Goal: Task Accomplishment & Management: Use online tool/utility

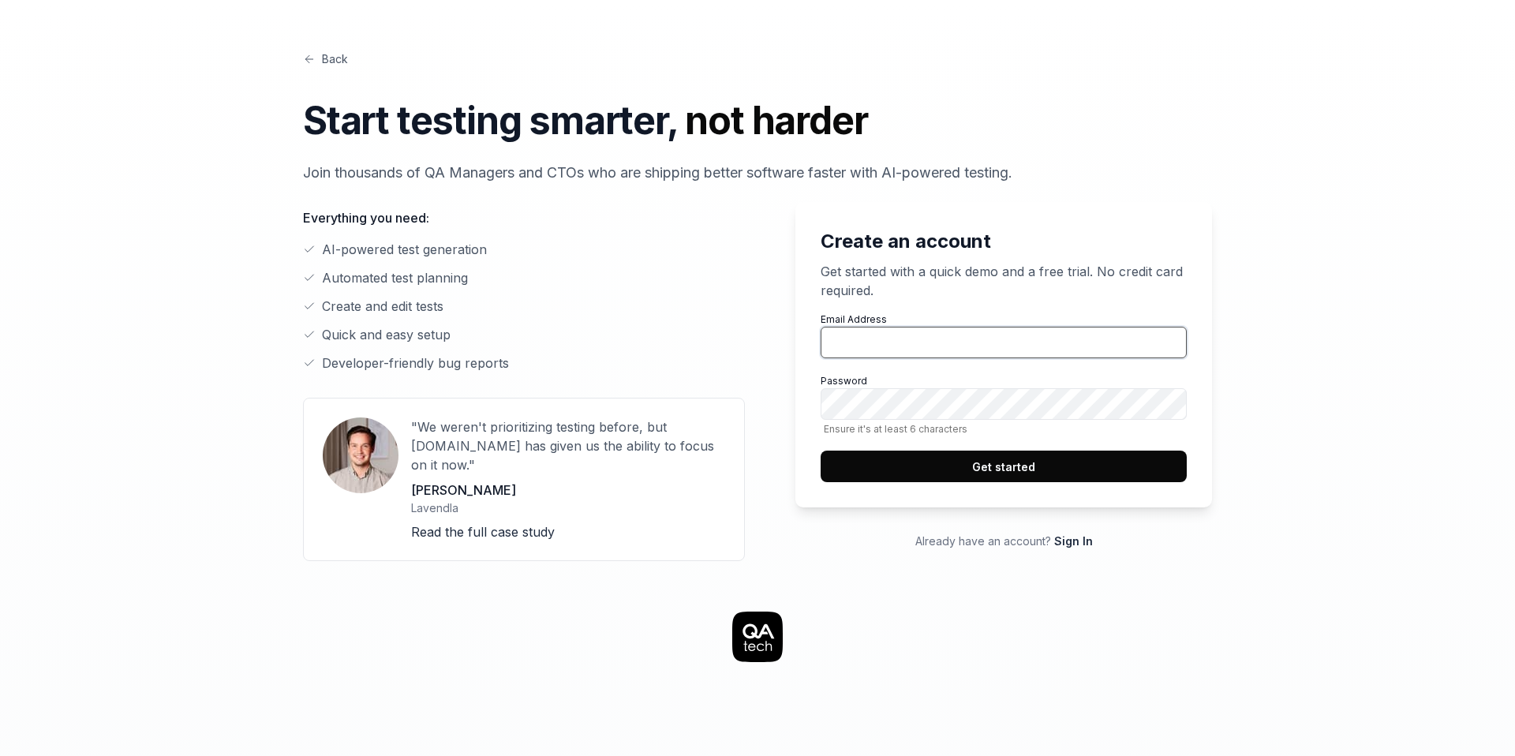
click at [896, 346] on input "Email Address" at bounding box center [1004, 343] width 366 height 32
type input "[EMAIL_ADDRESS][DOMAIN_NAME]"
drag, startPoint x: 1009, startPoint y: 340, endPoint x: 775, endPoint y: 347, distance: 234.5
click at [775, 347] on div "Create an account Get started with a quick demo and a free trial. No credit car…" at bounding box center [991, 381] width 442 height 359
click at [1084, 543] on link "Sign In" at bounding box center [1073, 540] width 39 height 13
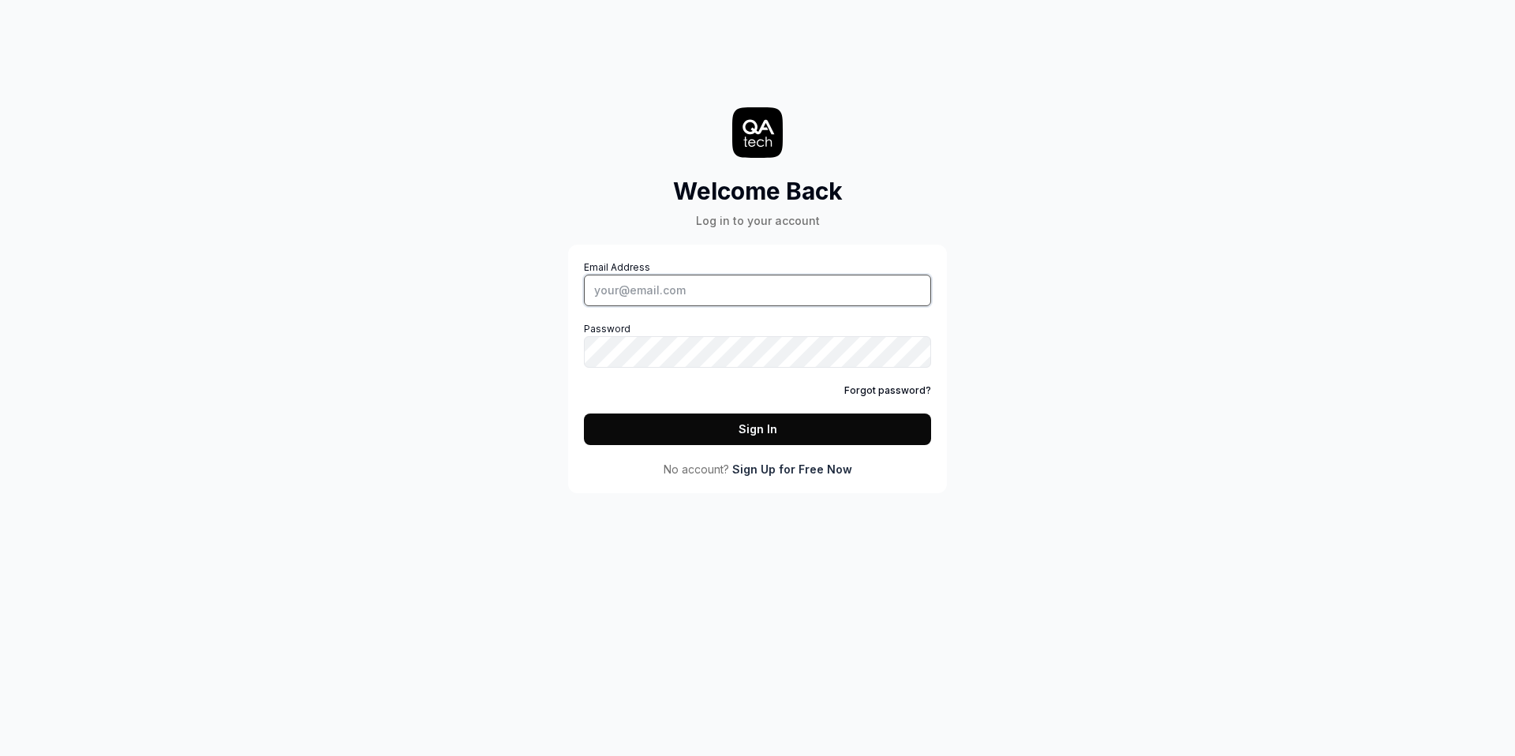
click at [629, 301] on input "Email Address" at bounding box center [757, 291] width 347 height 32
type input "[EMAIL_ADDRESS][DOMAIN_NAME]"
click at [799, 473] on link "Sign Up for Free Now" at bounding box center [792, 469] width 120 height 17
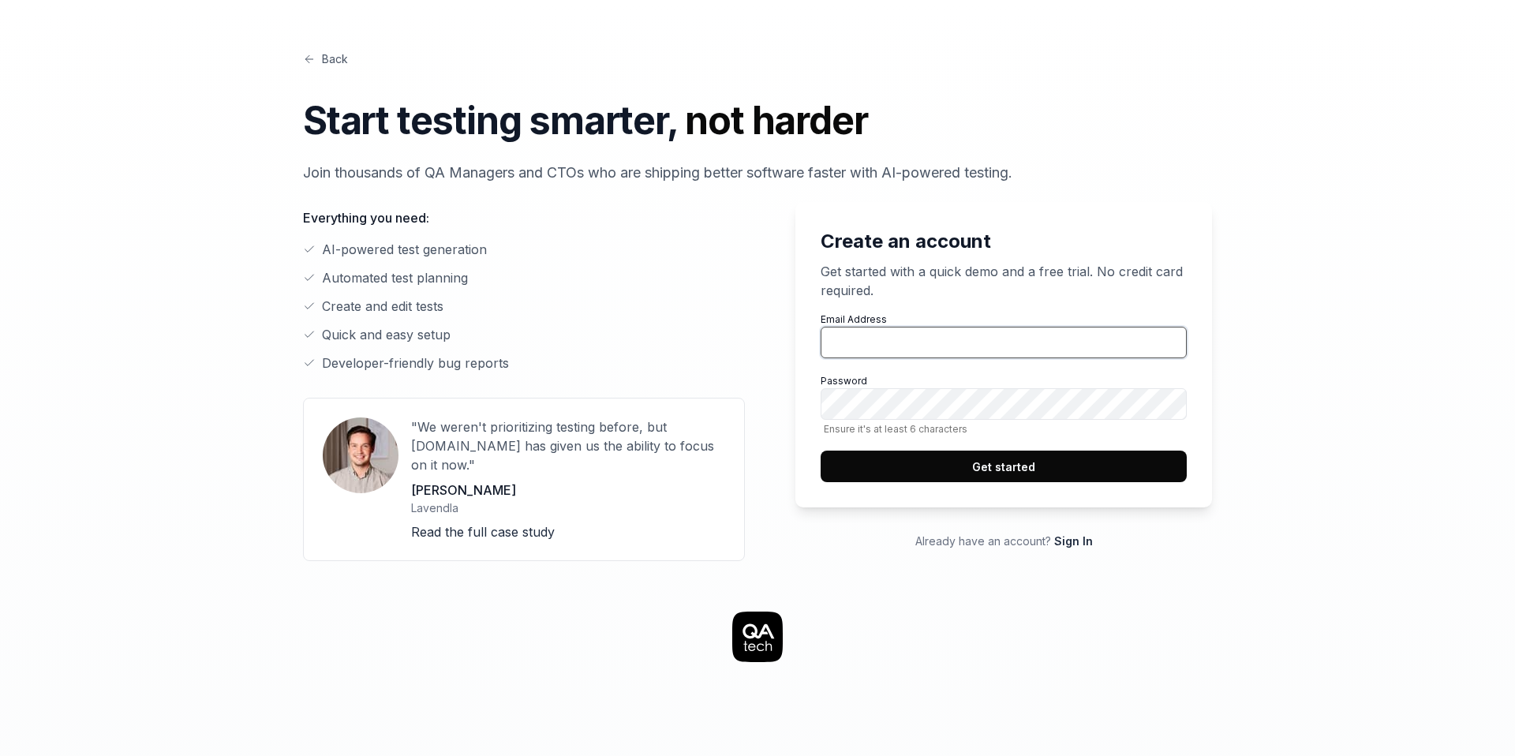
click at [866, 341] on input "Email Address" at bounding box center [1004, 343] width 366 height 32
type input "m.khmelevtsova@studytube.nl"
click at [972, 464] on button "Get started" at bounding box center [1004, 467] width 366 height 32
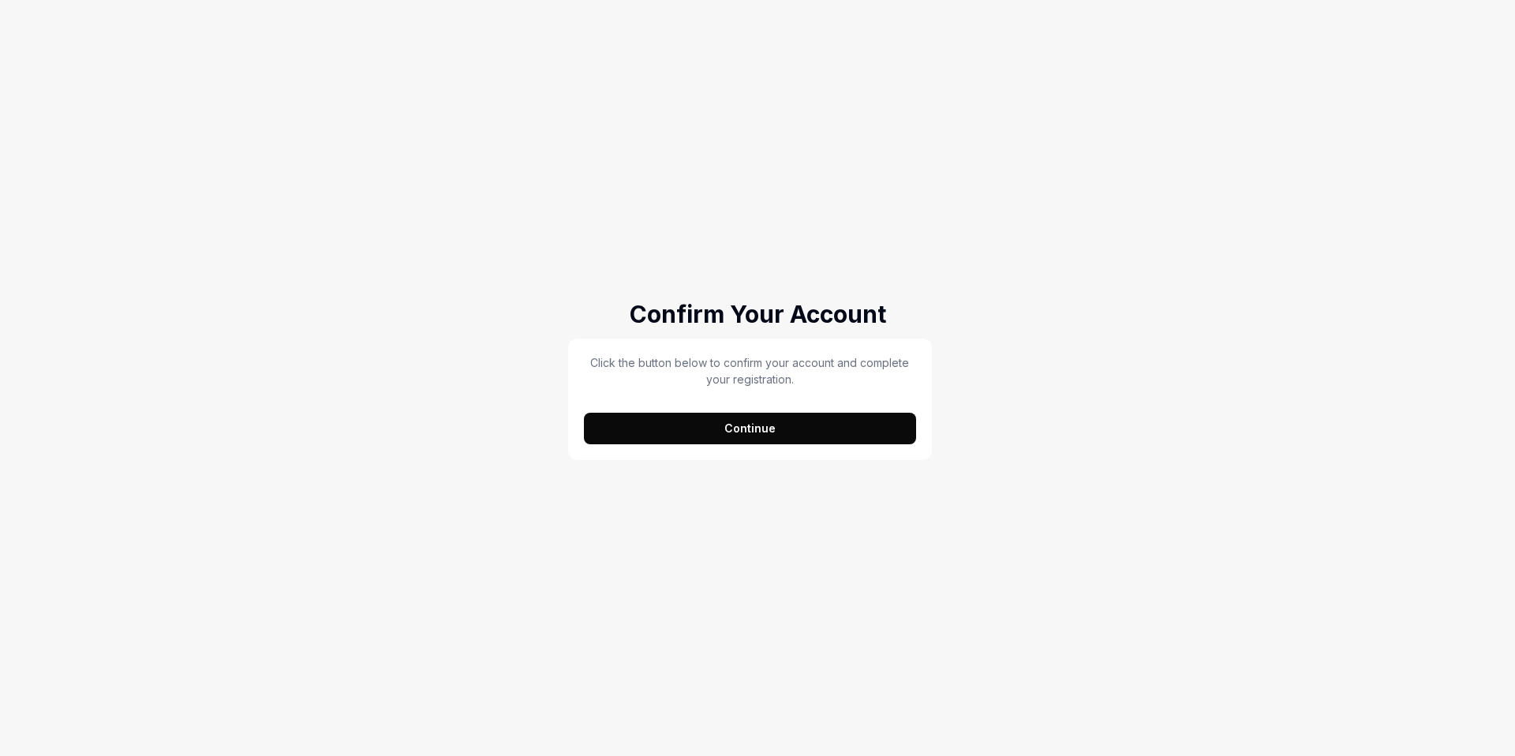
click at [750, 436] on button "Continue" at bounding box center [750, 429] width 332 height 32
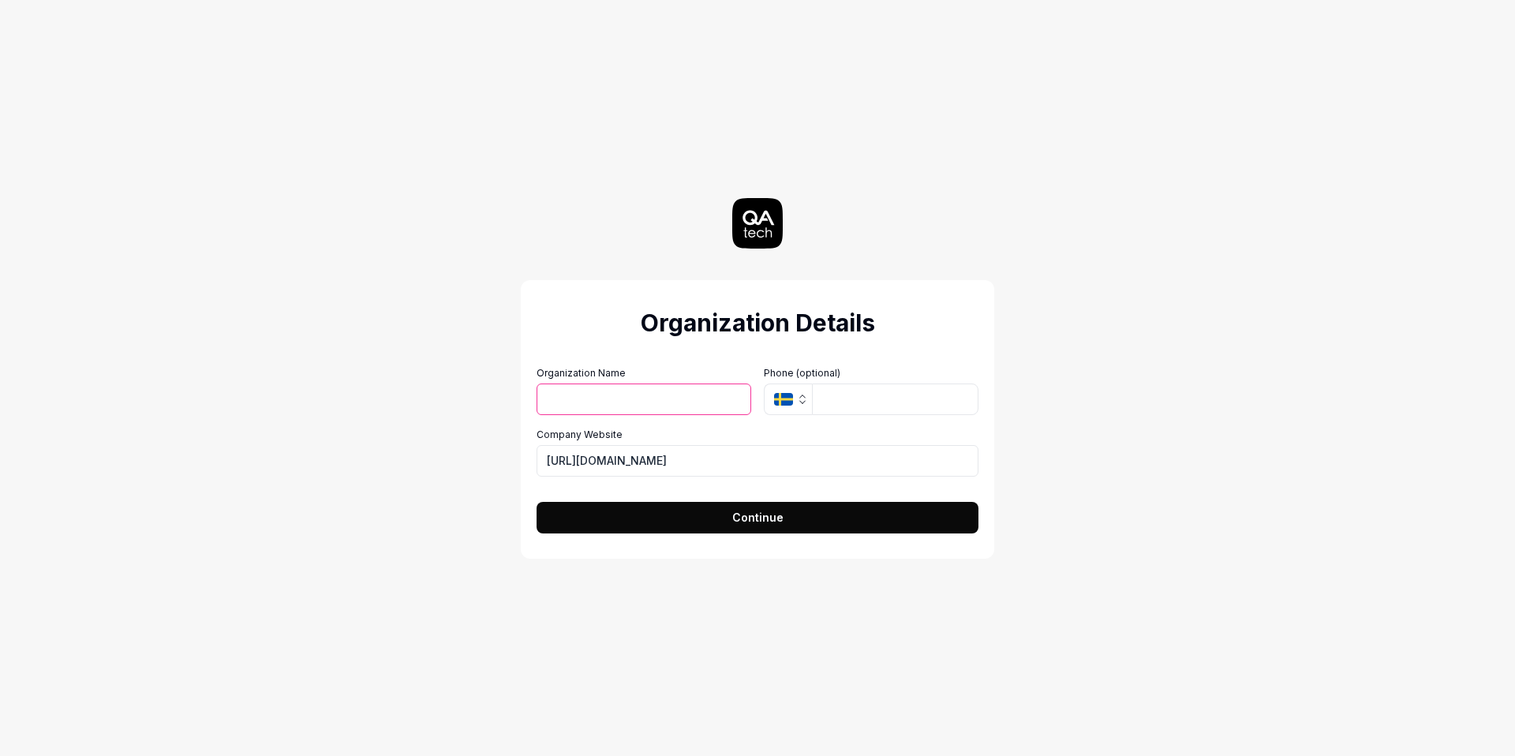
click at [612, 402] on input "Organization Name" at bounding box center [644, 400] width 215 height 32
type input "Studytube"
click at [796, 400] on icon "button" at bounding box center [802, 399] width 13 height 13
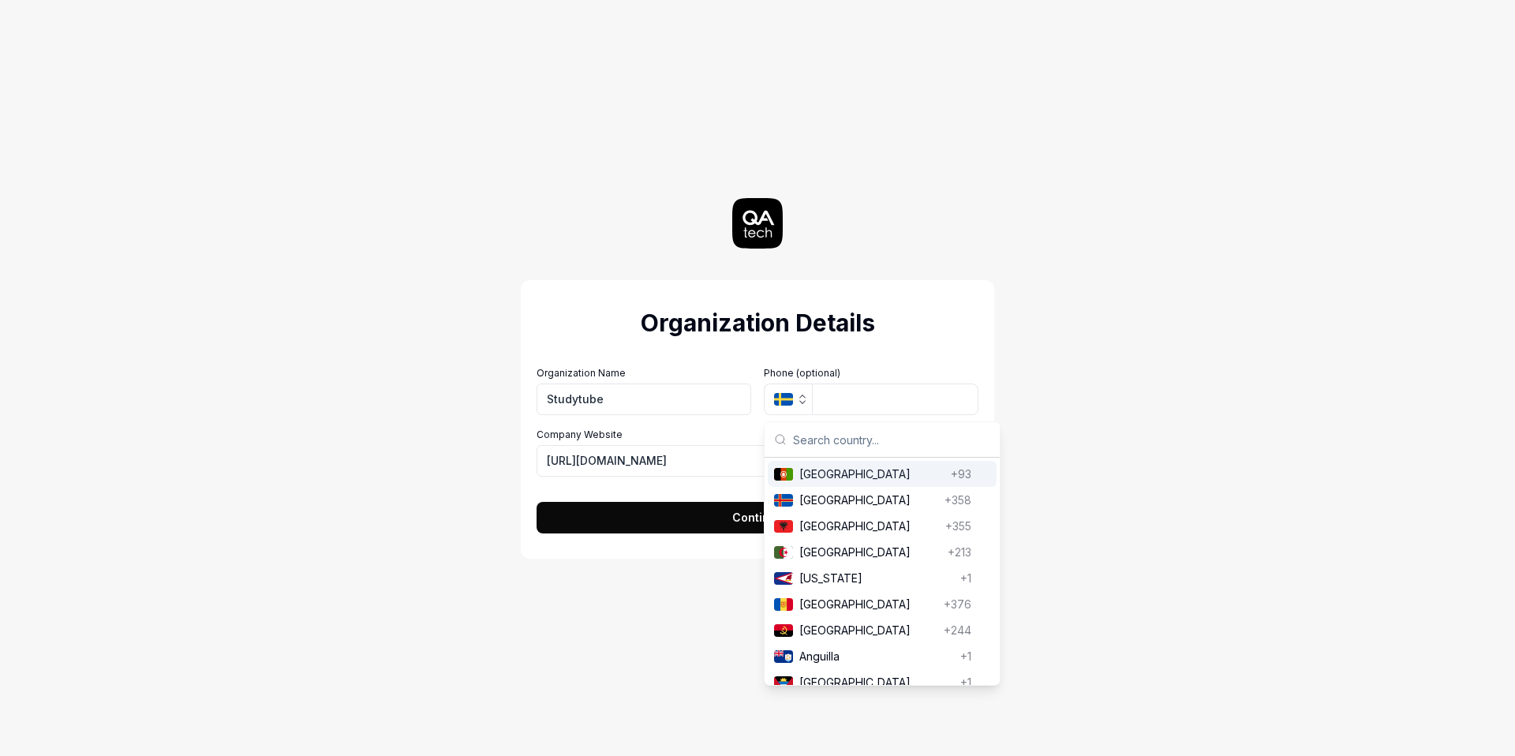
click at [804, 443] on input "text" at bounding box center [891, 439] width 197 height 35
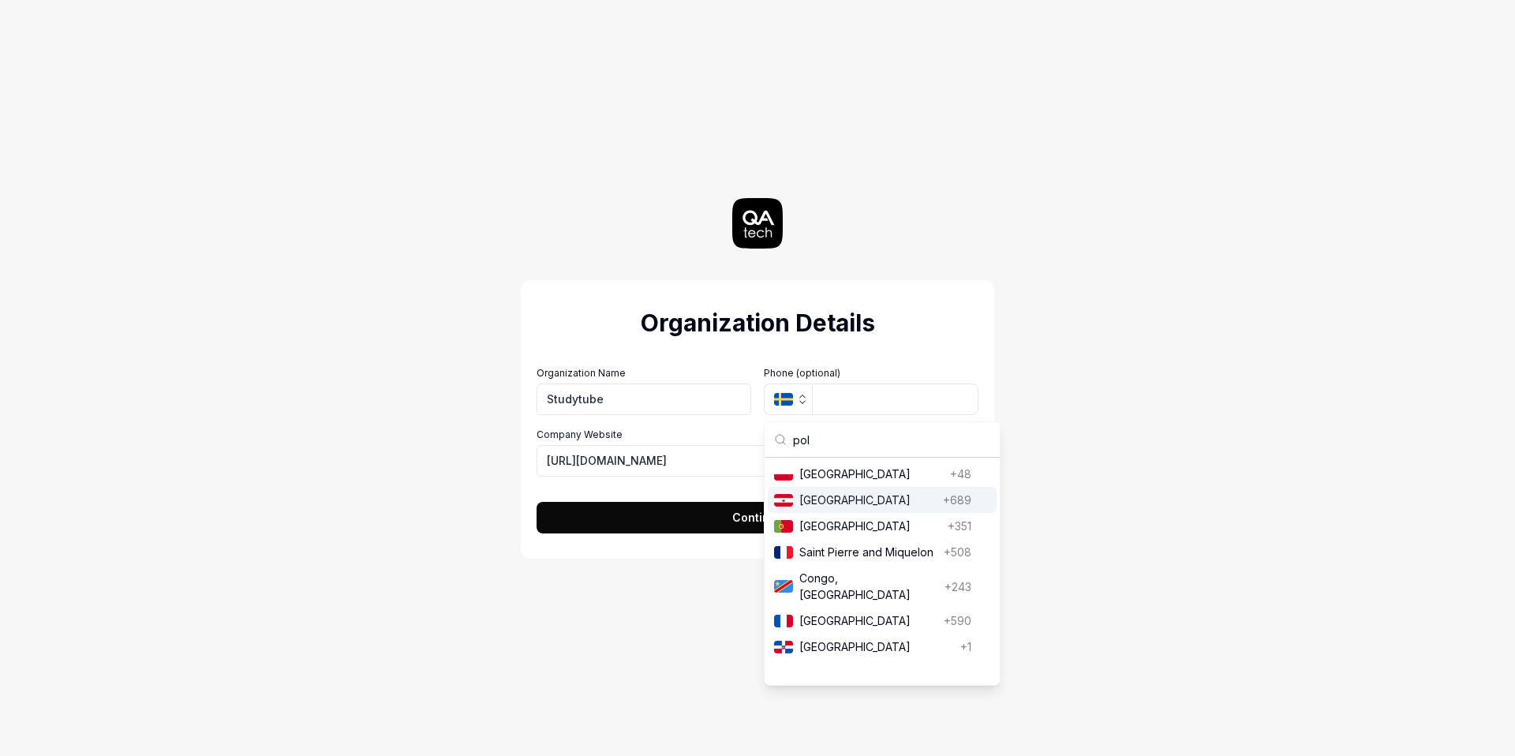
type input "pol"
click at [814, 473] on span "Poland" at bounding box center [871, 474] width 144 height 17
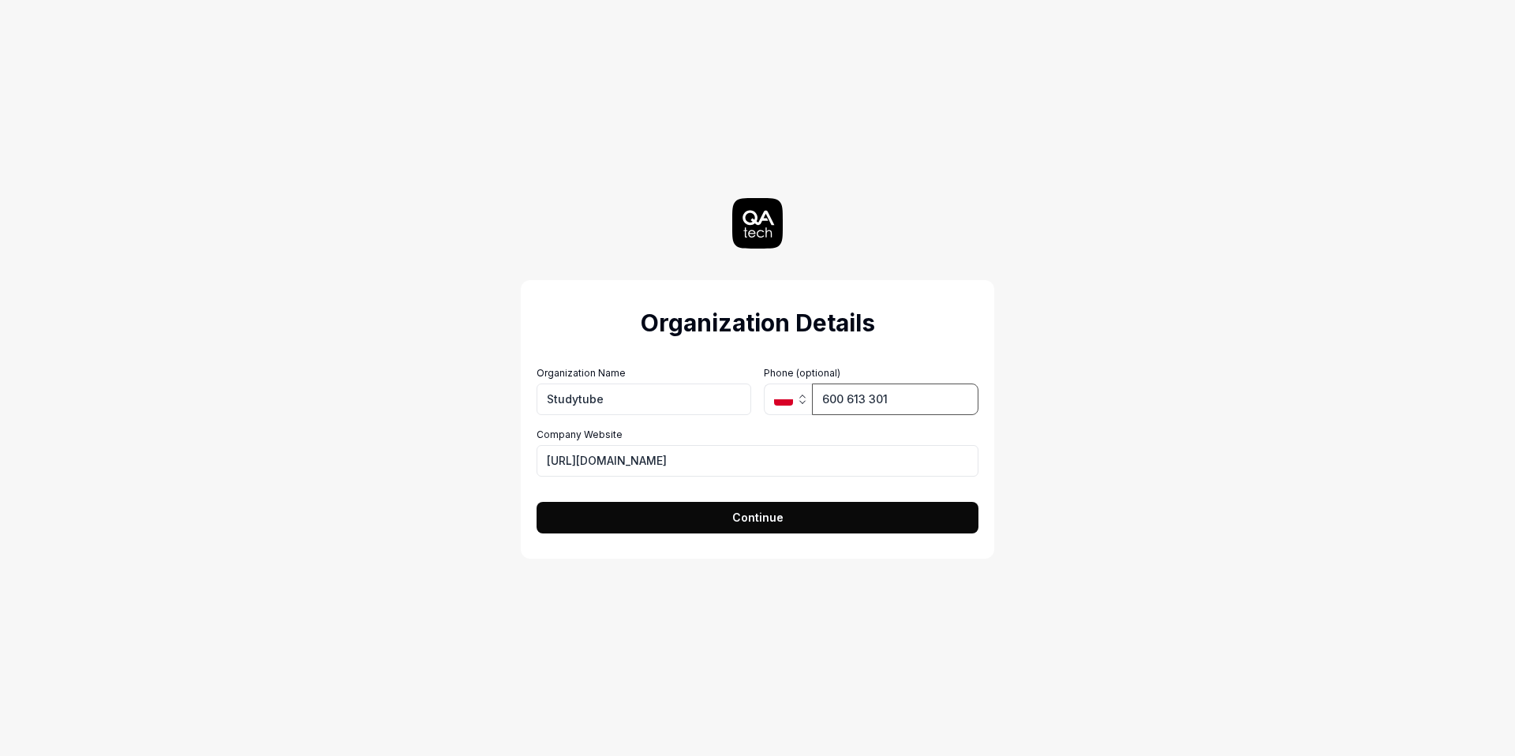
type input "600 613 301"
click at [681, 464] on input "https://studytube.nl" at bounding box center [758, 461] width 442 height 32
drag, startPoint x: 671, startPoint y: 458, endPoint x: 489, endPoint y: 458, distance: 181.5
click at [489, 458] on div "Organization Details Organization Name Studytube Organization Logo (Square mini…" at bounding box center [757, 378] width 707 height 756
paste input "www.studytube.com/"
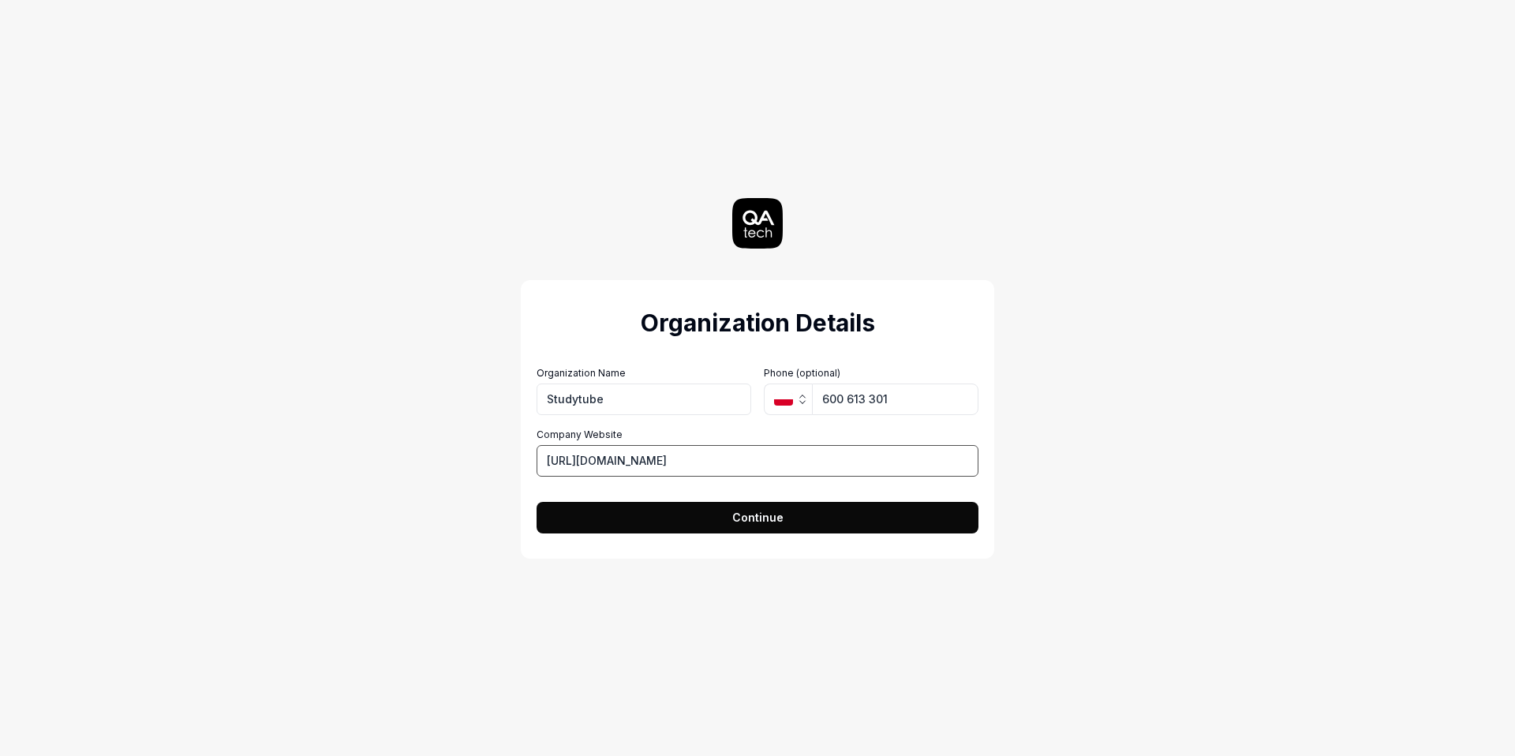
type input "https://www.studytube.com/"
click at [669, 525] on button "Continue" at bounding box center [758, 518] width 442 height 32
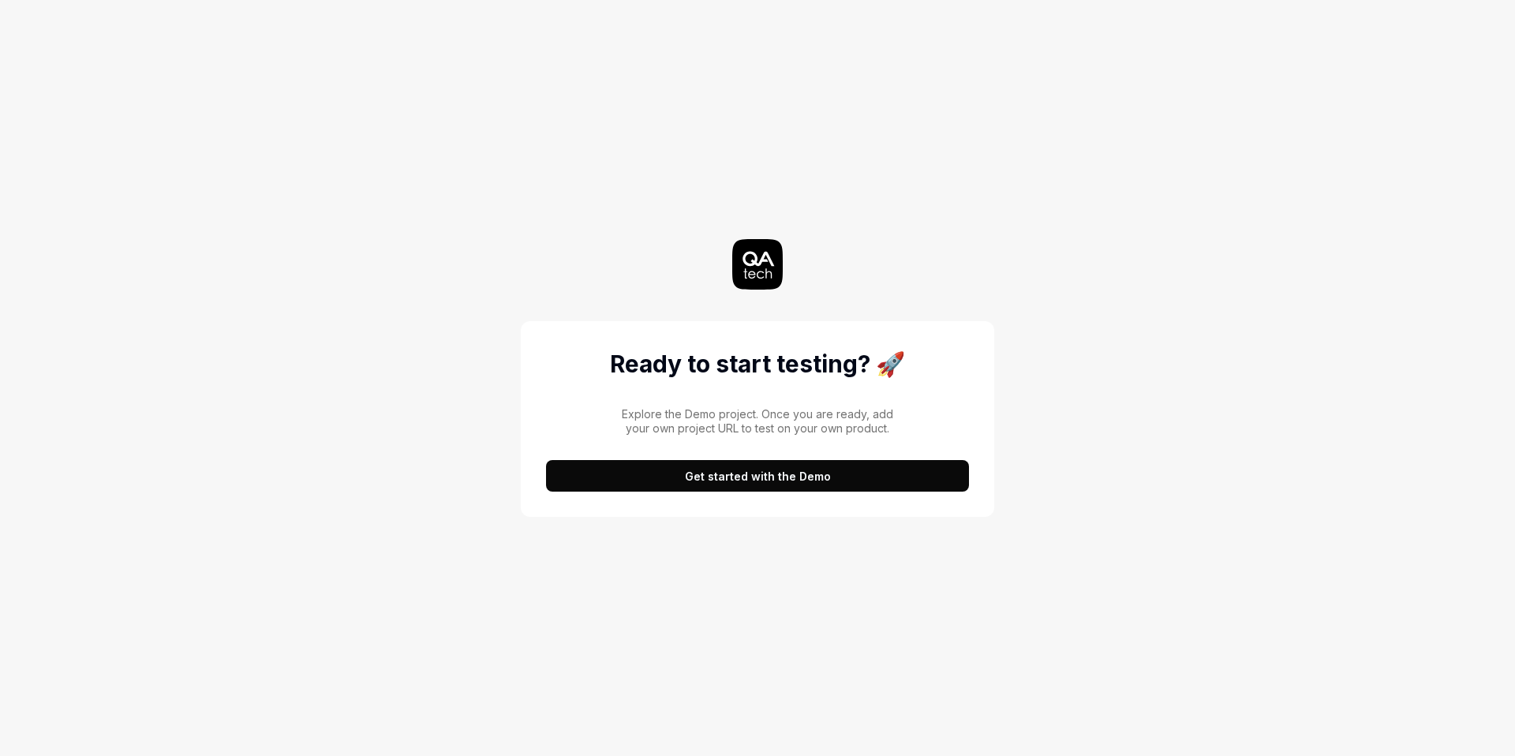
click at [747, 481] on button "Get started with the Demo" at bounding box center [757, 476] width 423 height 32
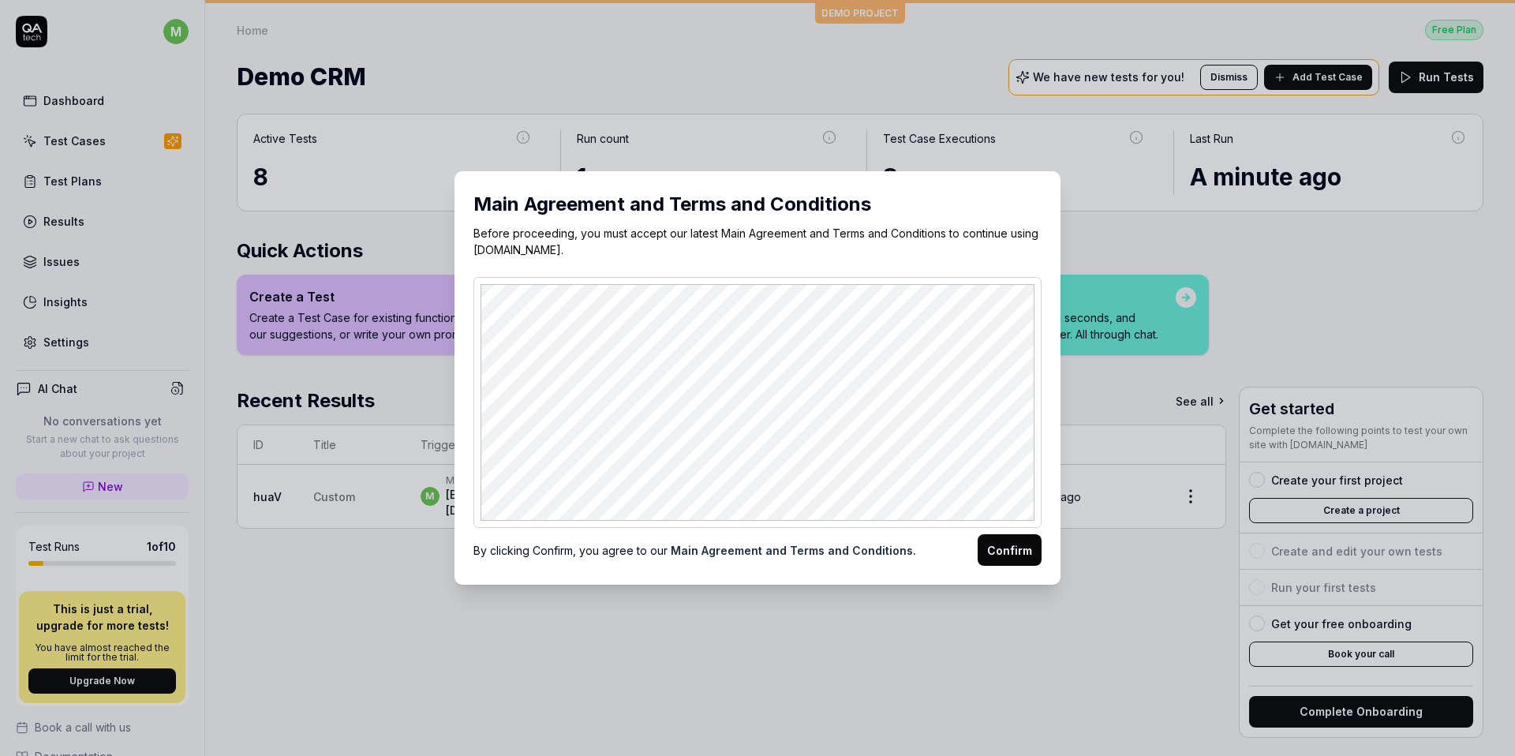
click at [785, 553] on link "Main Agreement and Terms and Conditions." at bounding box center [793, 550] width 245 height 13
click at [1019, 544] on button "Confirm" at bounding box center [1010, 550] width 64 height 32
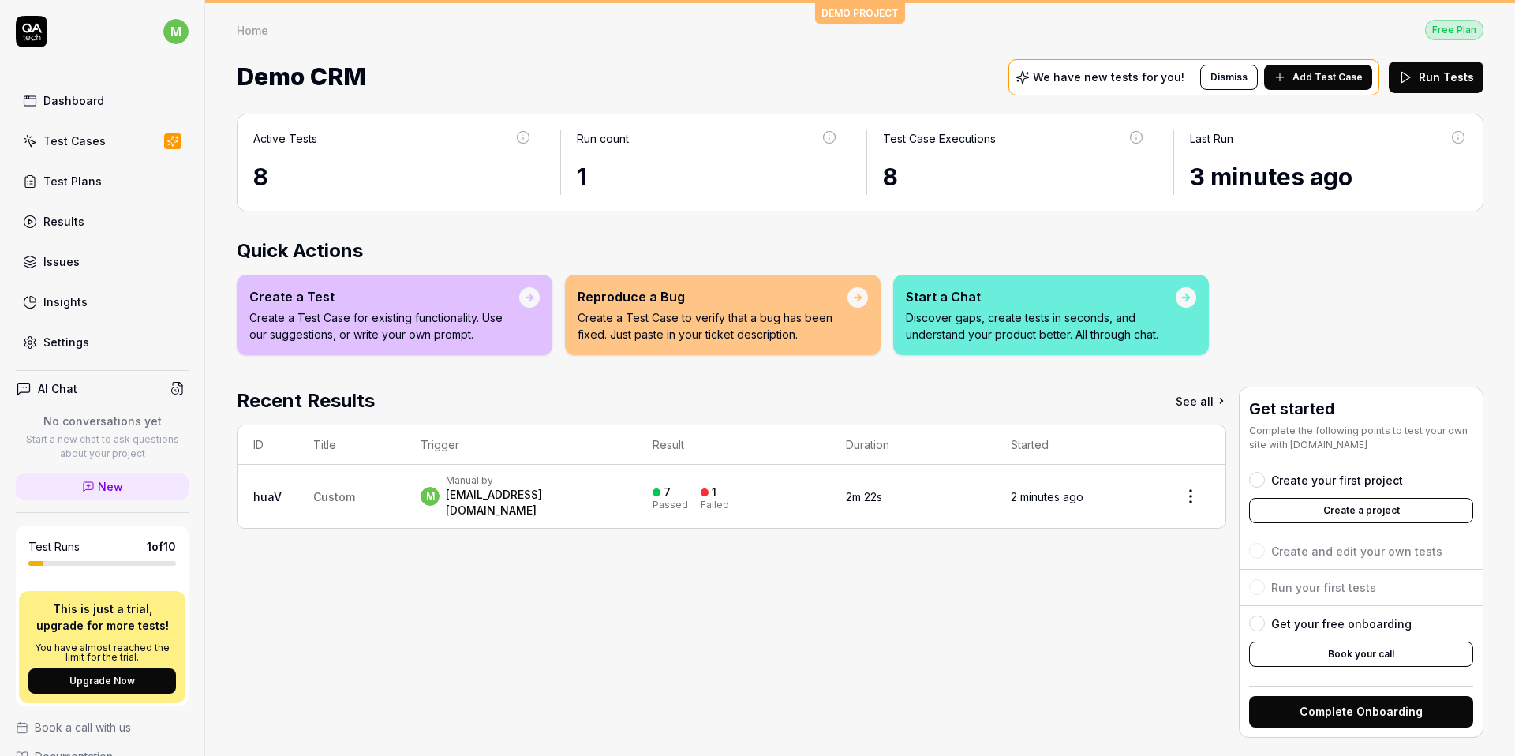
click at [78, 224] on div "Results" at bounding box center [63, 221] width 41 height 17
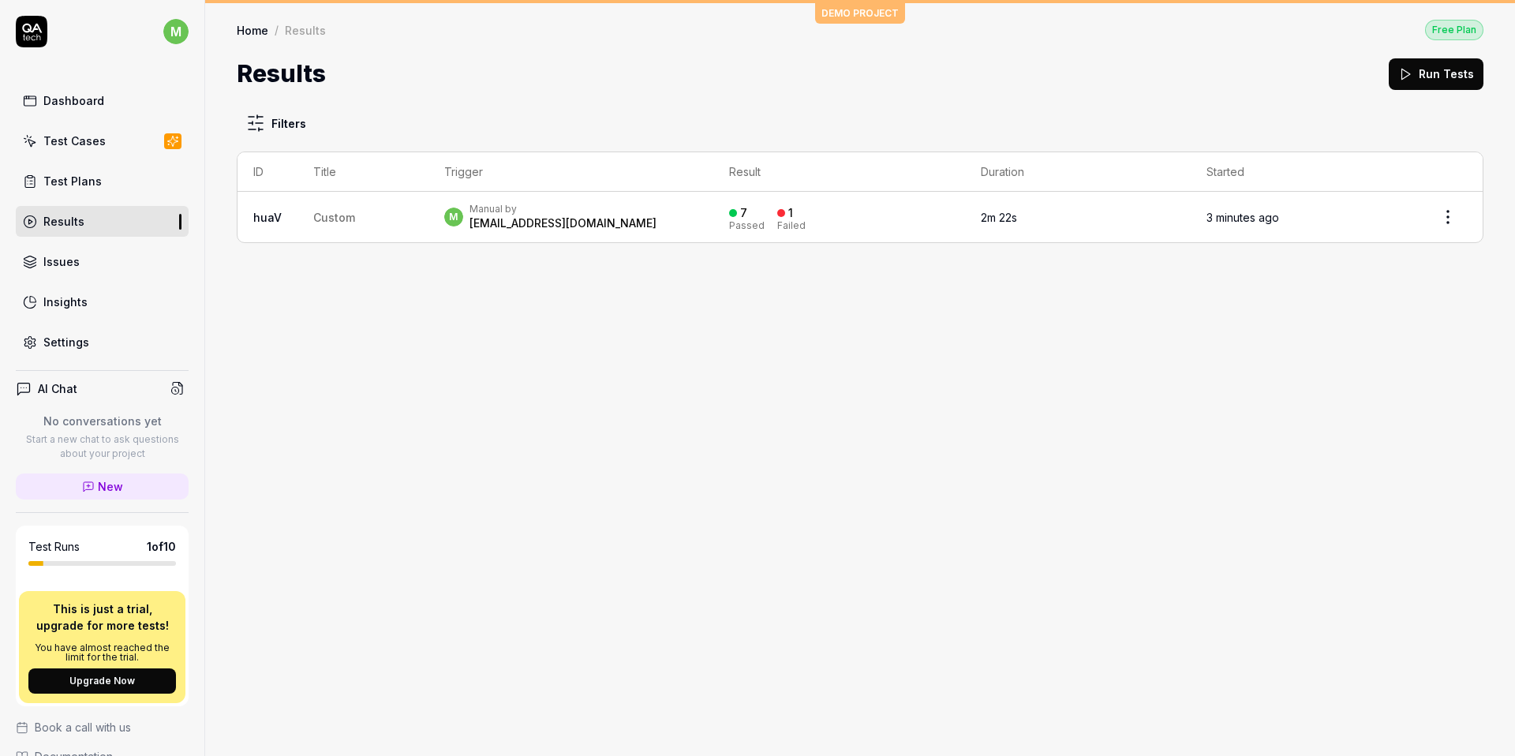
click at [320, 229] on td "Custom" at bounding box center [362, 217] width 131 height 51
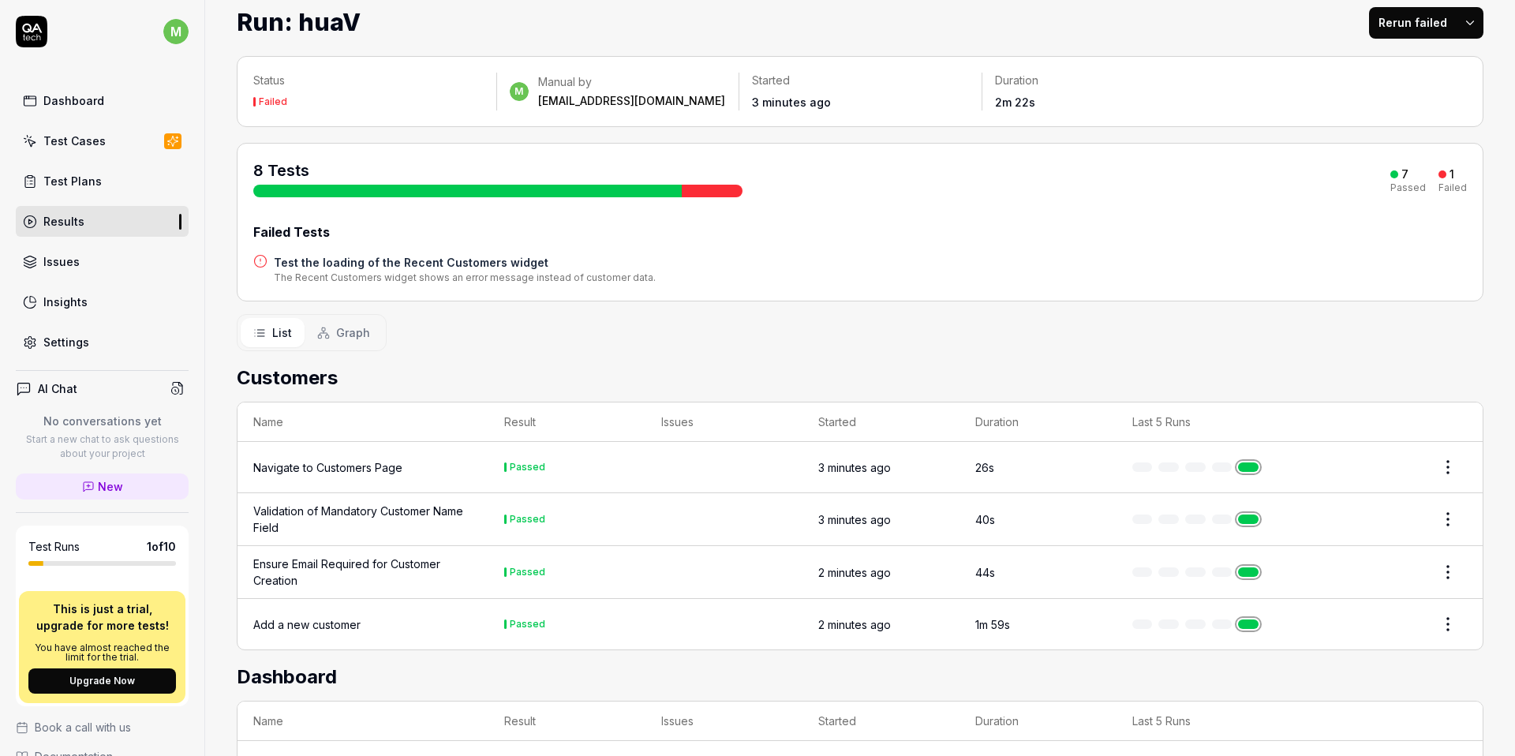
scroll to position [76, 0]
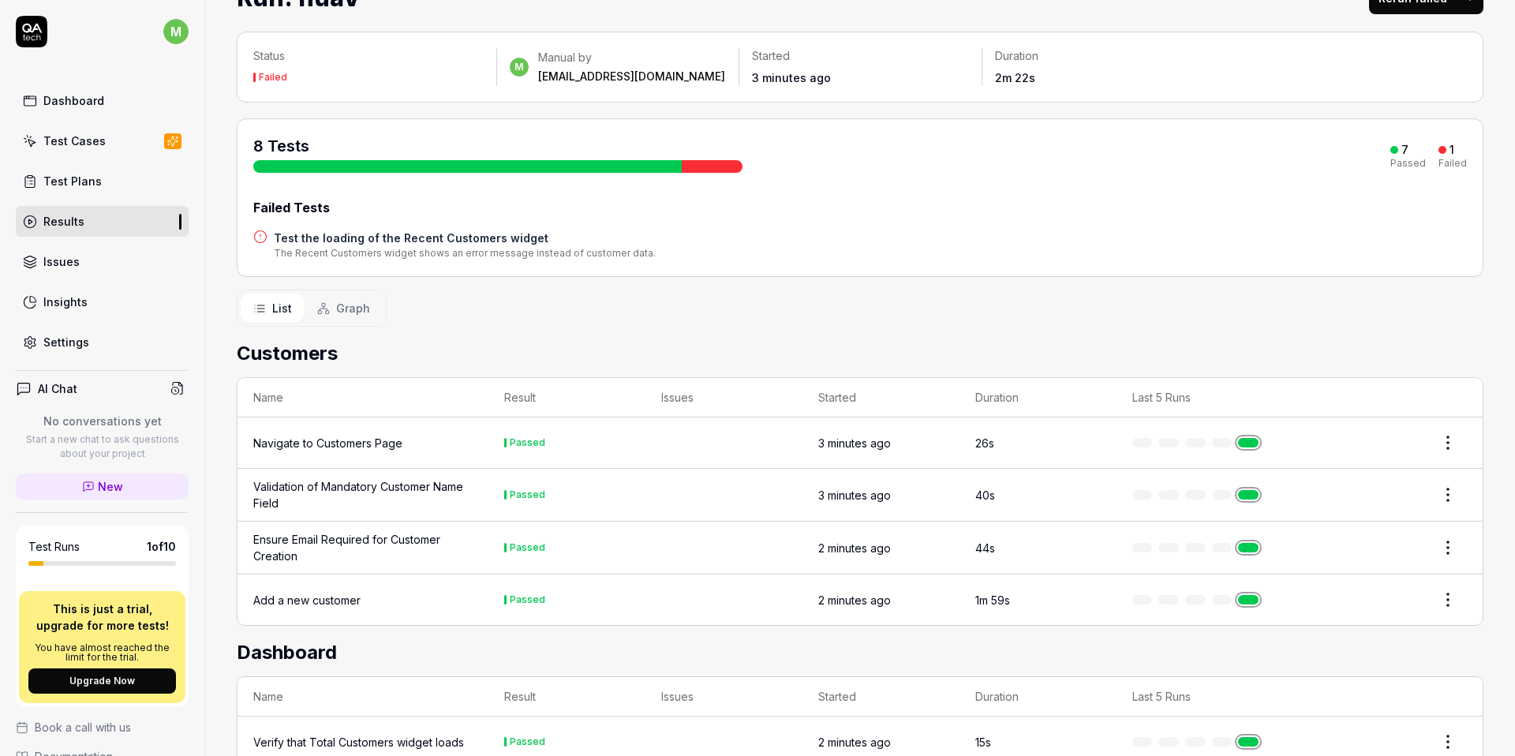
click at [361, 444] on div "Navigate to Customers Page" at bounding box center [327, 443] width 149 height 17
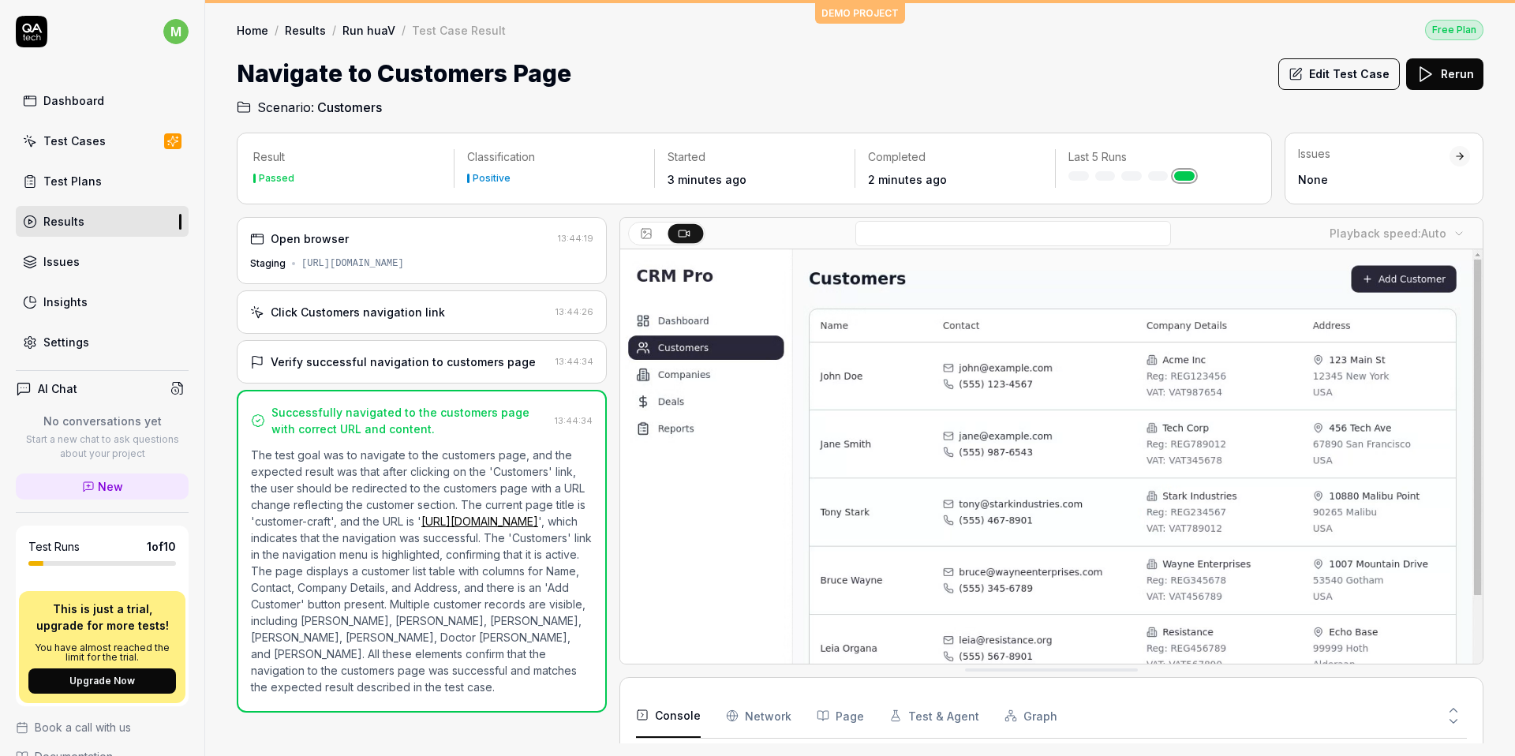
click at [112, 148] on link "Test Cases" at bounding box center [102, 140] width 173 height 31
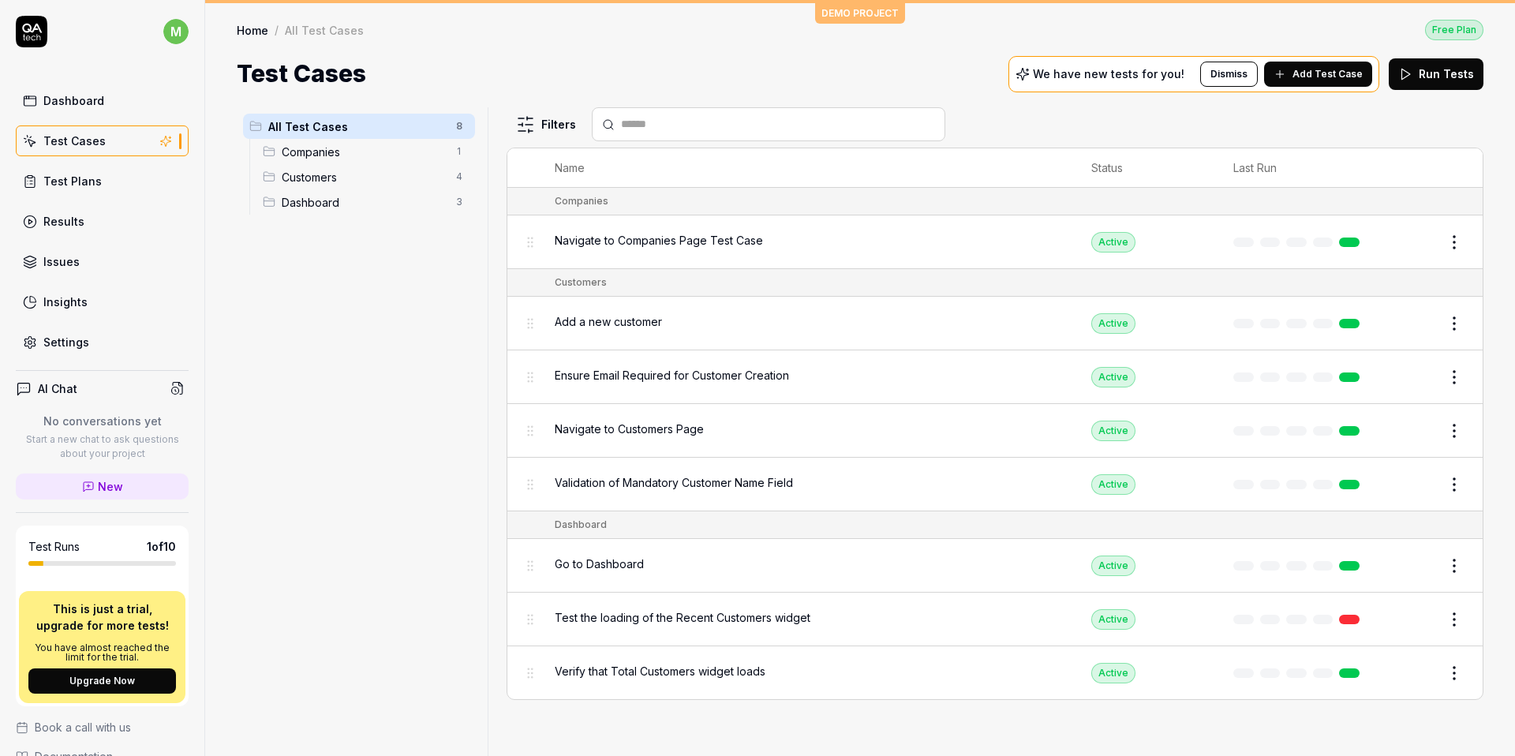
click at [653, 235] on span "Navigate to Companies Page Test Case" at bounding box center [659, 240] width 208 height 17
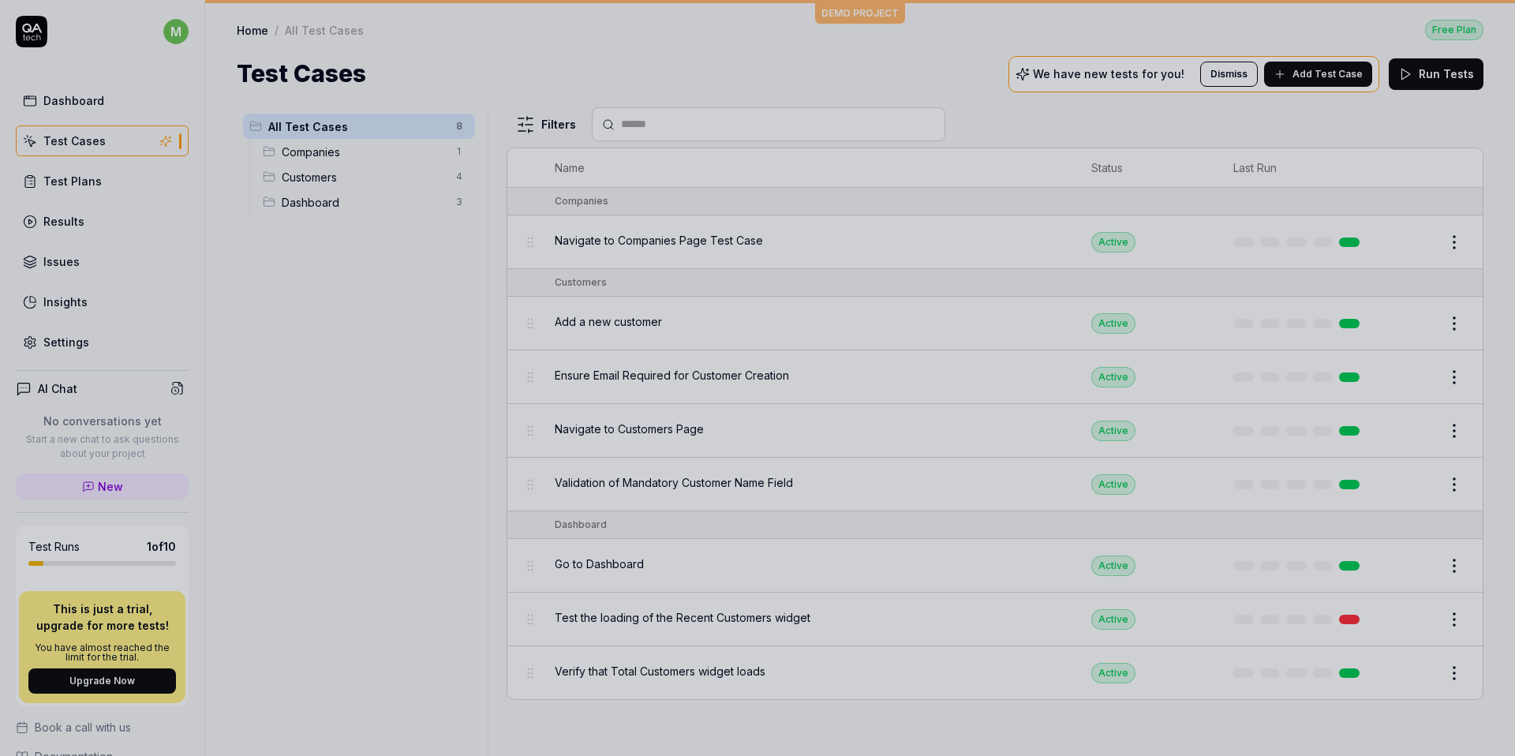
click at [833, 302] on div at bounding box center [757, 378] width 1515 height 756
click at [795, 327] on div at bounding box center [757, 378] width 1515 height 756
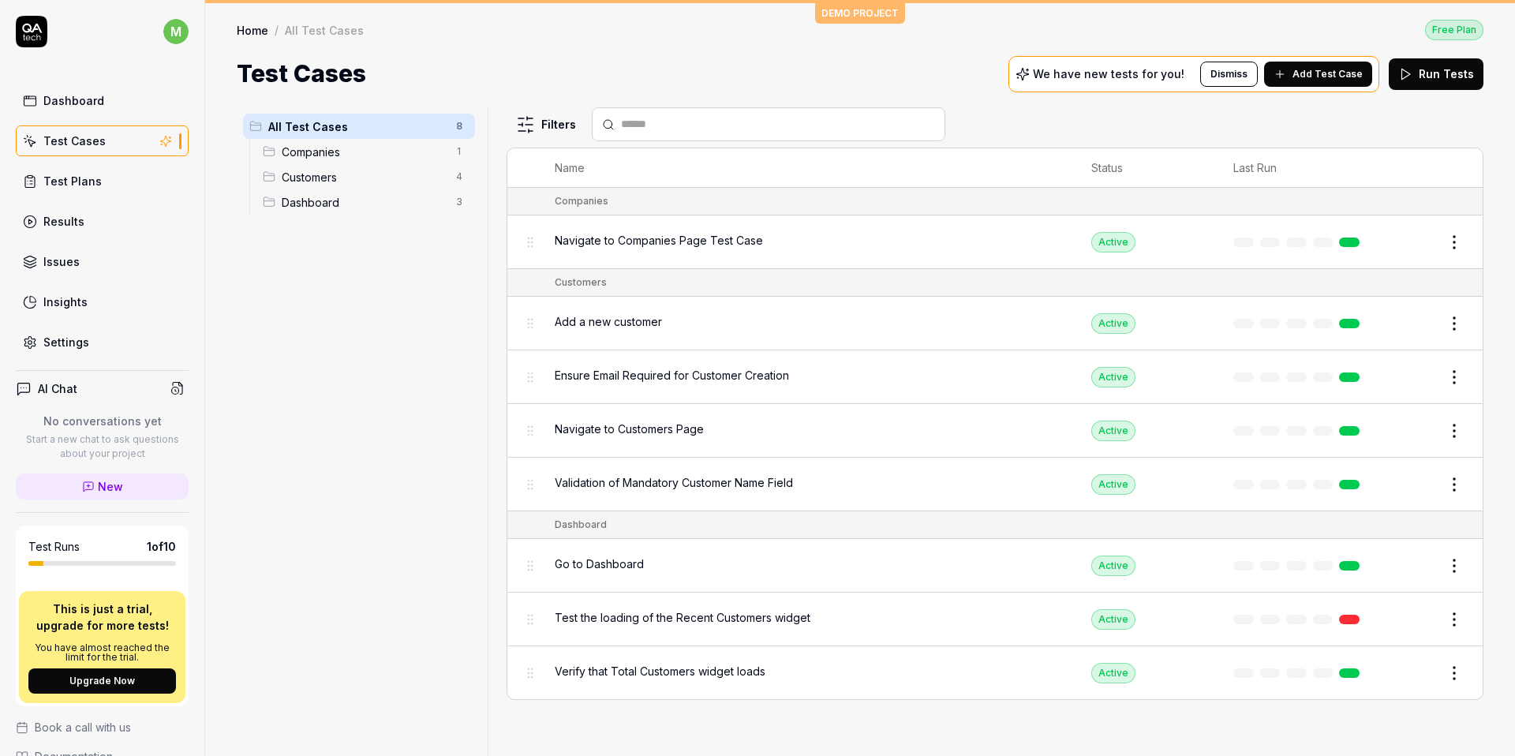
click at [630, 328] on span "Add a new customer" at bounding box center [608, 321] width 107 height 17
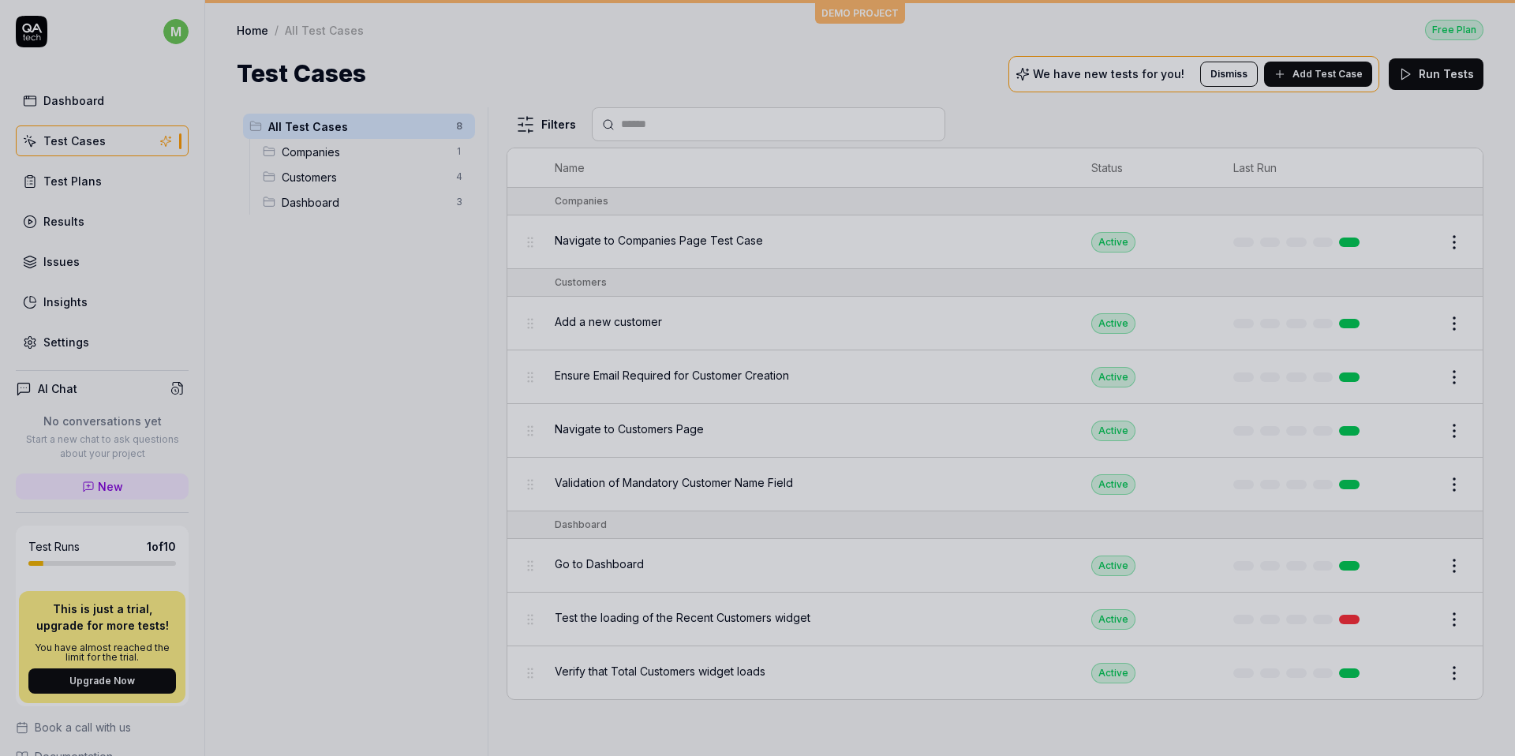
click at [653, 329] on div at bounding box center [757, 378] width 1515 height 756
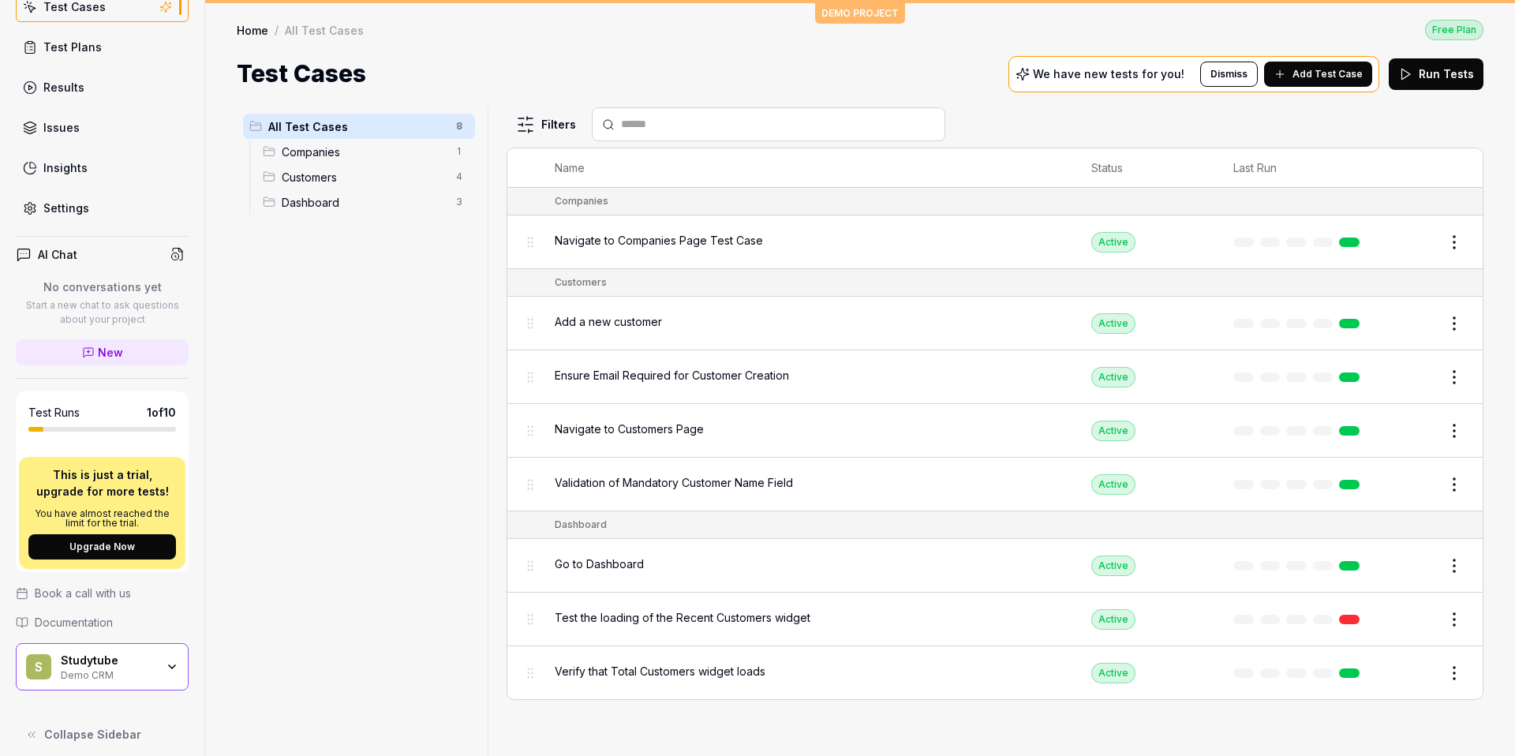
scroll to position [144, 0]
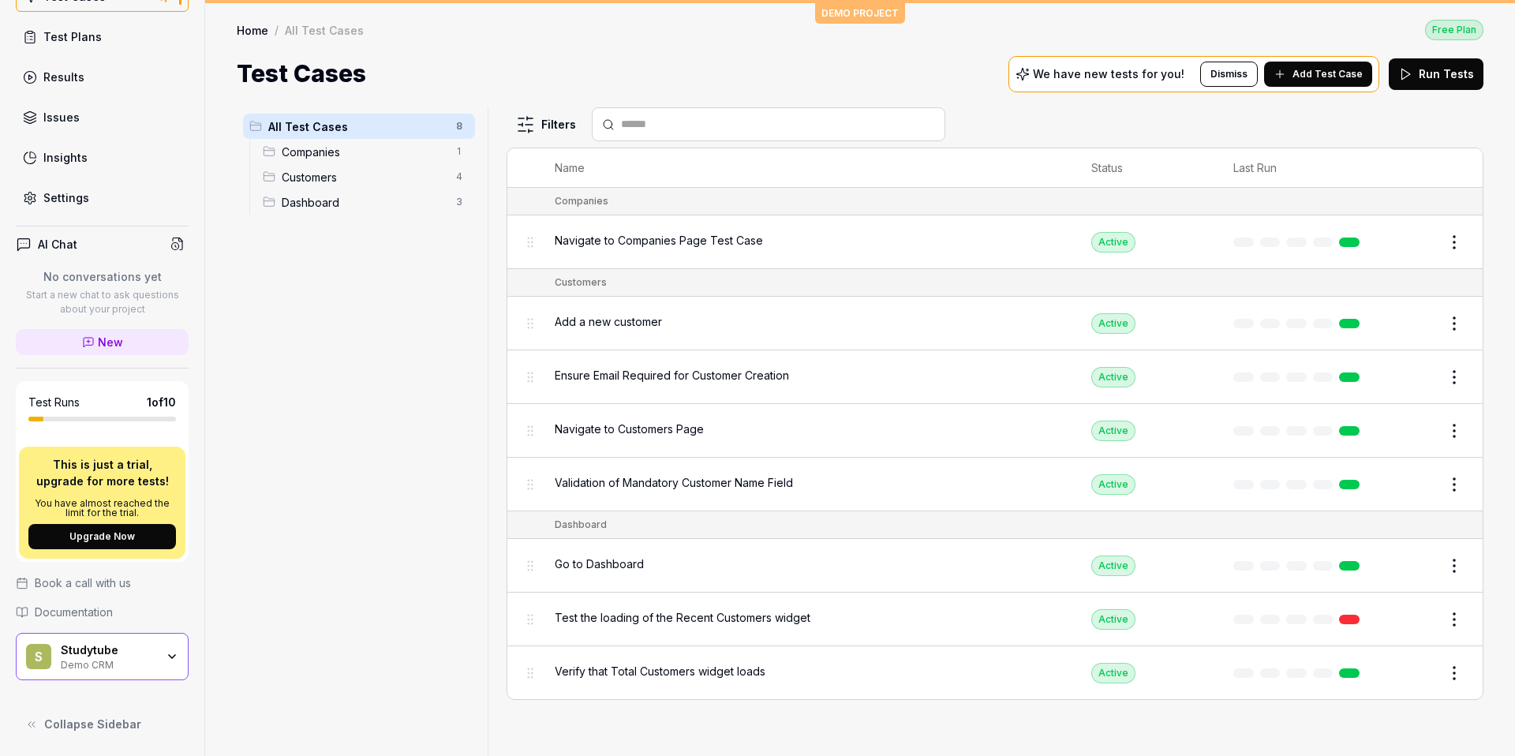
click at [166, 664] on div "S Studytube Demo CRM" at bounding box center [102, 656] width 173 height 47
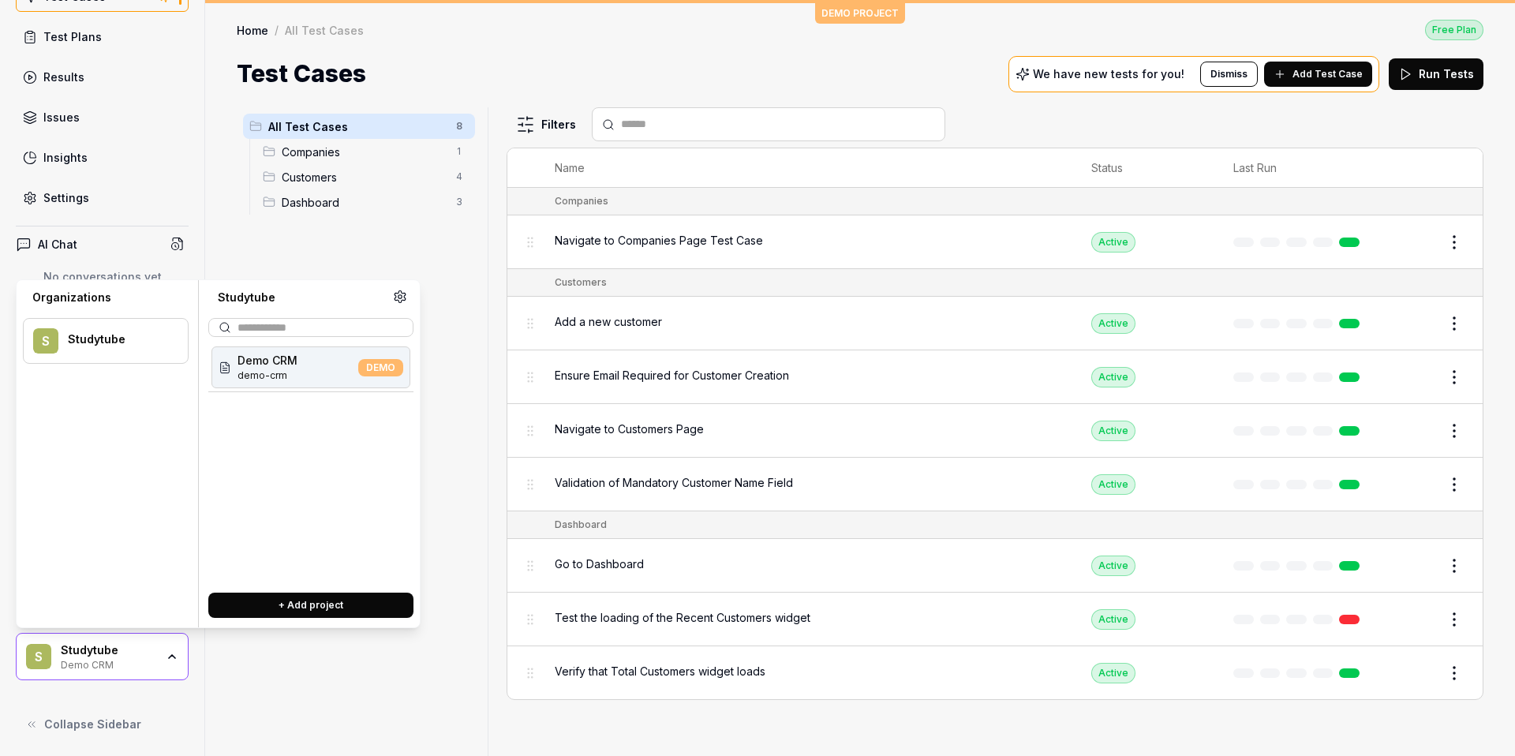
click at [166, 664] on div "S Studytube Demo CRM" at bounding box center [102, 656] width 173 height 47
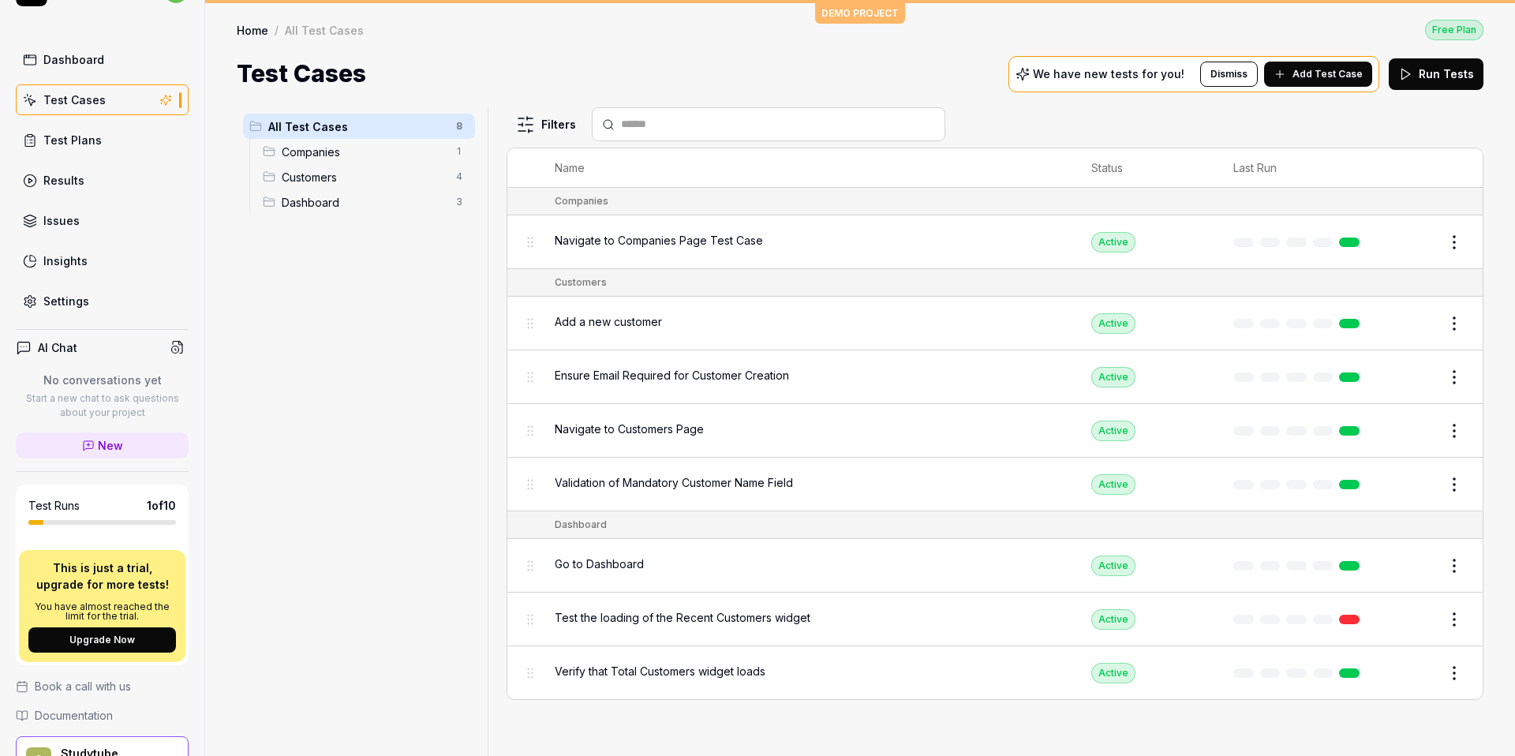
scroll to position [0, 0]
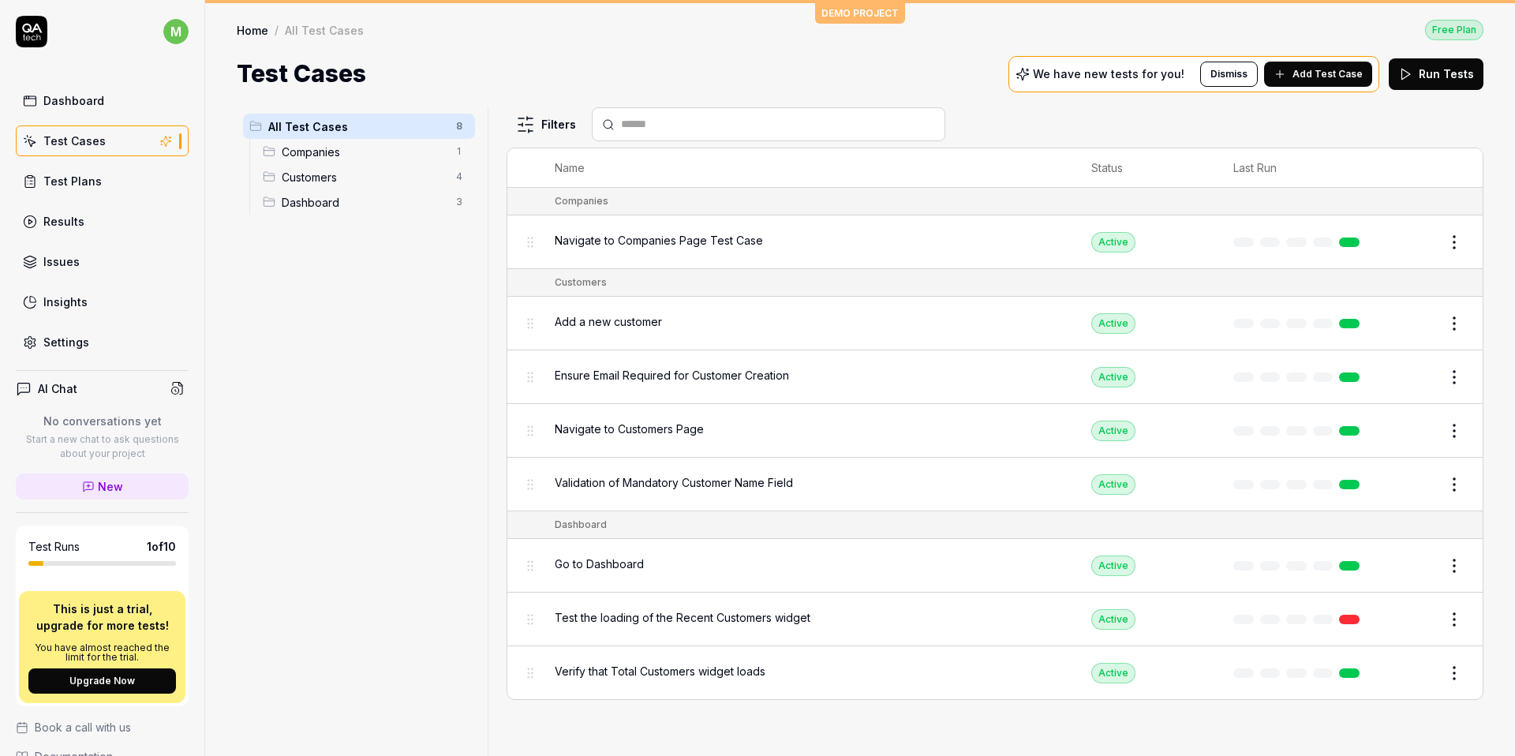
click at [69, 184] on div "Test Plans" at bounding box center [72, 181] width 58 height 17
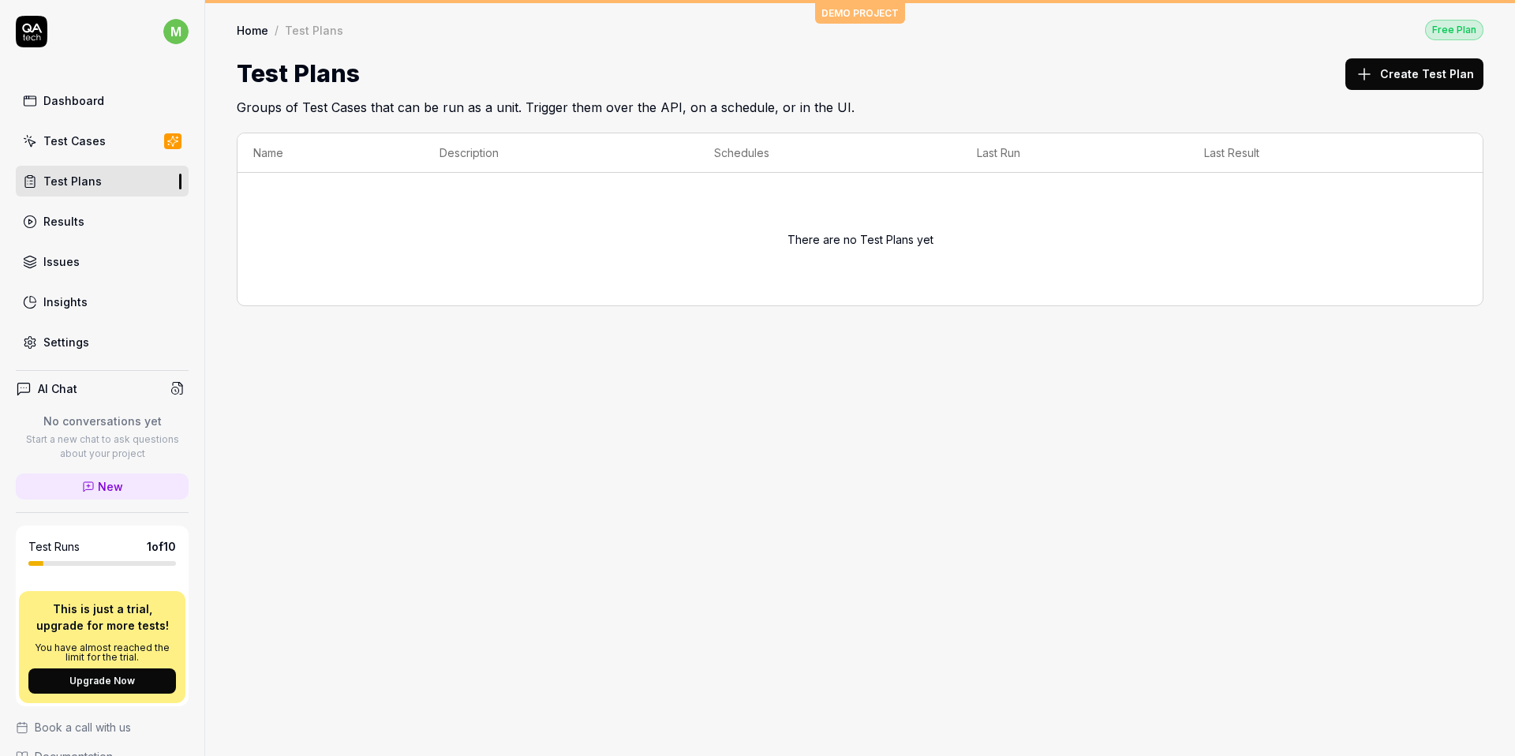
click at [73, 266] on div "Issues" at bounding box center [61, 261] width 36 height 17
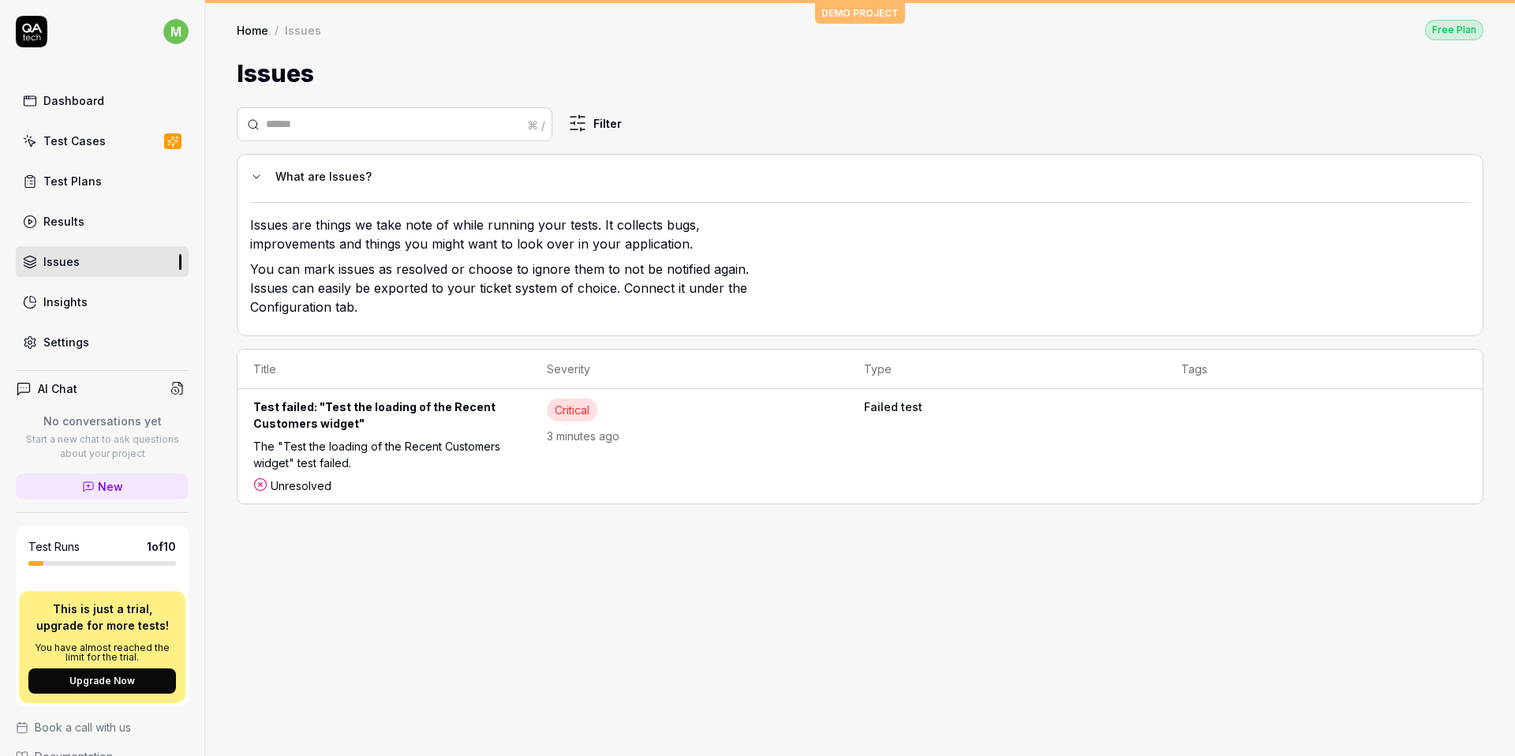
click at [305, 428] on div "Test failed: "Test the loading of the Recent Customers widget"" at bounding box center [384, 417] width 262 height 39
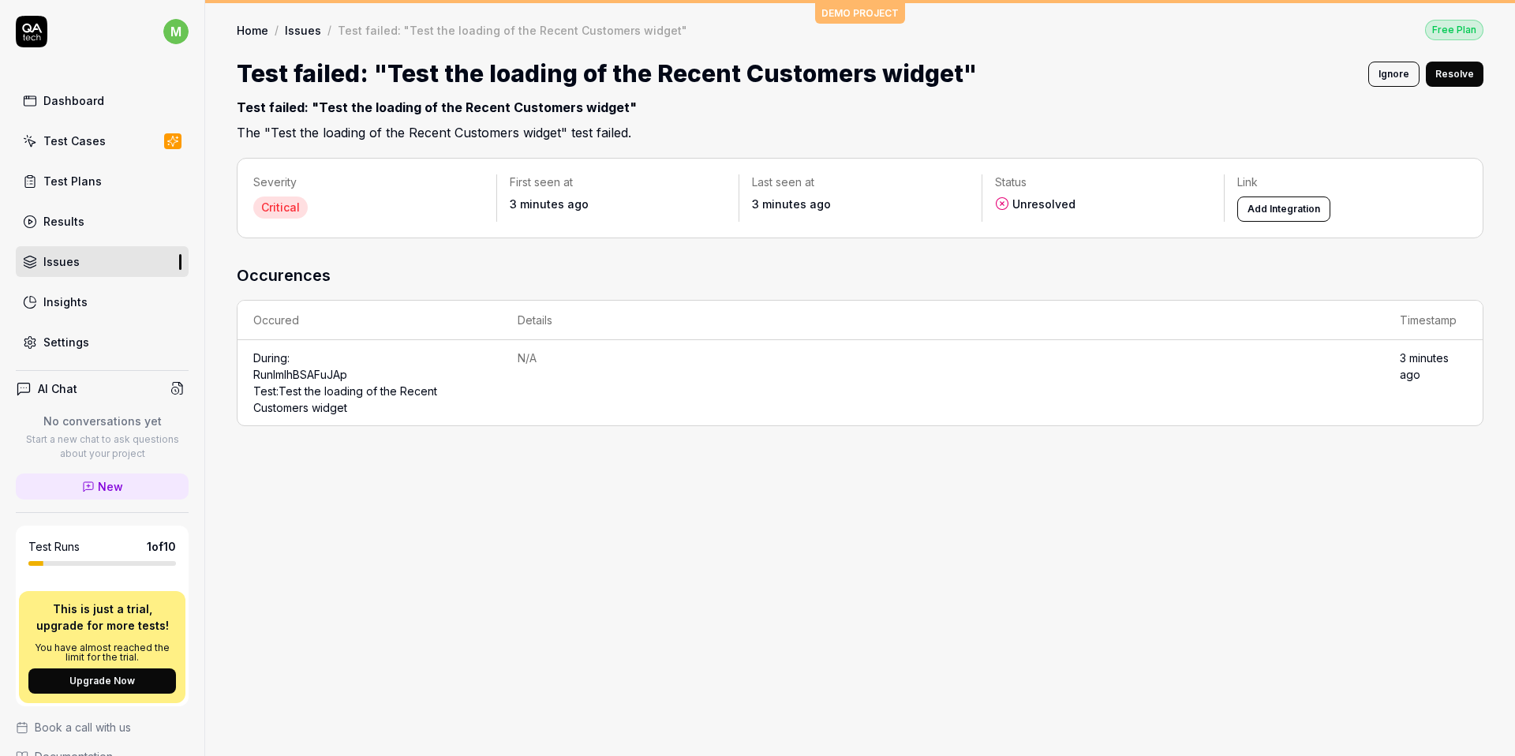
click at [92, 299] on link "Insights" at bounding box center [102, 301] width 173 height 31
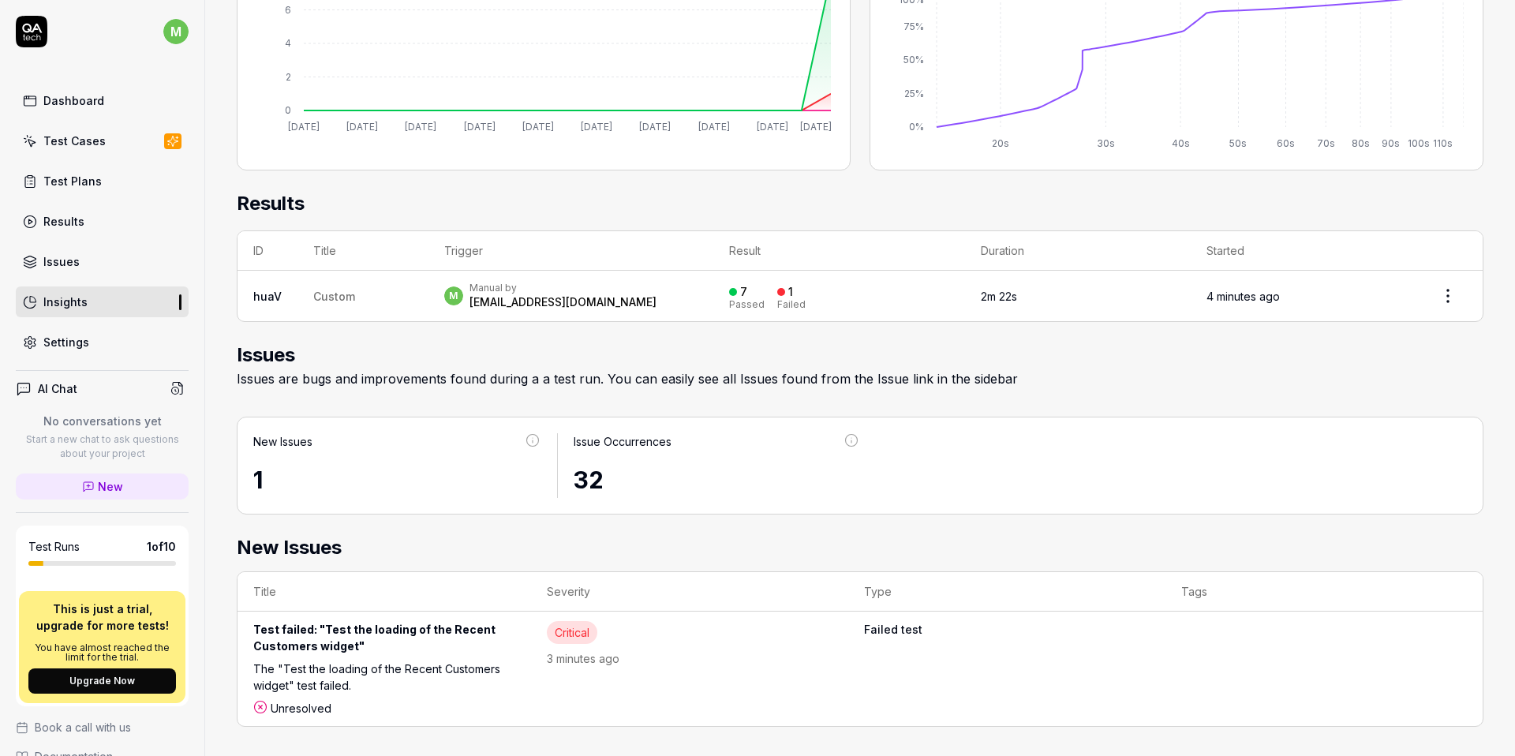
scroll to position [370, 0]
click at [75, 107] on div "Dashboard" at bounding box center [73, 100] width 61 height 17
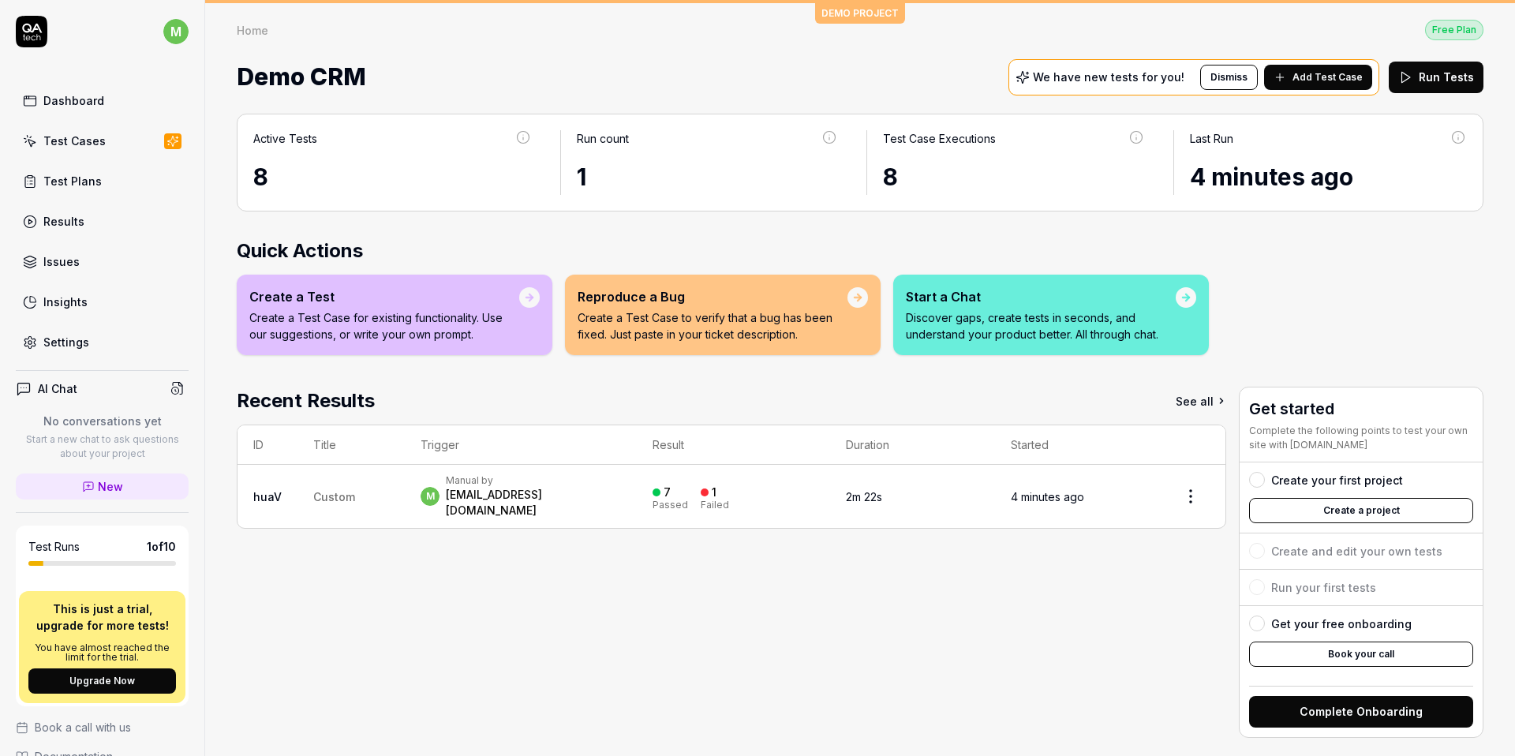
click at [1320, 514] on button "Create a project" at bounding box center [1361, 510] width 224 height 25
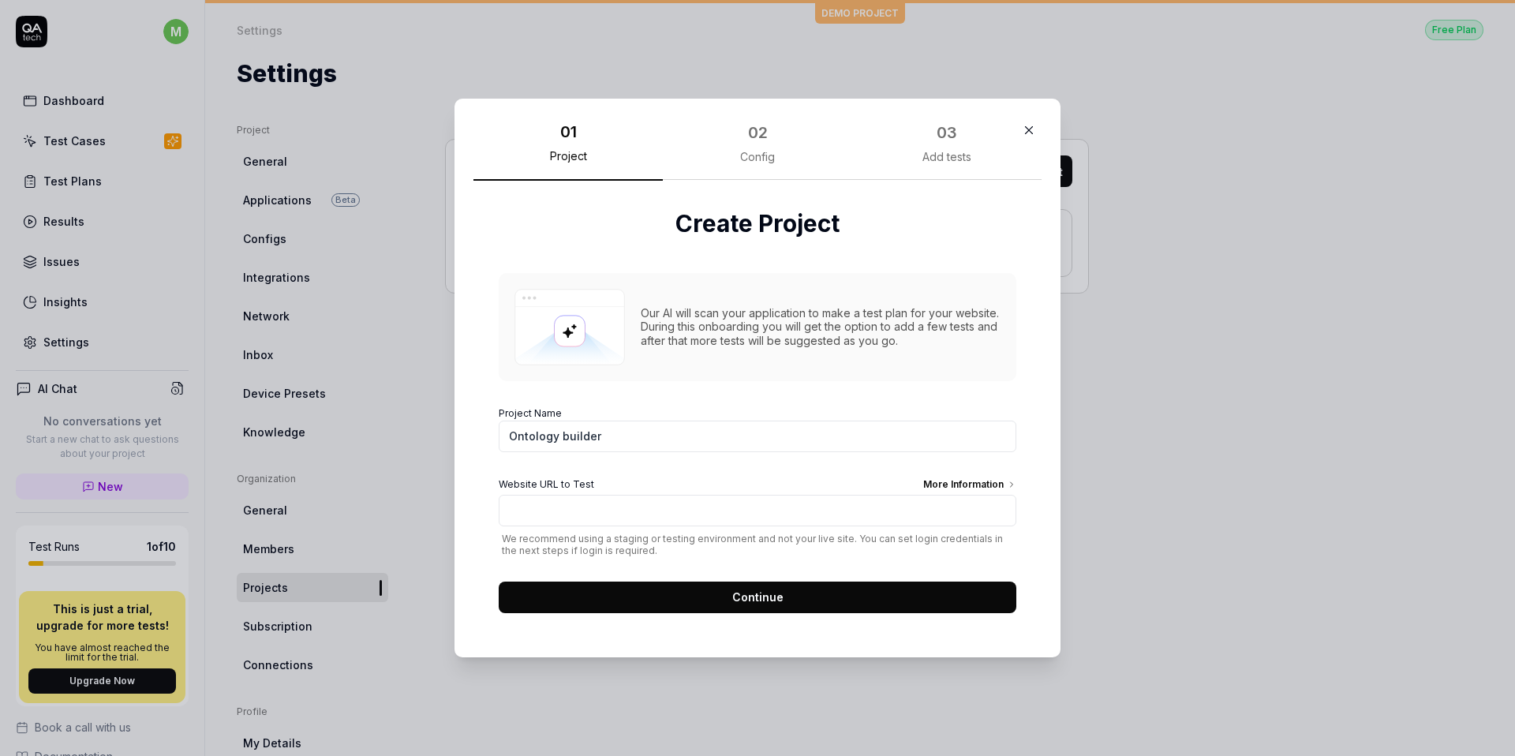
type input "Ontology builder"
click at [587, 514] on input "Website URL to Test More Information" at bounding box center [758, 511] width 518 height 32
click at [571, 515] on input "Website URL to Test More Information" at bounding box center [758, 511] width 518 height 32
paste input "[URL]"
type input "[URL]"
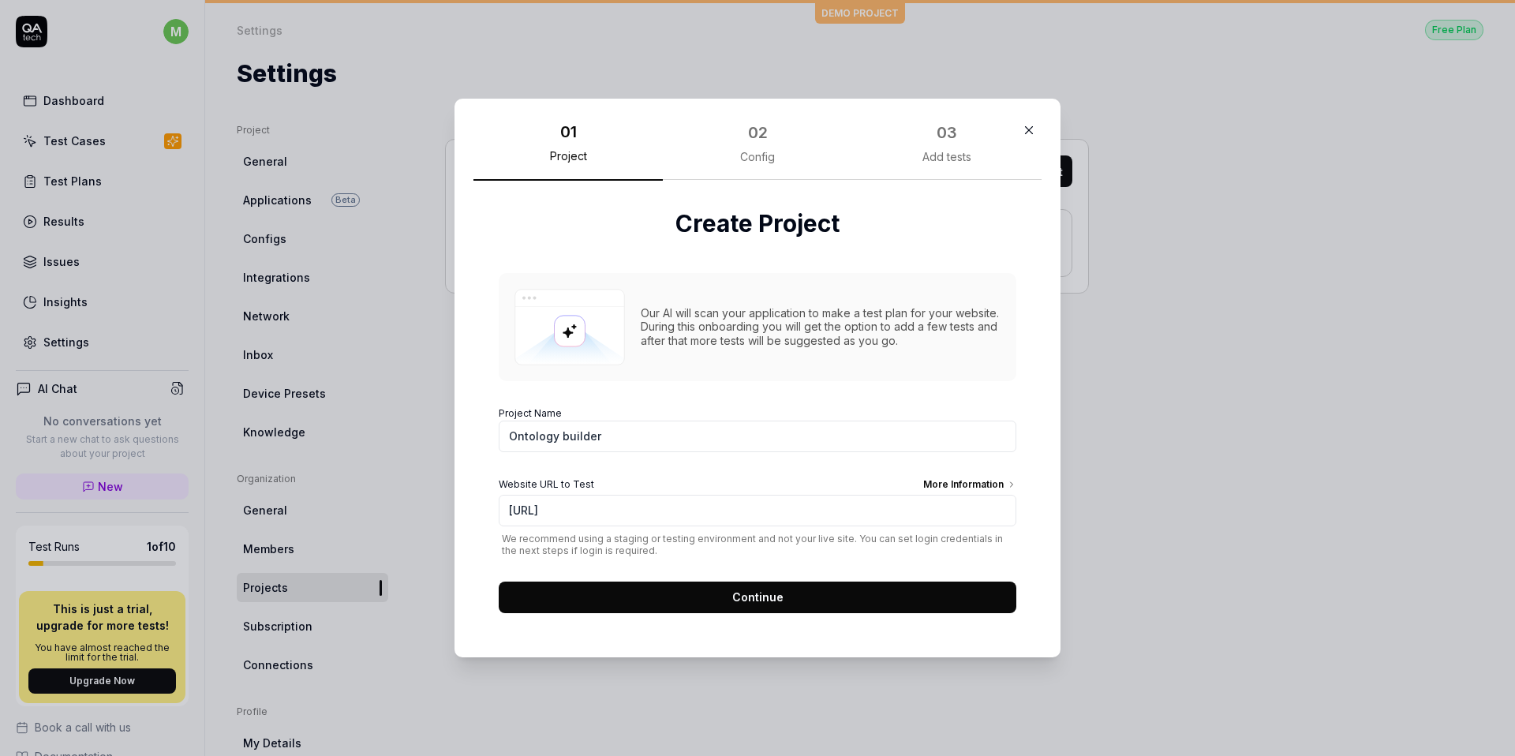
click at [720, 601] on button "Continue" at bounding box center [758, 598] width 518 height 32
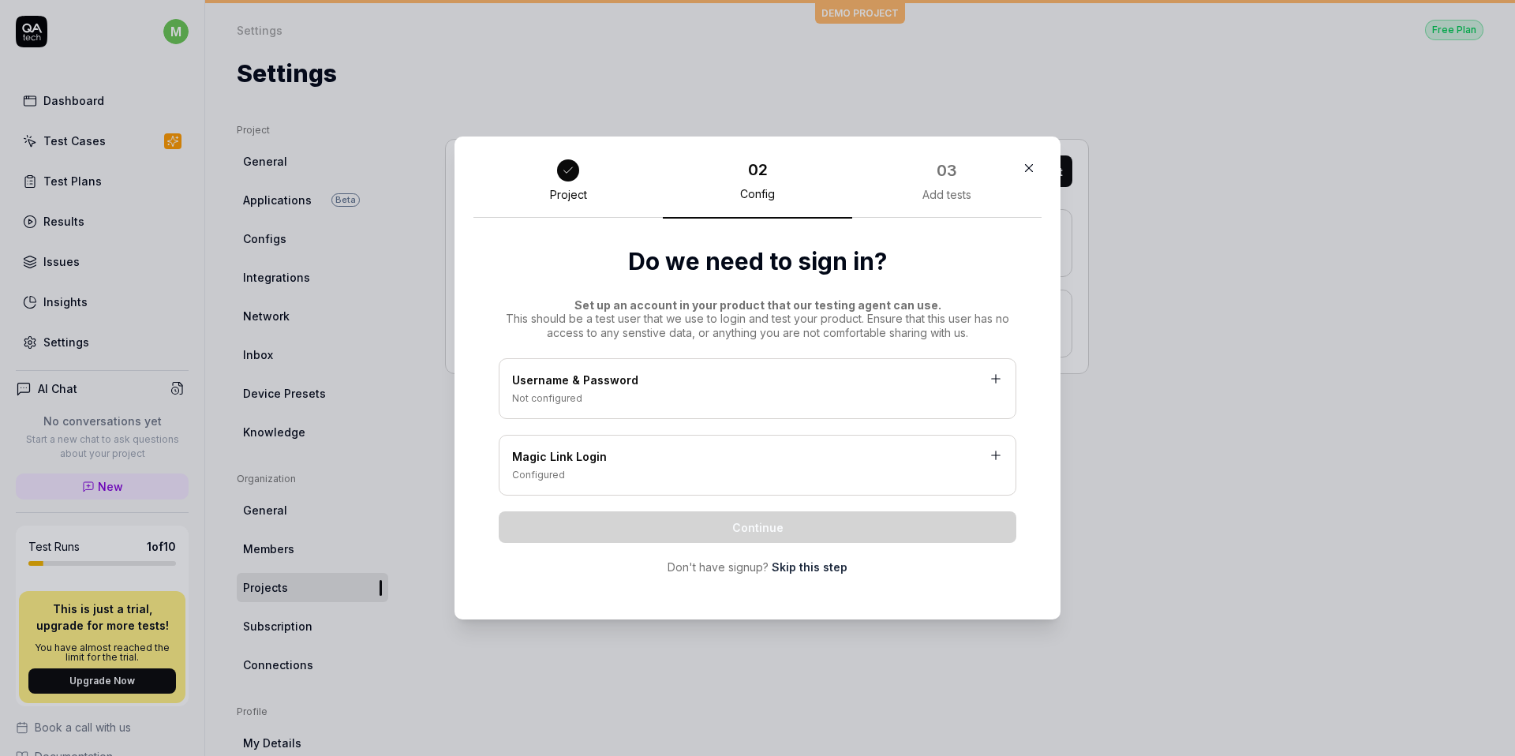
click at [699, 394] on div "Not configured" at bounding box center [757, 398] width 491 height 14
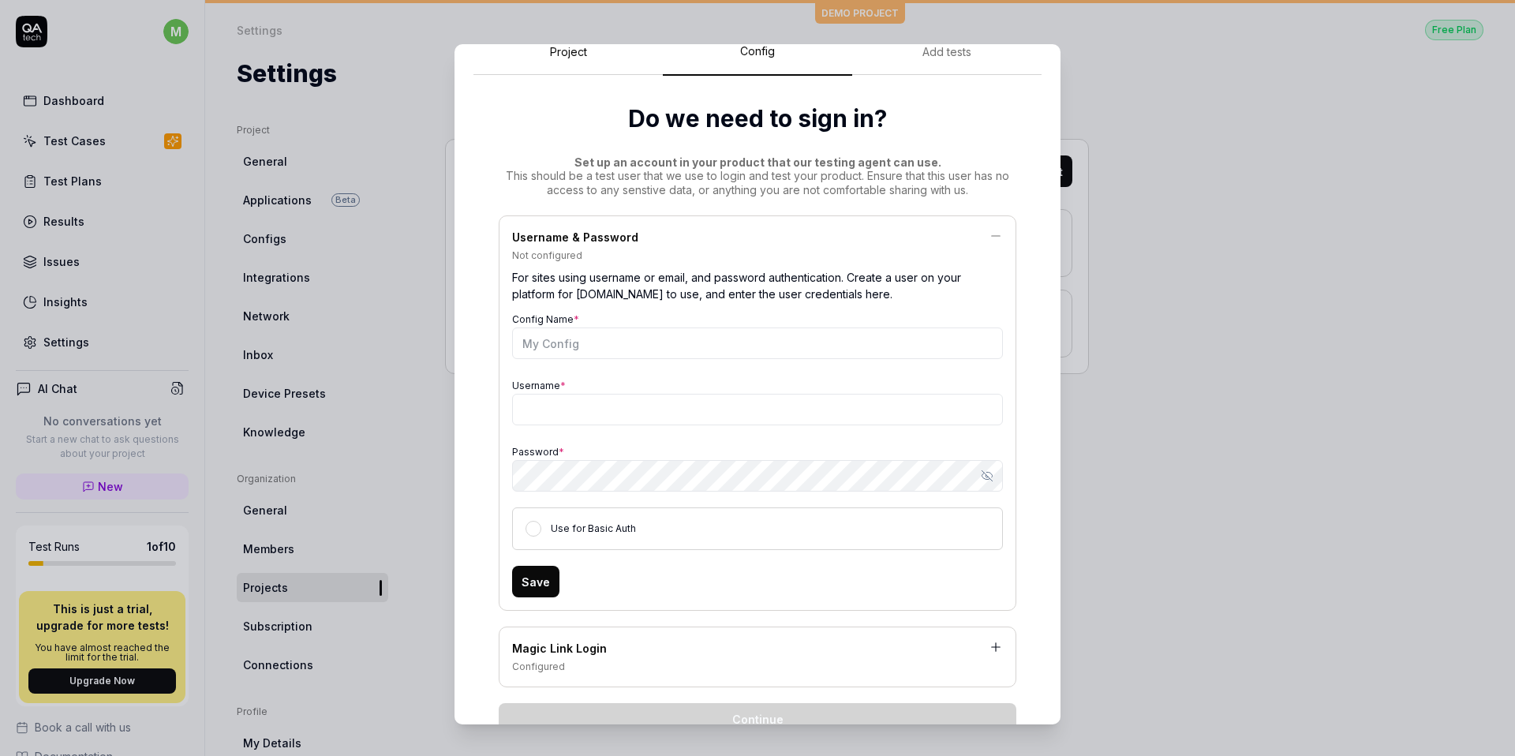
scroll to position [62, 0]
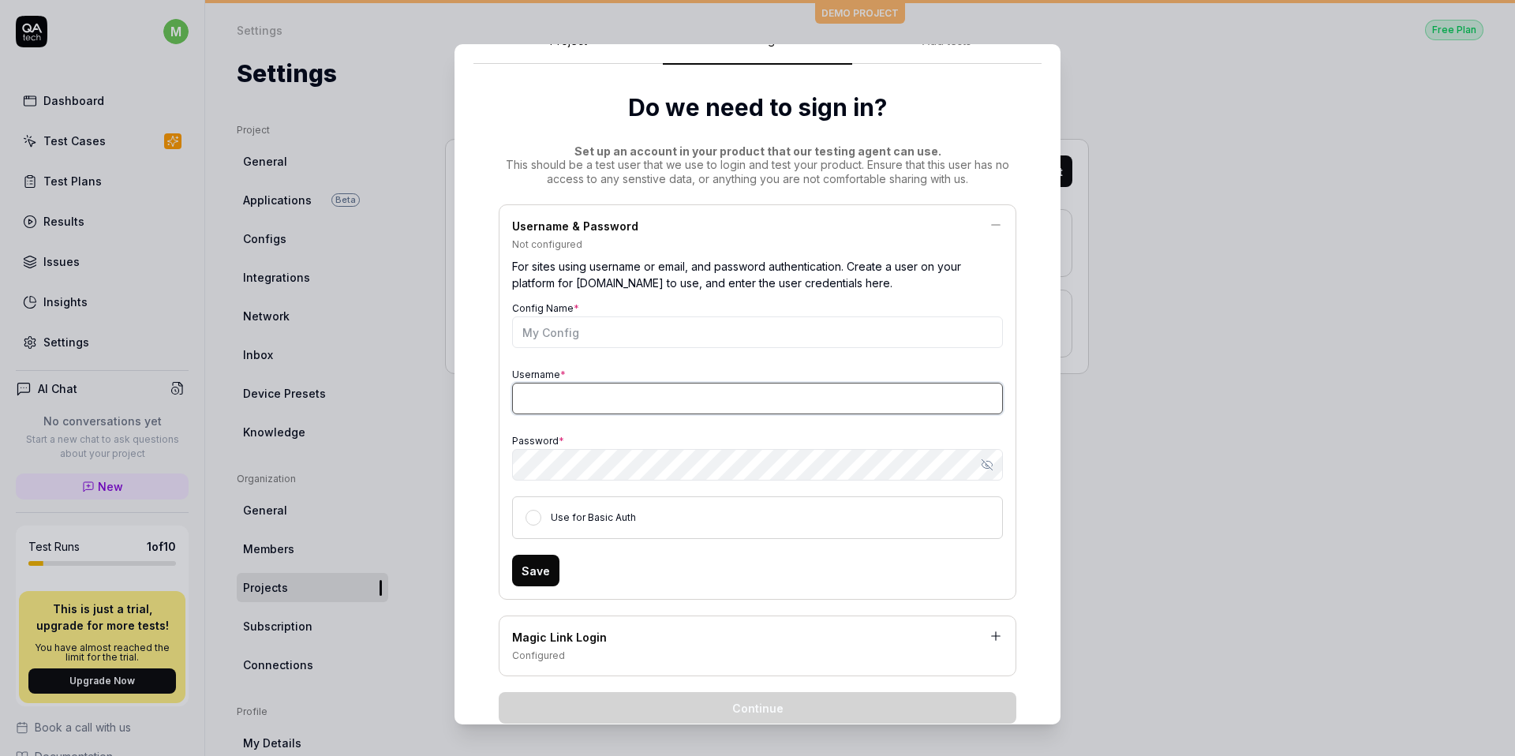
click at [563, 393] on input "Username *" at bounding box center [757, 399] width 491 height 32
drag, startPoint x: 619, startPoint y: 400, endPoint x: 733, endPoint y: 399, distance: 114.4
click at [733, 399] on input "[EMAIL_ADDRESS][DOMAIN_NAME]" at bounding box center [757, 399] width 491 height 32
click at [559, 399] on input "[EMAIL_ADDRESS][DOMAIN_NAME]" at bounding box center [757, 399] width 491 height 32
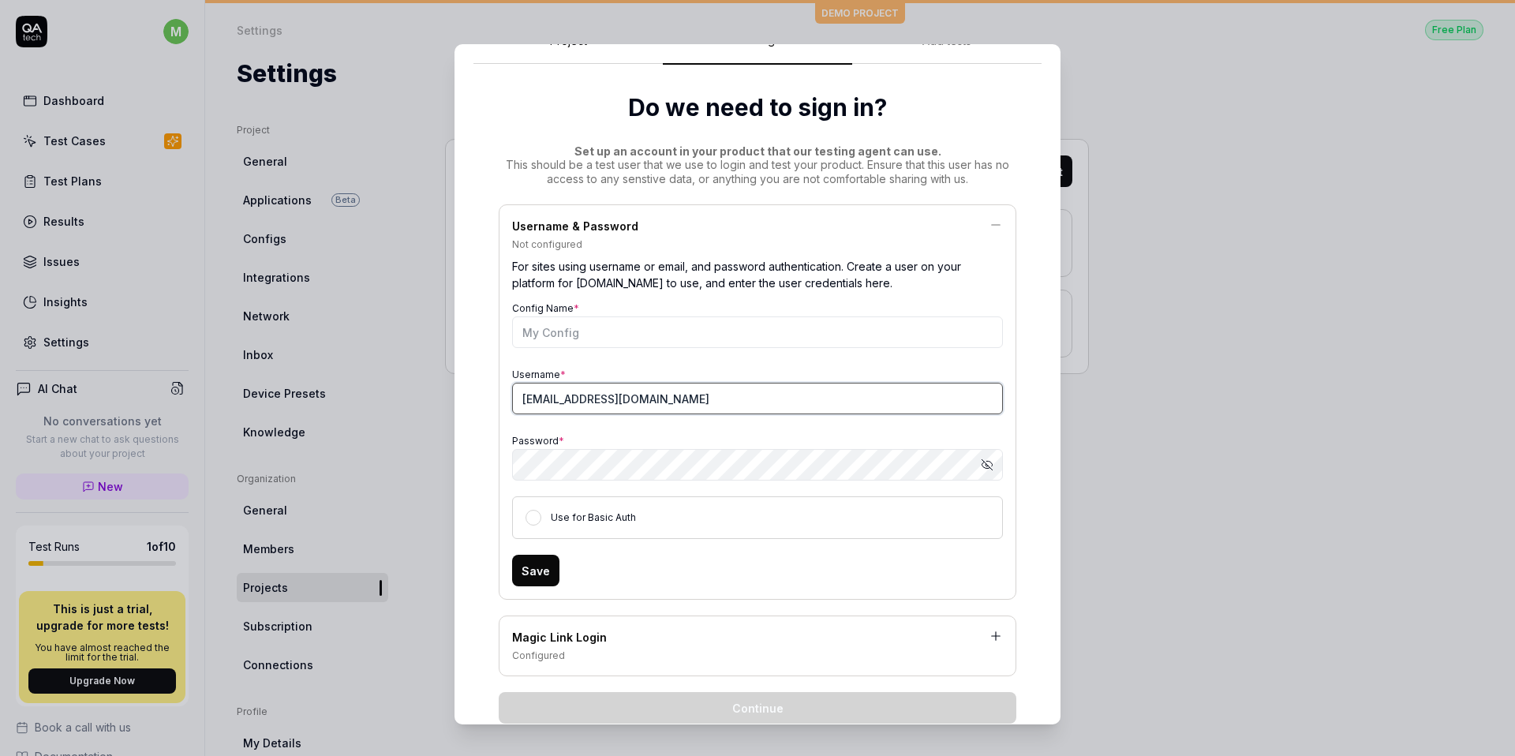
type input "[EMAIL_ADDRESS][DOMAIN_NAME]"
click at [571, 329] on input "Config Name *" at bounding box center [757, 332] width 491 height 32
paste input "khmelevtsova"
click at [597, 309] on div "Config Name * khmelevtsova" at bounding box center [757, 322] width 491 height 51
click at [521, 335] on input "khmelevtsova" at bounding box center [757, 332] width 491 height 32
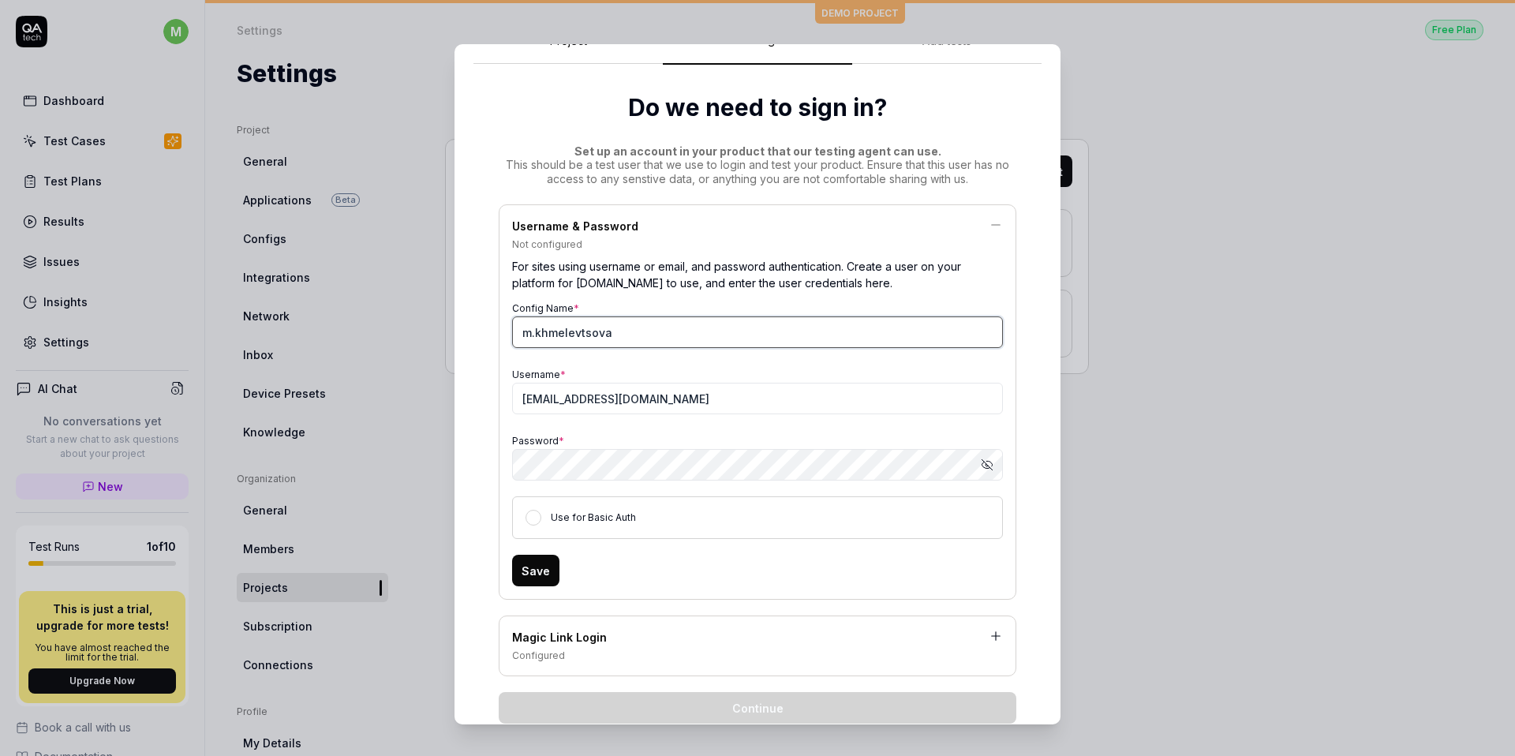
type input "m.khmelevtsova"
click at [603, 301] on div "Config Name * m.khmelevtsova" at bounding box center [757, 322] width 491 height 51
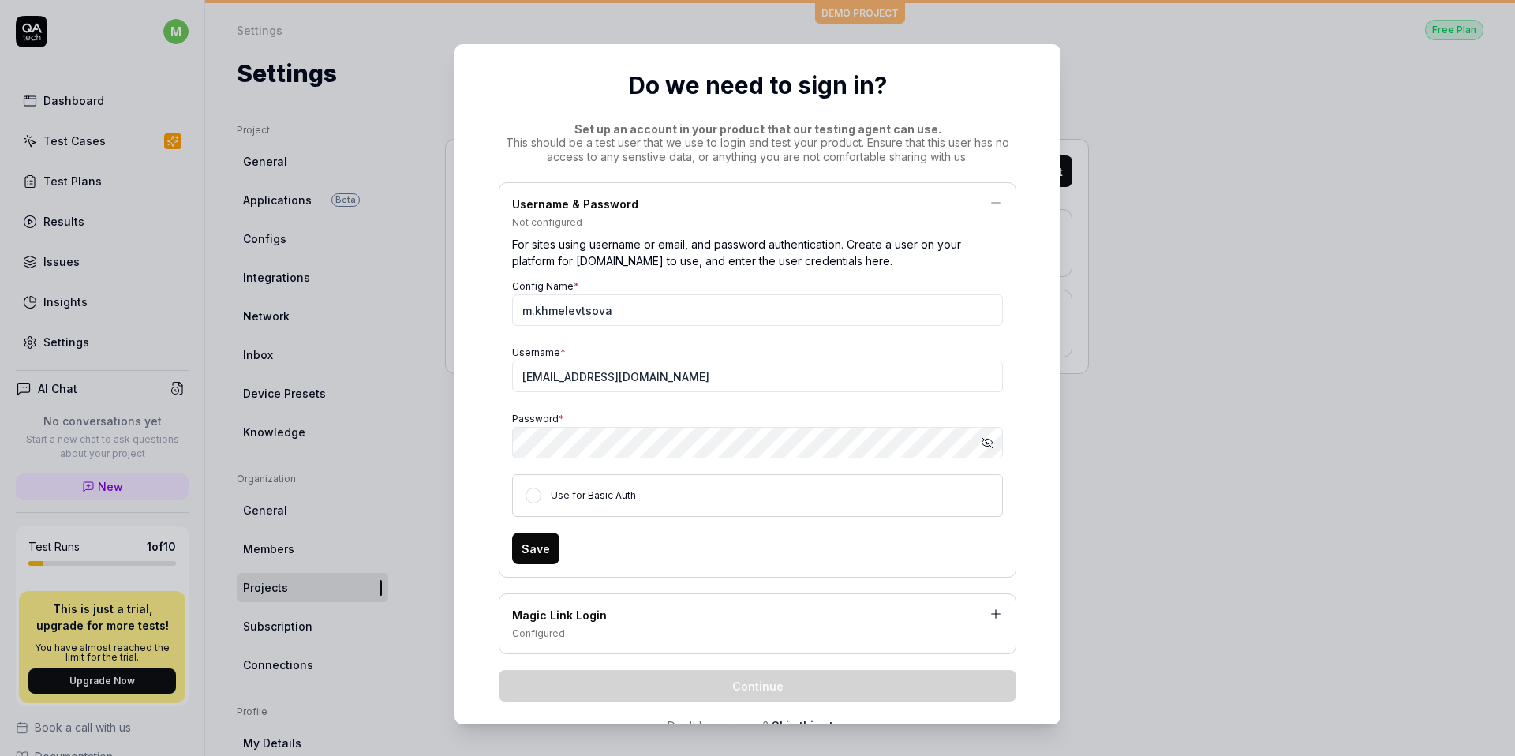
scroll to position [87, 0]
click at [599, 496] on label "Use for Basic Auth" at bounding box center [593, 492] width 85 height 12
click at [541, 496] on button "Use for Basic Auth" at bounding box center [534, 493] width 16 height 16
click at [582, 616] on div "Magic Link Login" at bounding box center [757, 614] width 491 height 20
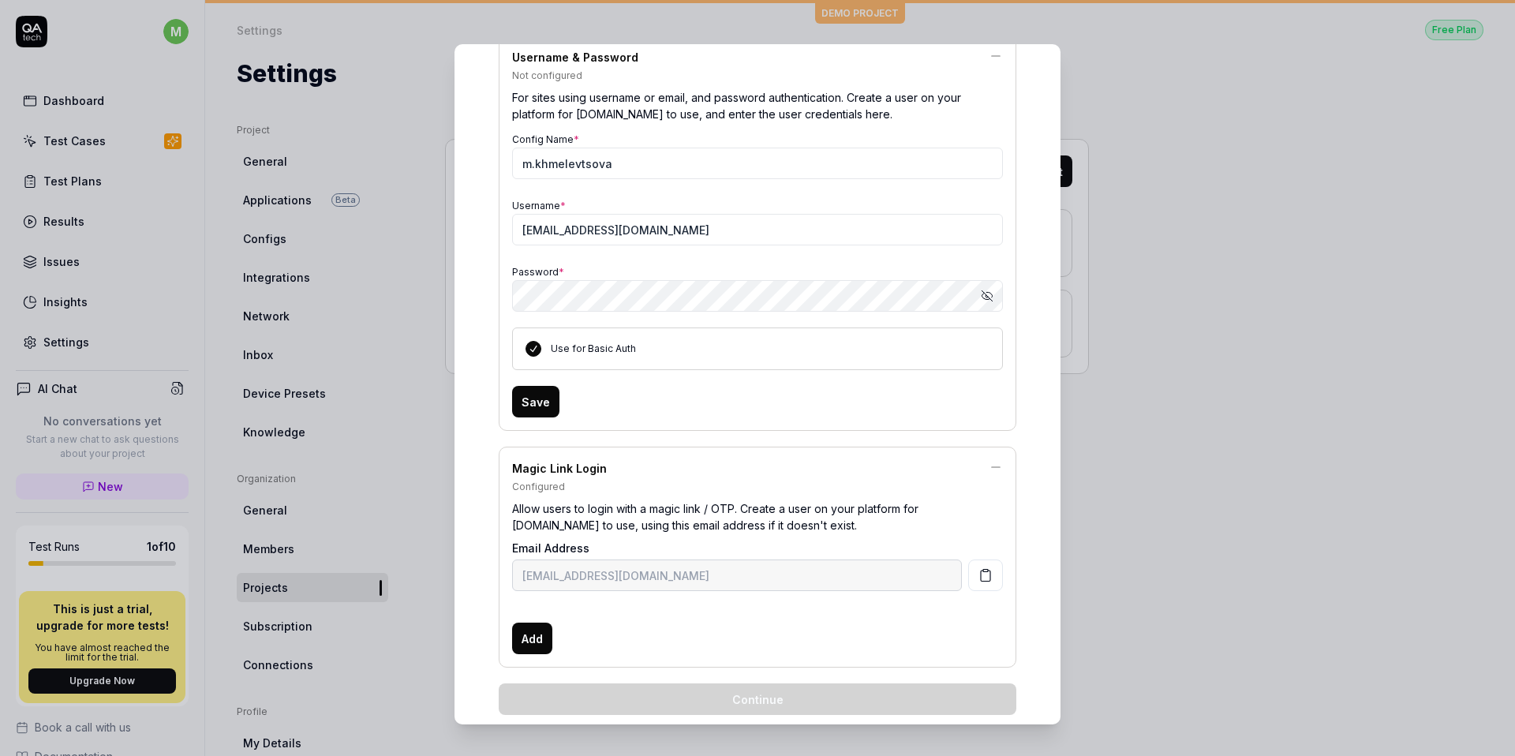
scroll to position [230, 0]
click at [531, 403] on button "Save" at bounding box center [535, 403] width 47 height 32
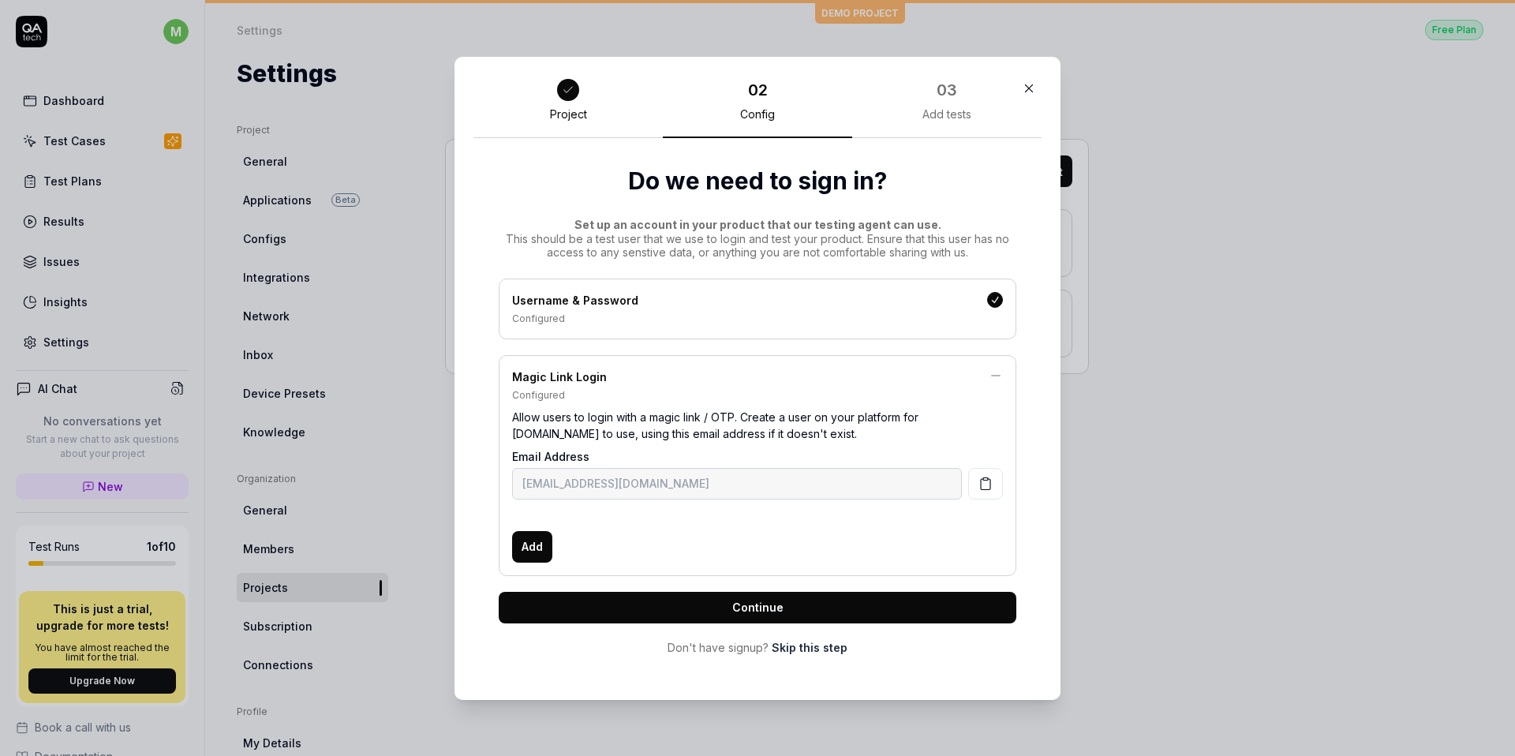
click at [997, 377] on icon at bounding box center [996, 376] width 14 height 14
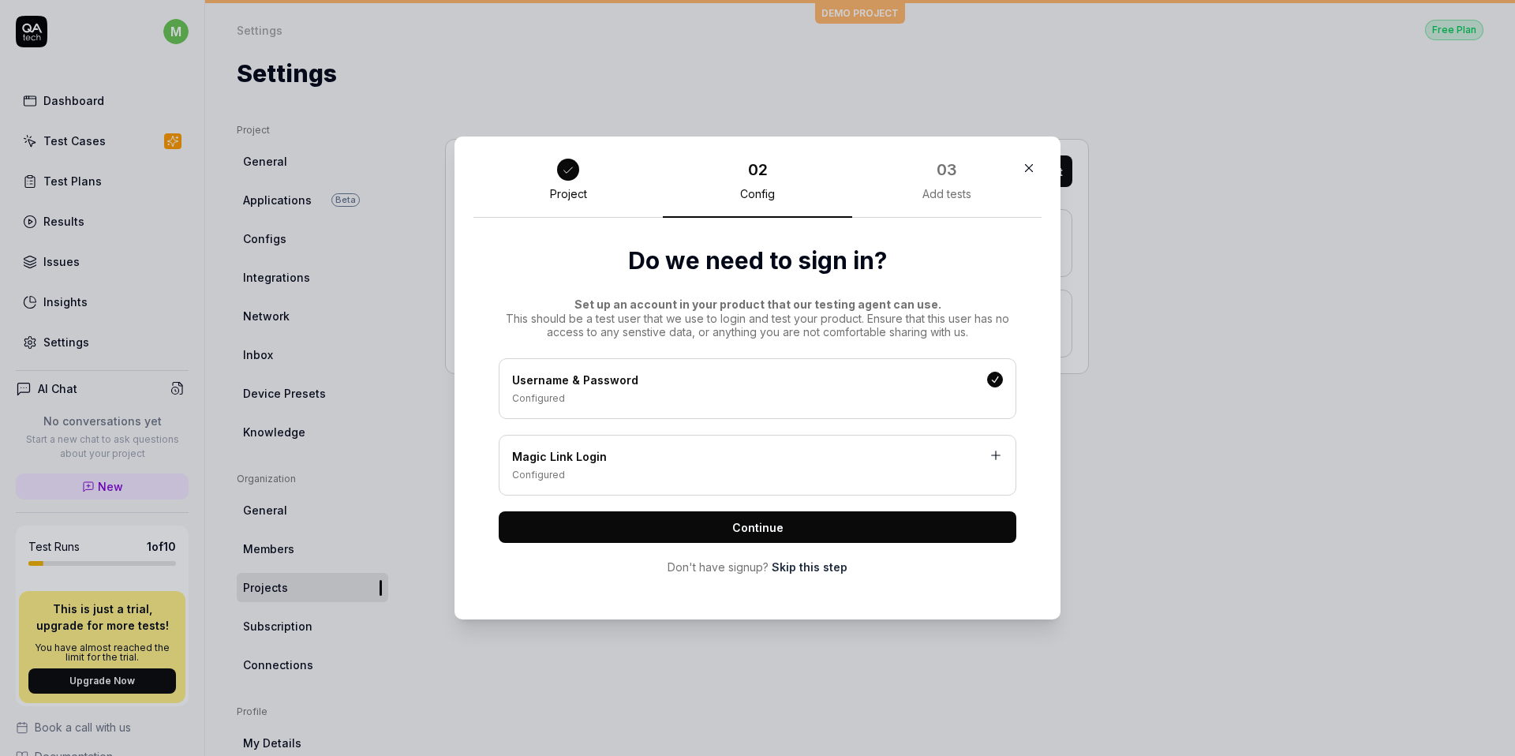
click at [727, 526] on button "Continue" at bounding box center [758, 527] width 518 height 32
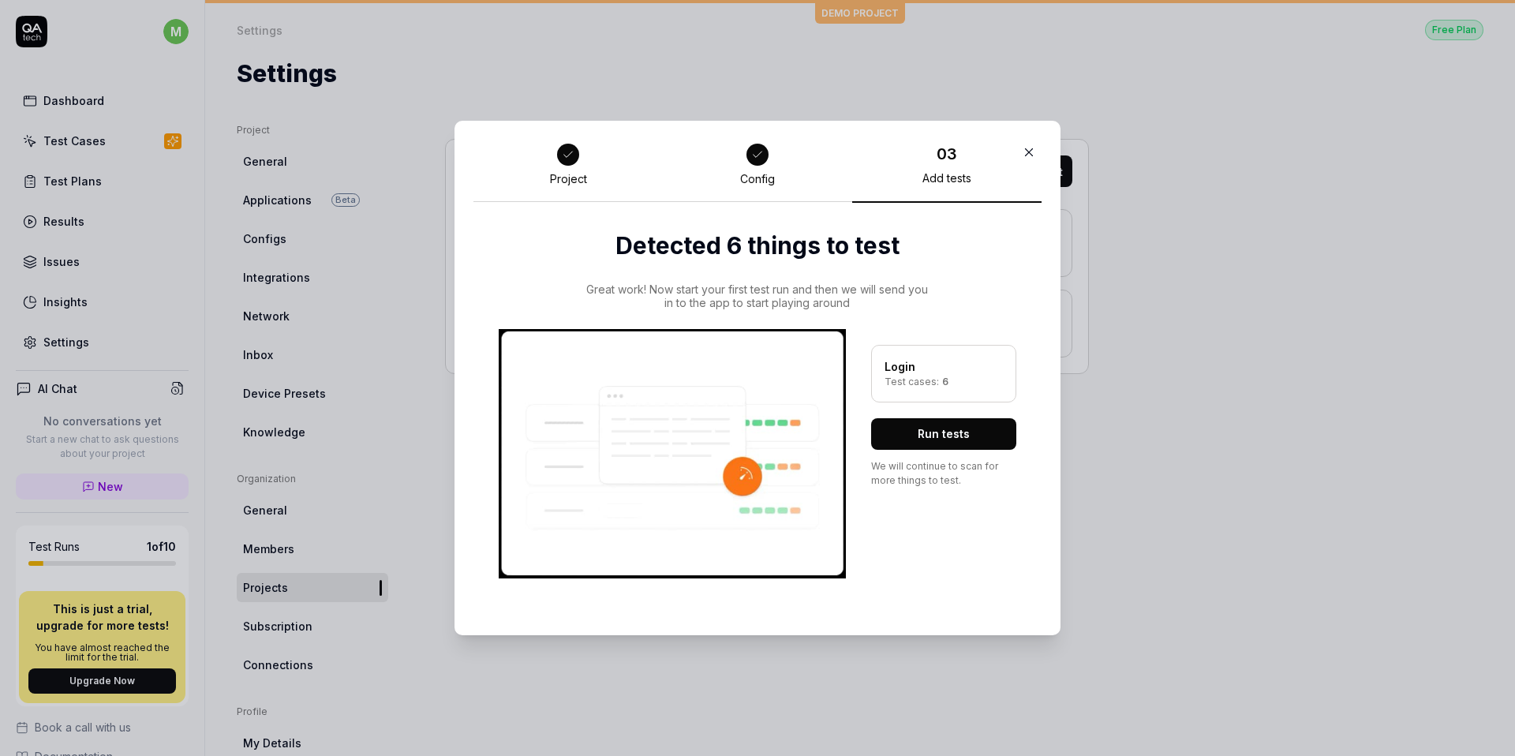
click at [915, 382] on div "Test cases: 6" at bounding box center [944, 382] width 118 height 14
drag, startPoint x: 584, startPoint y: 286, endPoint x: 904, endPoint y: 309, distance: 321.2
click at [904, 309] on div "Great work! Now start your first test run and then we will send you in to the a…" at bounding box center [758, 430] width 518 height 296
click at [900, 309] on div "Great work! Now start your first test run and then we will send you in to the a…" at bounding box center [757, 296] width 345 height 28
click at [925, 387] on div "Test cases: 6" at bounding box center [944, 382] width 118 height 14
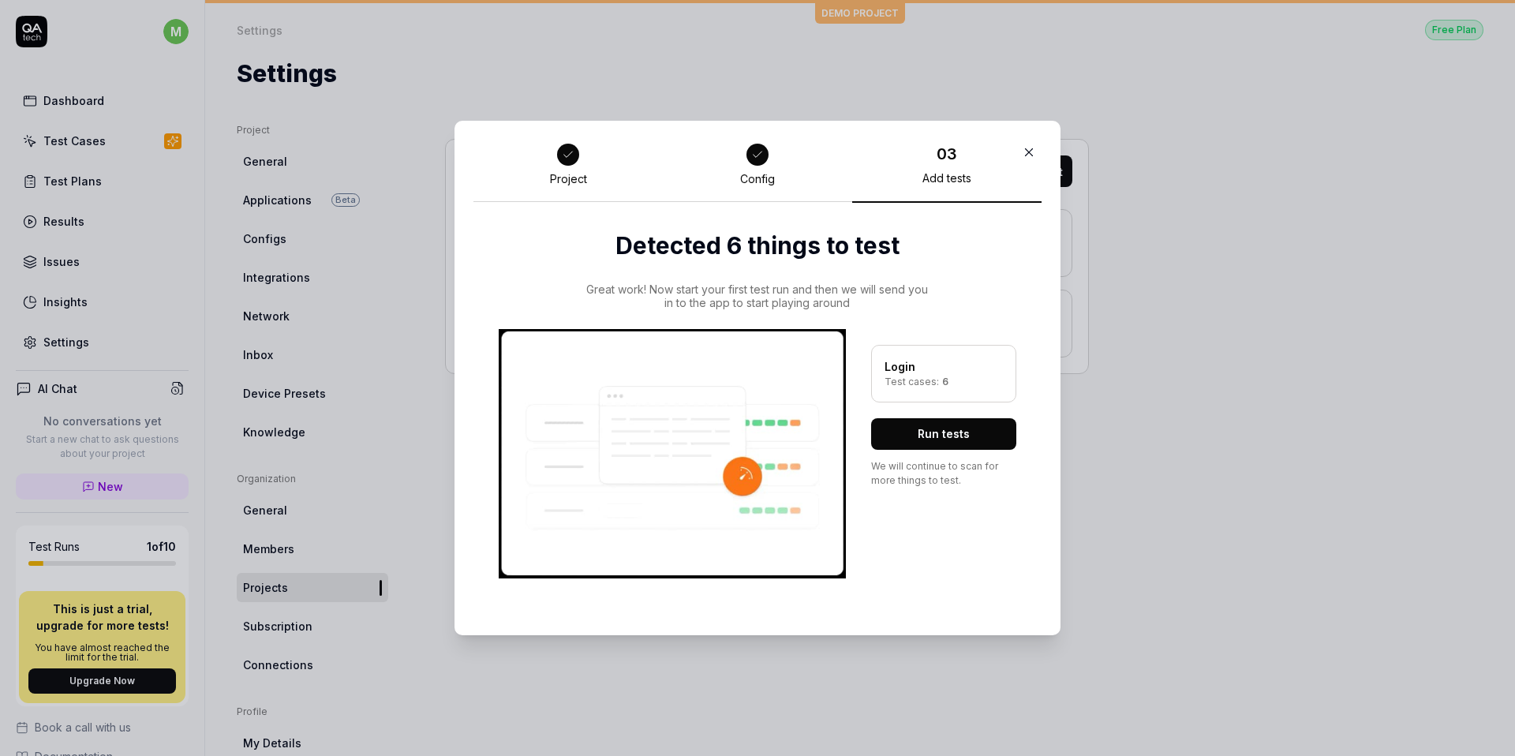
click at [938, 435] on button "Run tests" at bounding box center [943, 434] width 145 height 32
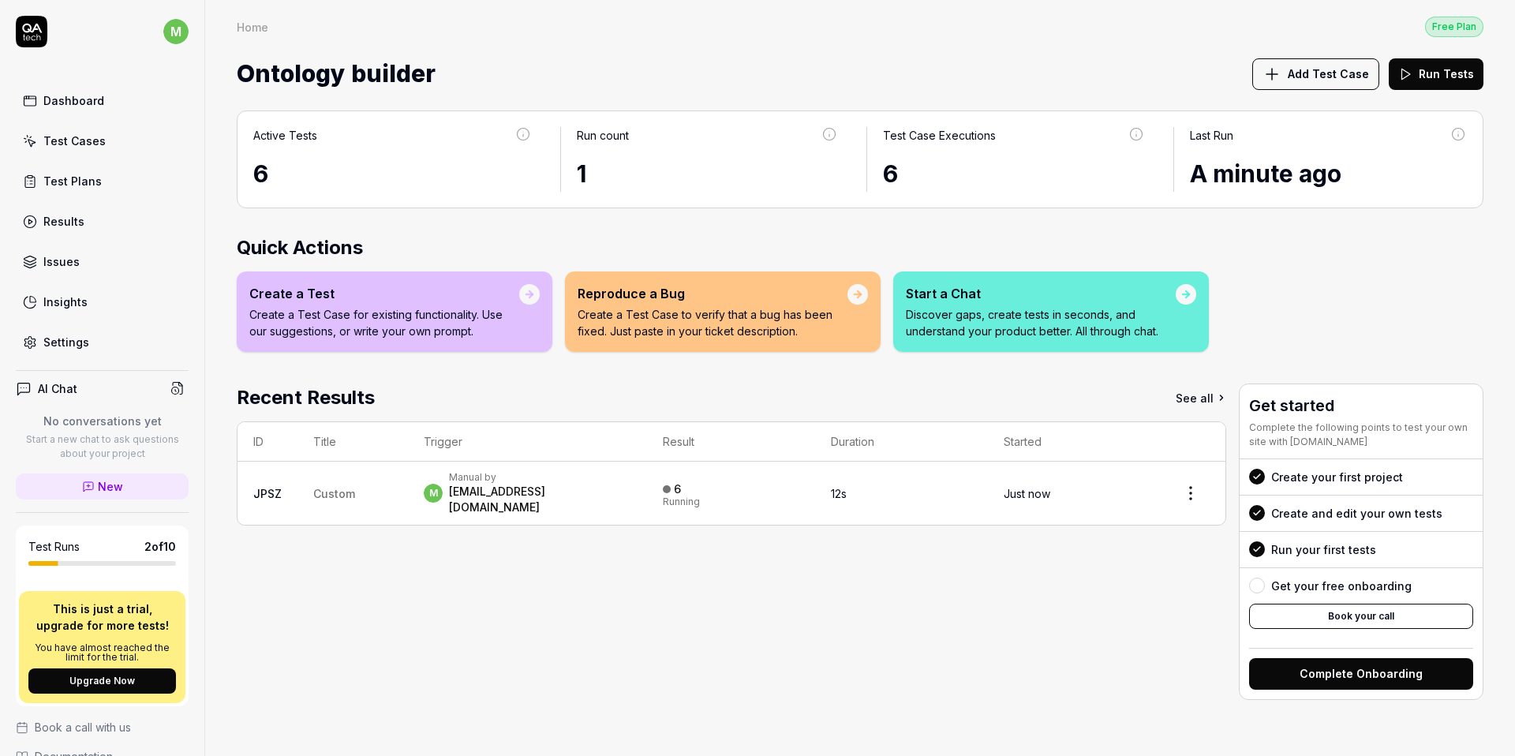
click at [529, 491] on div "[EMAIL_ADDRESS][DOMAIN_NAME]" at bounding box center [540, 500] width 182 height 32
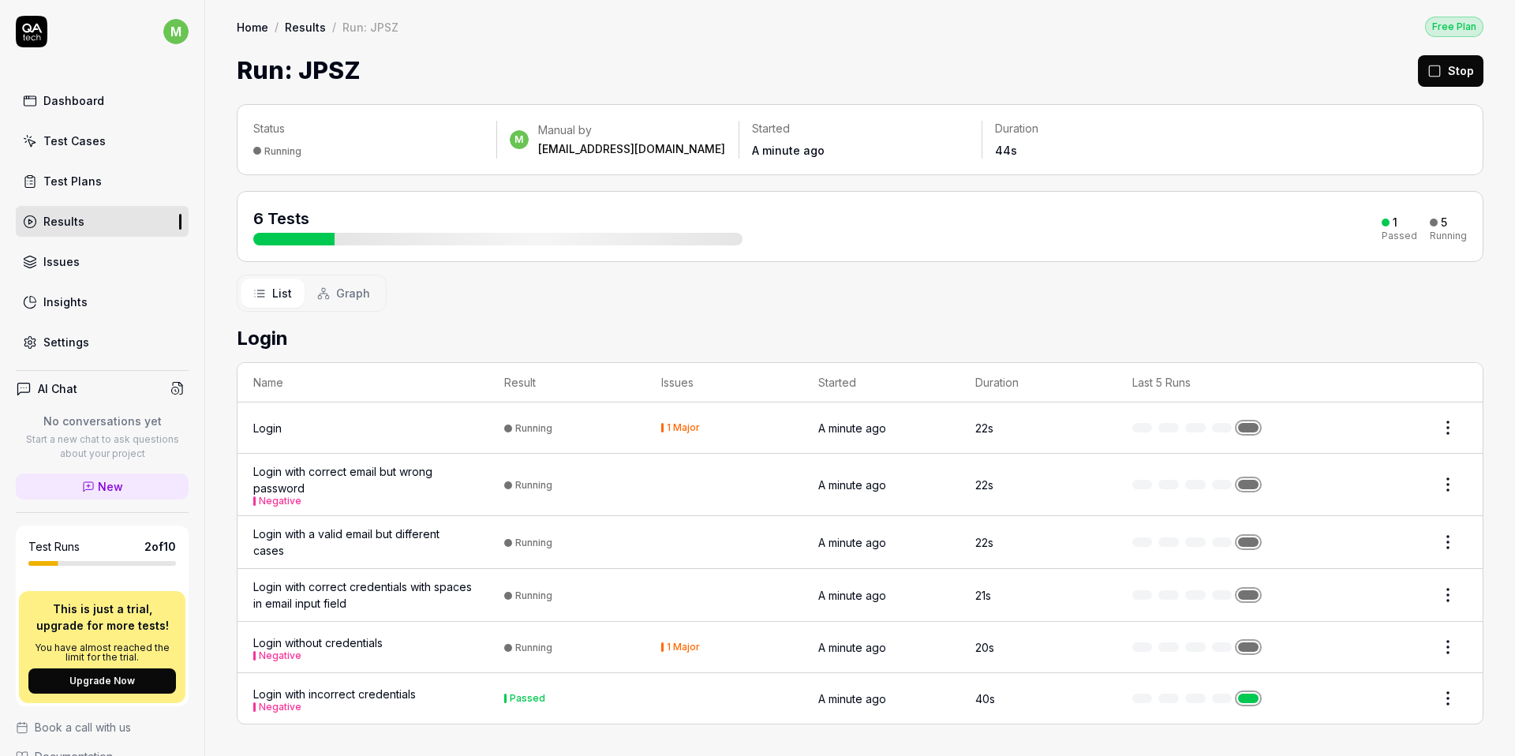
click at [359, 700] on div "Login with incorrect credentials Negative" at bounding box center [334, 699] width 163 height 26
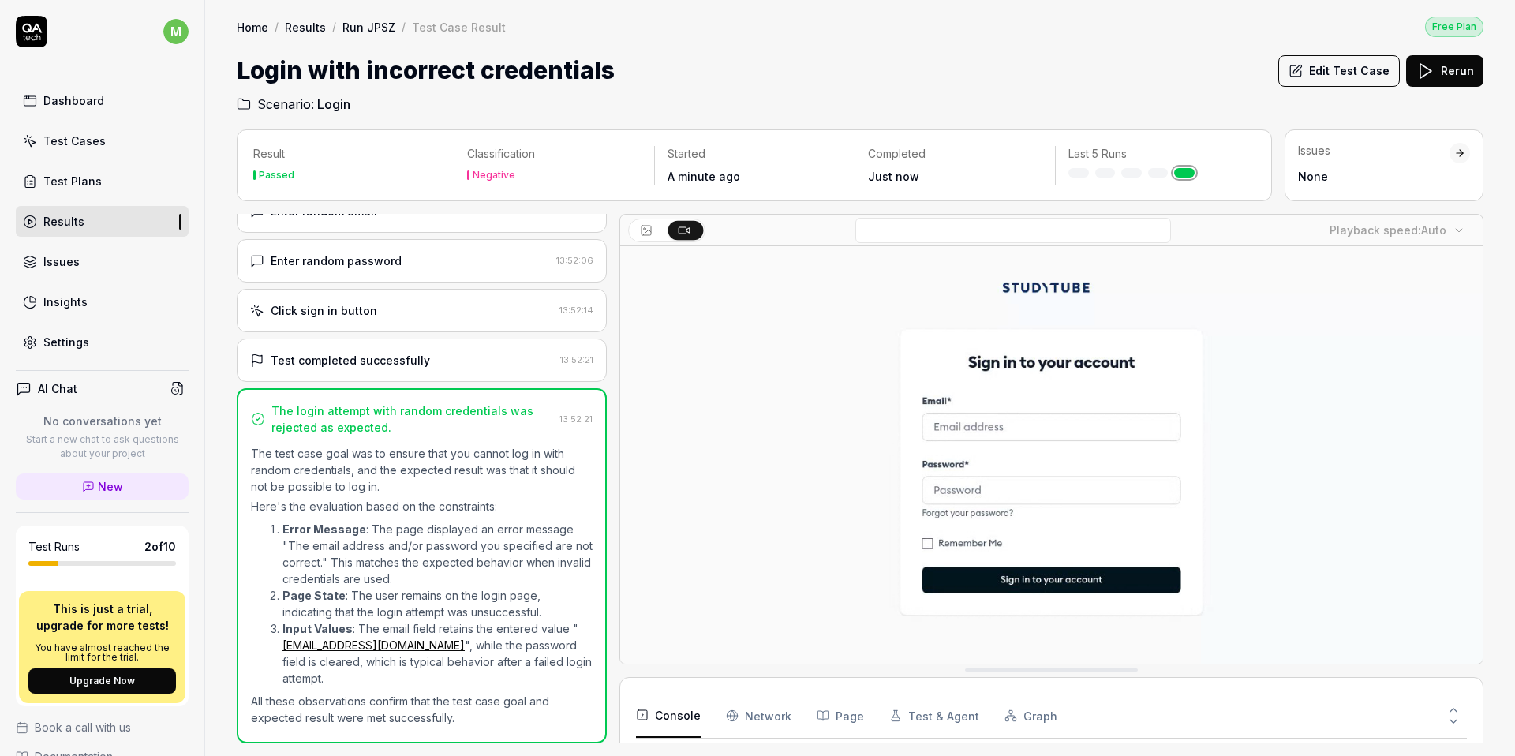
scroll to position [122, 0]
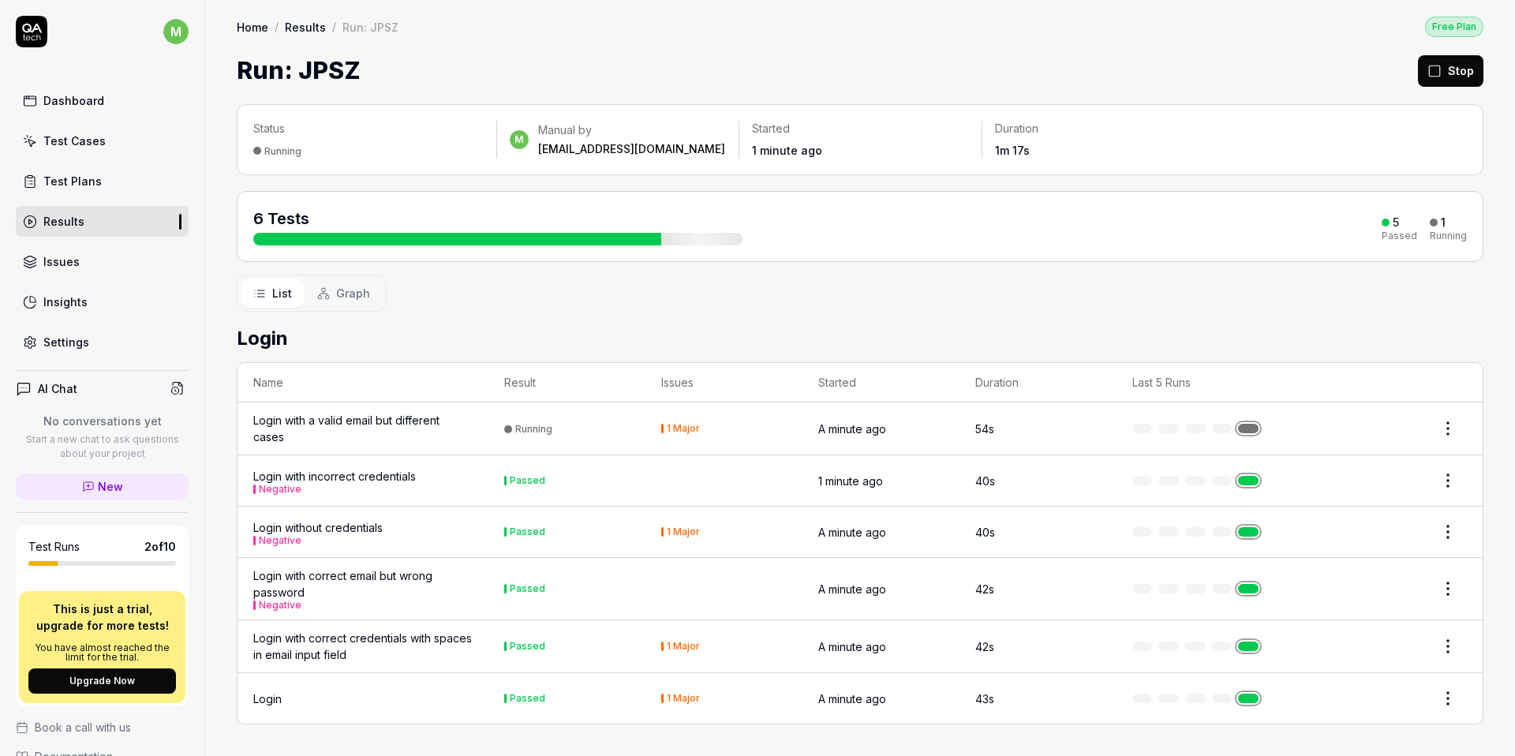
click at [420, 653] on div "Login with correct credentials with spaces in email input field" at bounding box center [362, 646] width 219 height 33
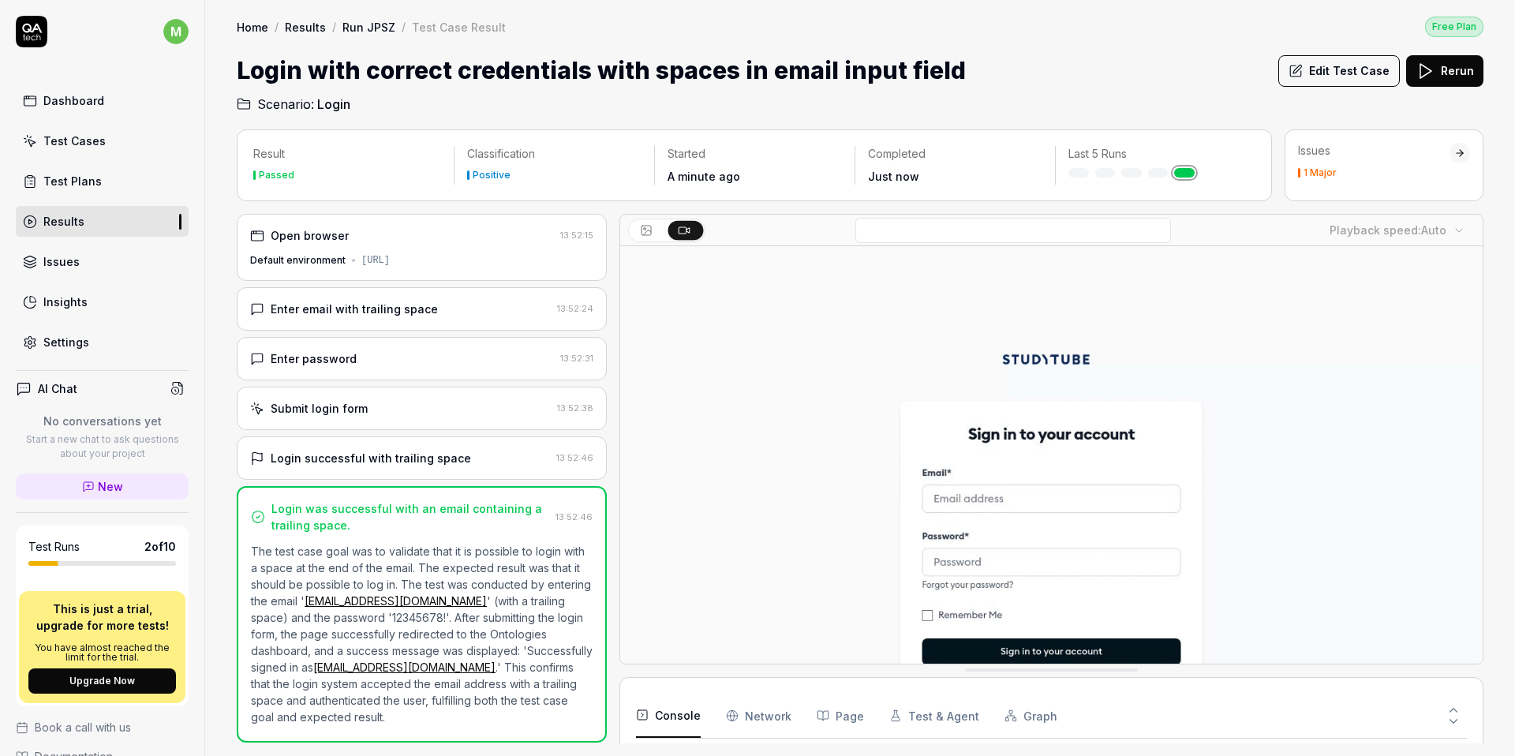
scroll to position [46, 0]
click at [371, 243] on div "Open browser" at bounding box center [402, 235] width 304 height 17
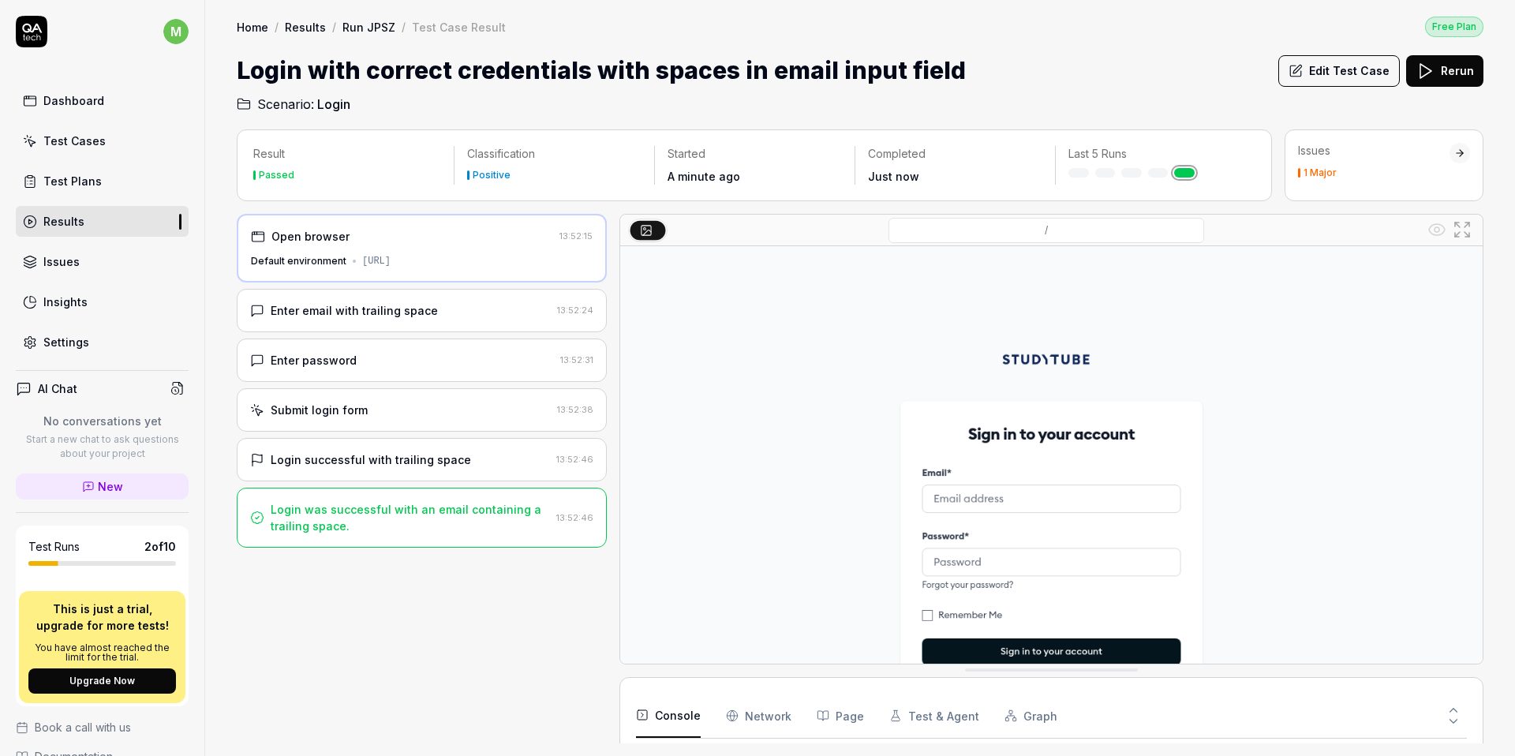
click at [391, 266] on div "[URL]" at bounding box center [376, 261] width 28 height 14
click at [408, 315] on div "Enter email with trailing space" at bounding box center [354, 310] width 167 height 17
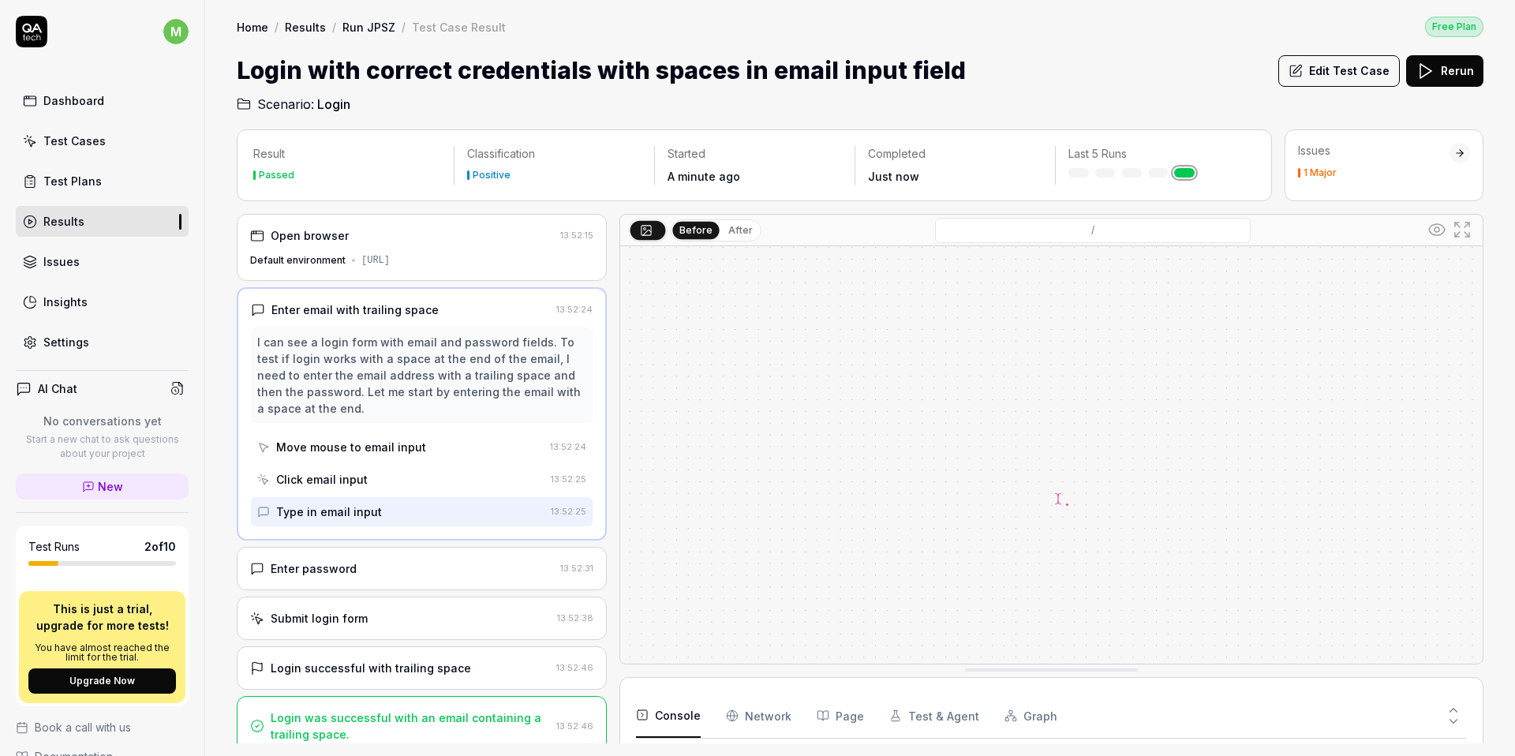
scroll to position [13, 0]
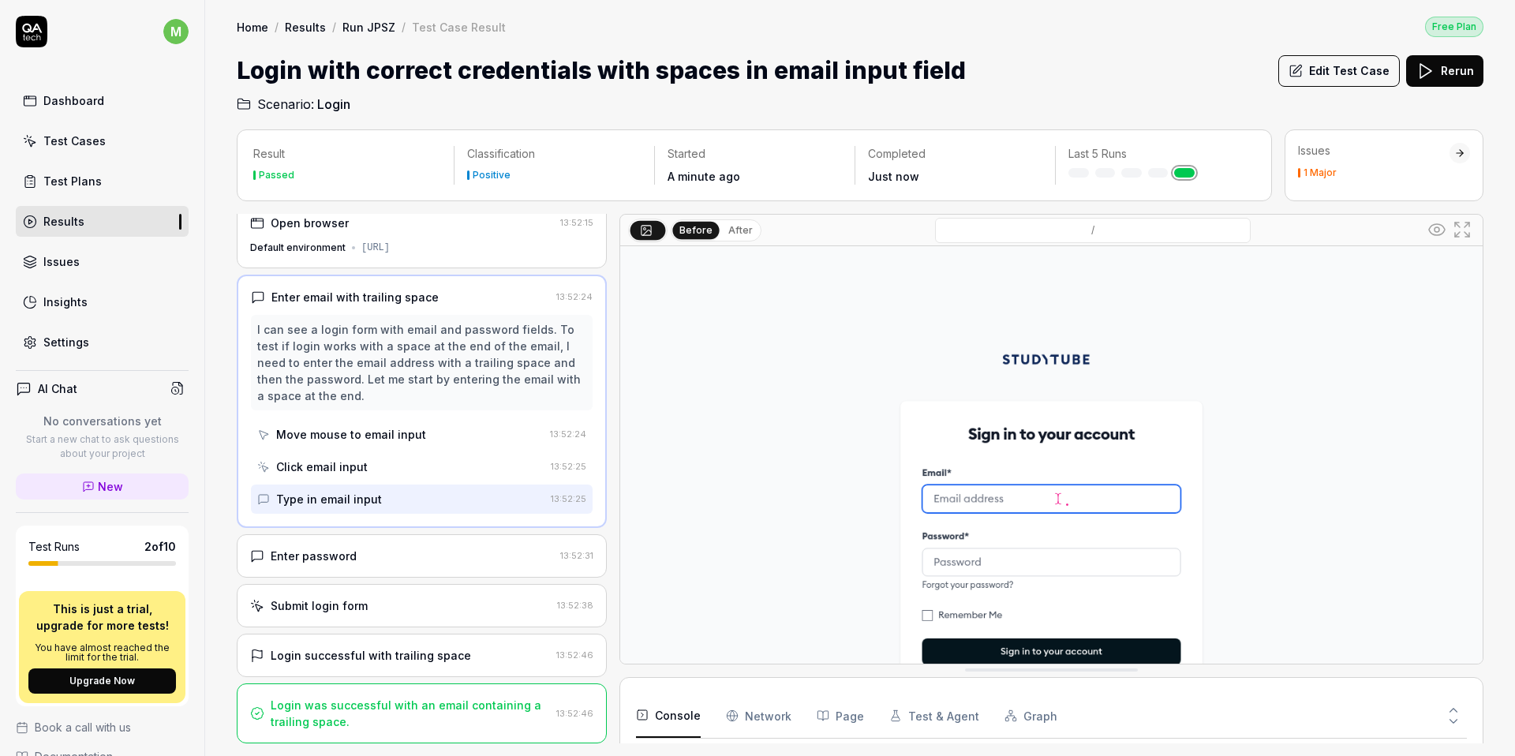
click at [365, 441] on div "Move mouse to email input" at bounding box center [351, 434] width 150 height 17
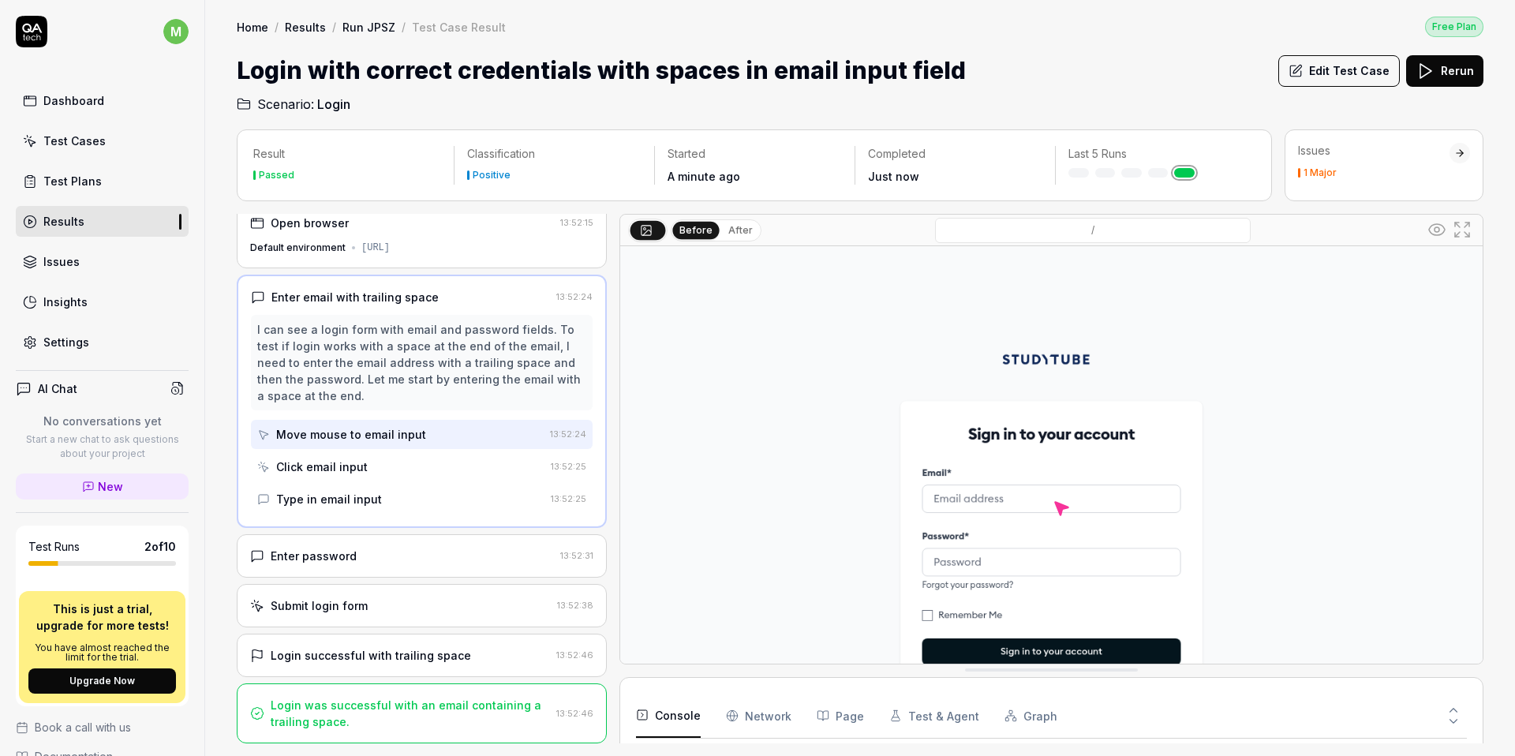
click at [370, 470] on div "Click email input" at bounding box center [400, 466] width 287 height 29
click at [375, 496] on div "Type in email input" at bounding box center [400, 499] width 287 height 29
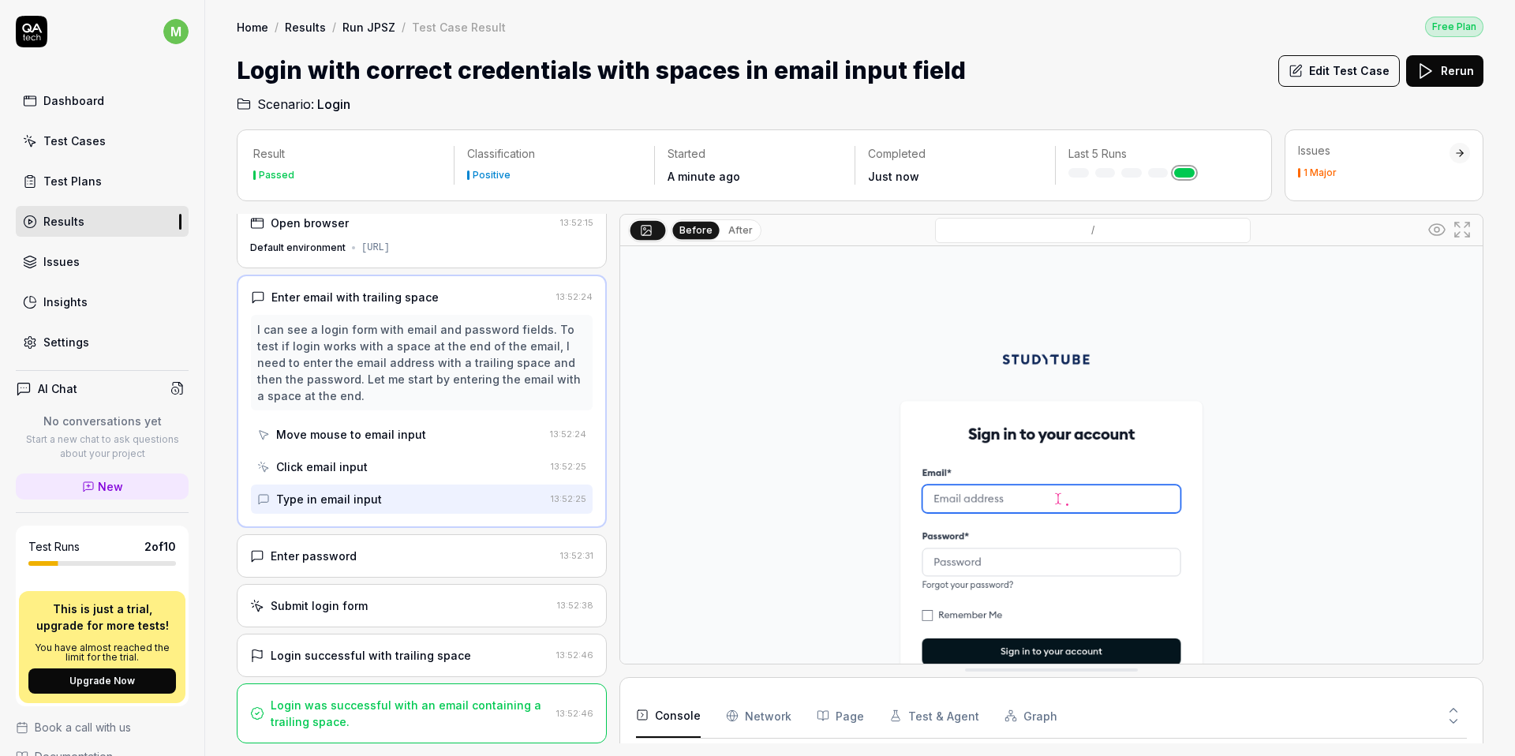
click at [368, 561] on div "Enter password" at bounding box center [402, 556] width 304 height 17
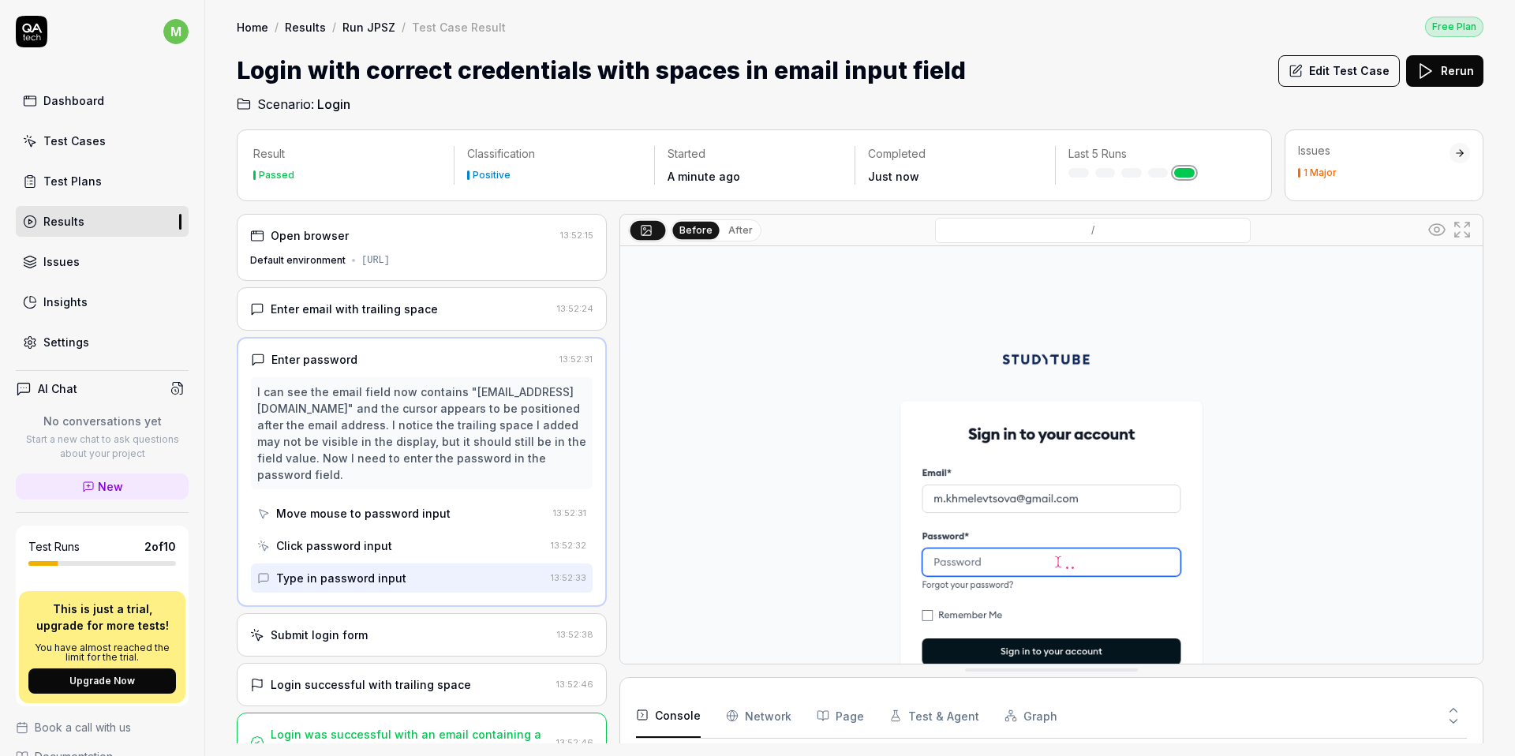
scroll to position [29, 0]
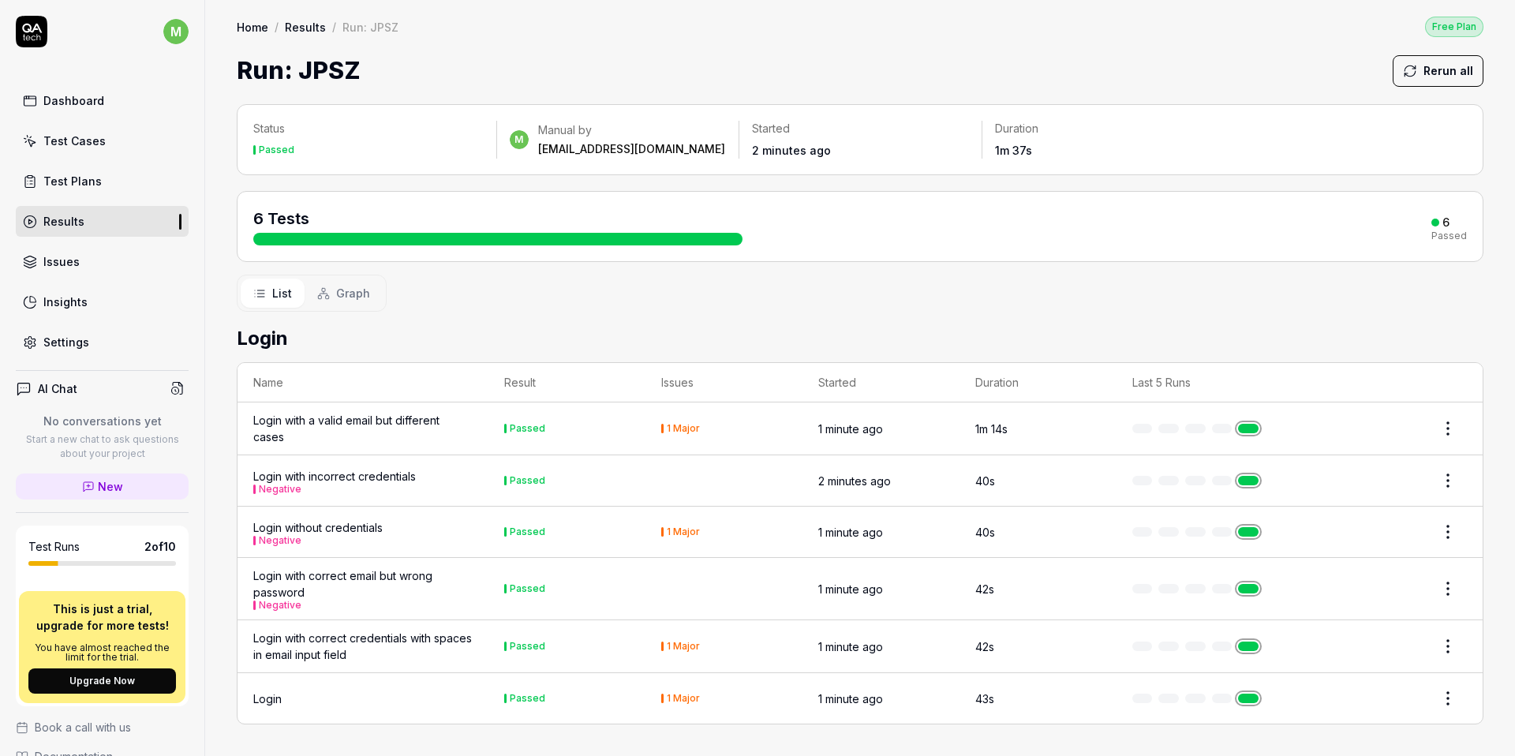
click at [364, 420] on div "Login with a valid email but different cases" at bounding box center [362, 428] width 219 height 33
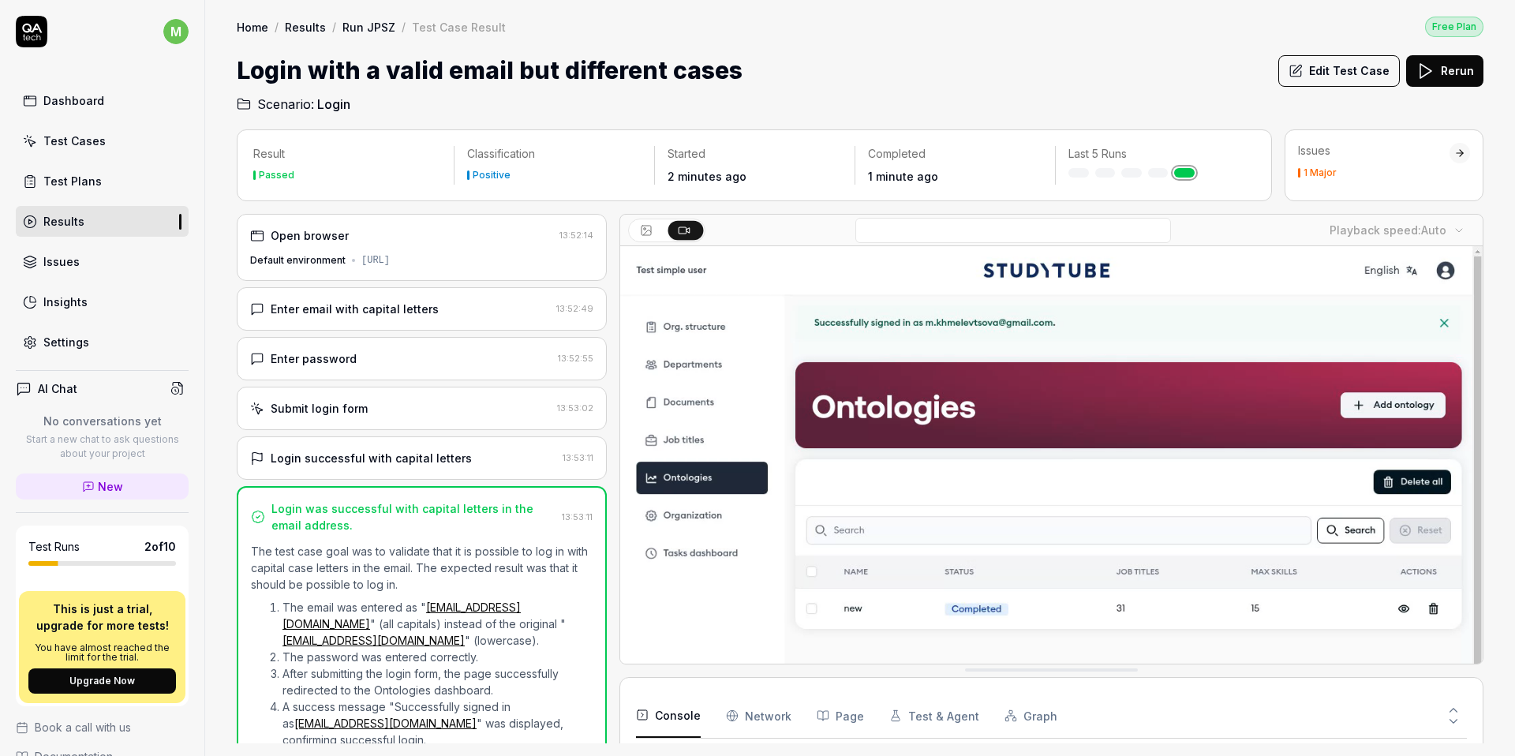
click at [369, 252] on div "Open browser 13:52:14 Default environment https://ontology-dev.studytube.ai/" at bounding box center [422, 247] width 370 height 67
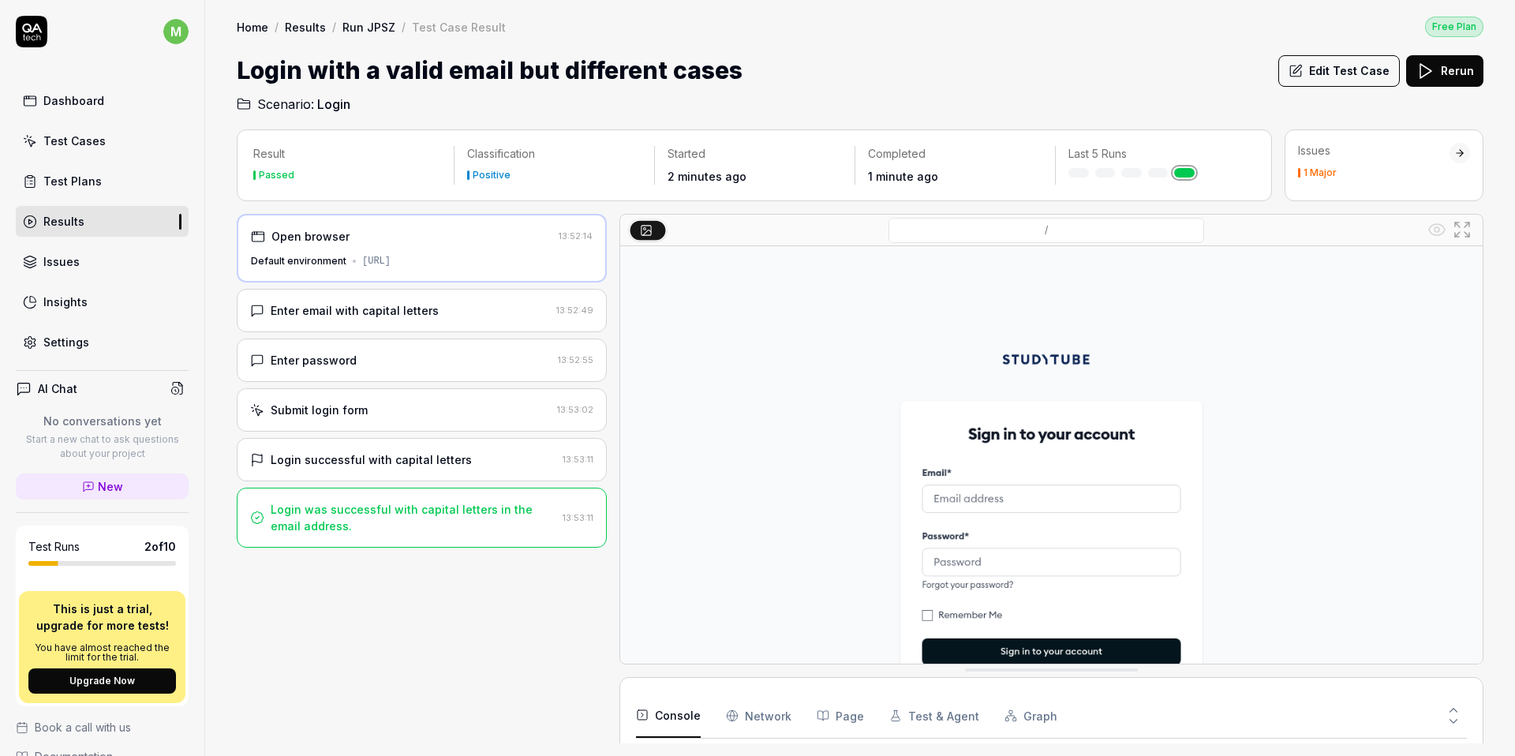
click at [392, 314] on div "Enter email with capital letters" at bounding box center [355, 310] width 168 height 17
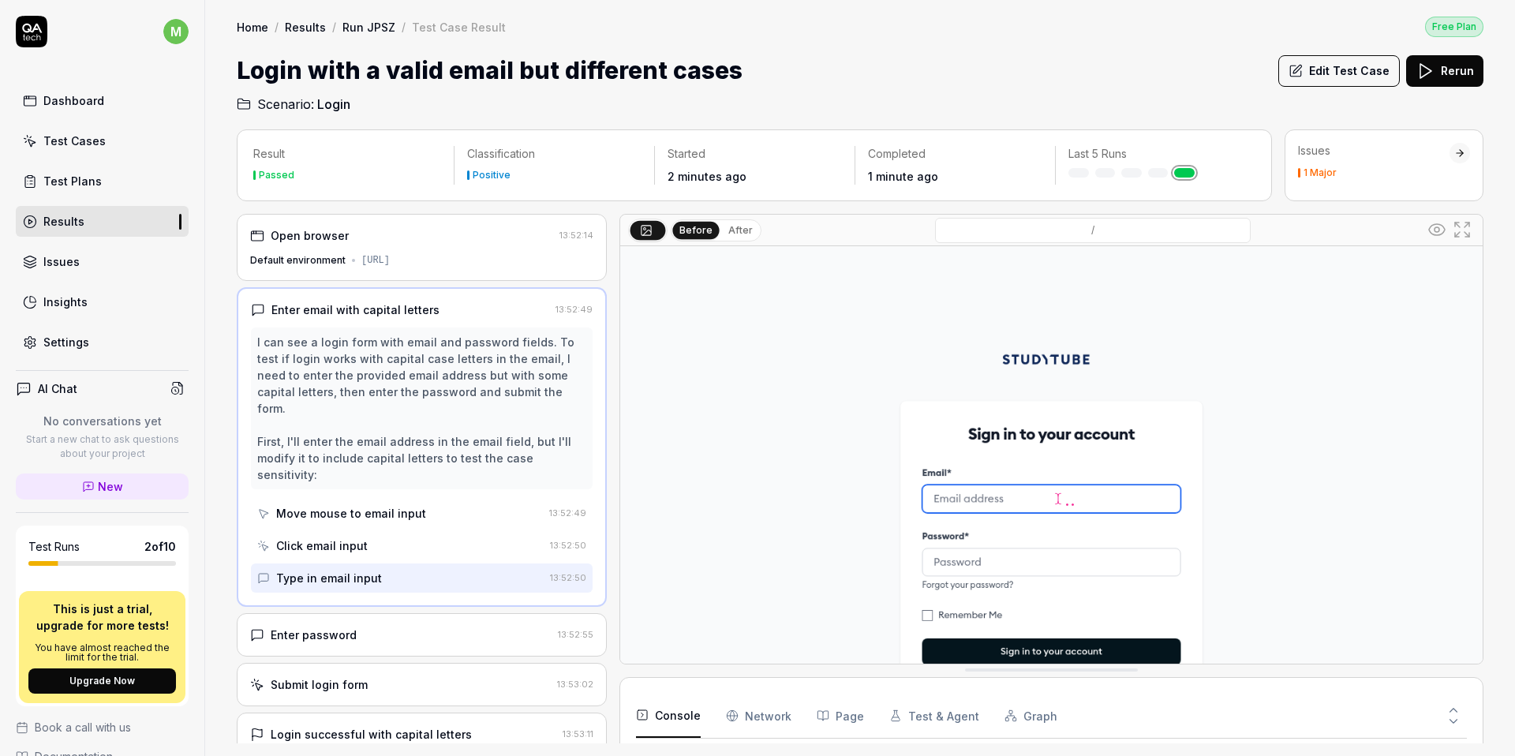
scroll to position [28, 0]
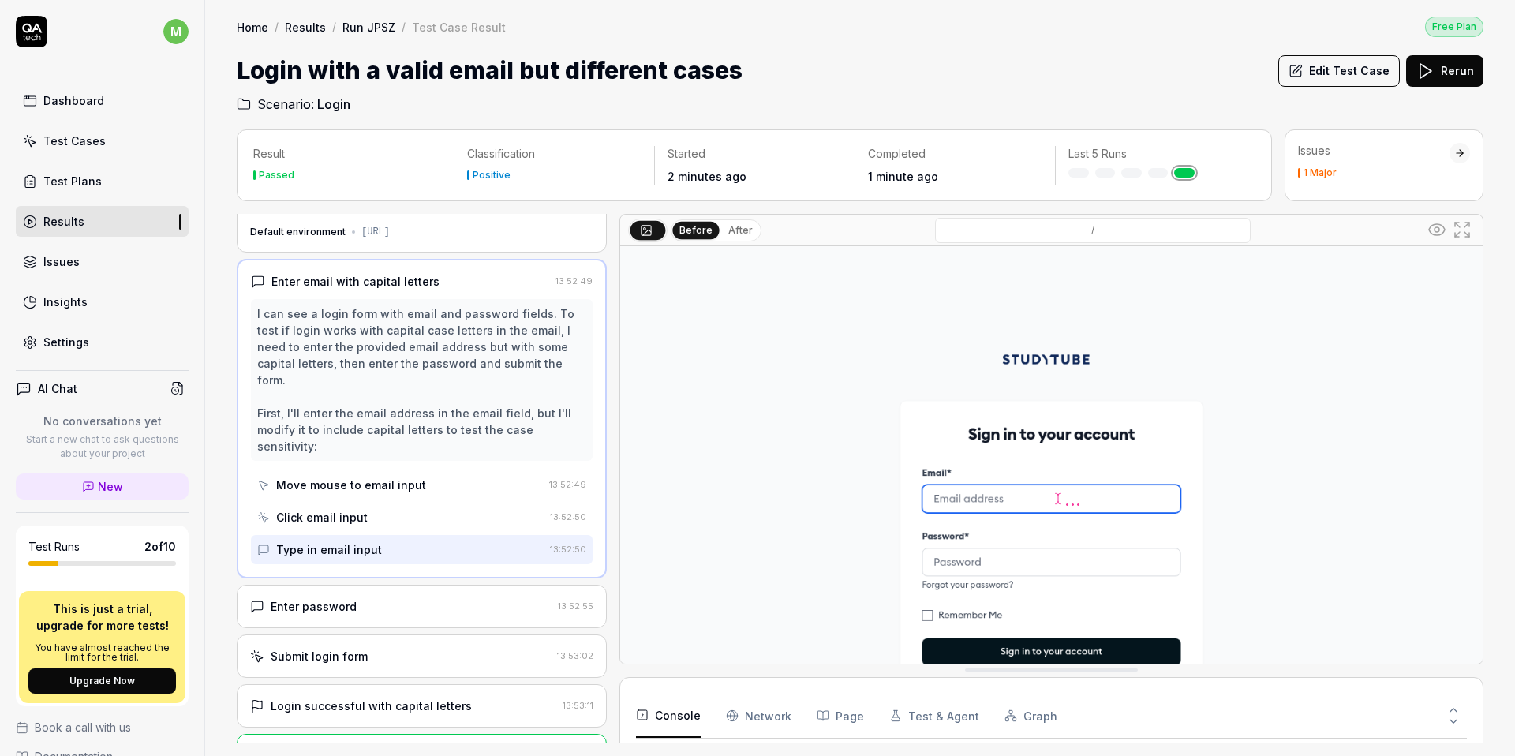
click at [323, 477] on div "Move mouse to email input" at bounding box center [351, 485] width 150 height 17
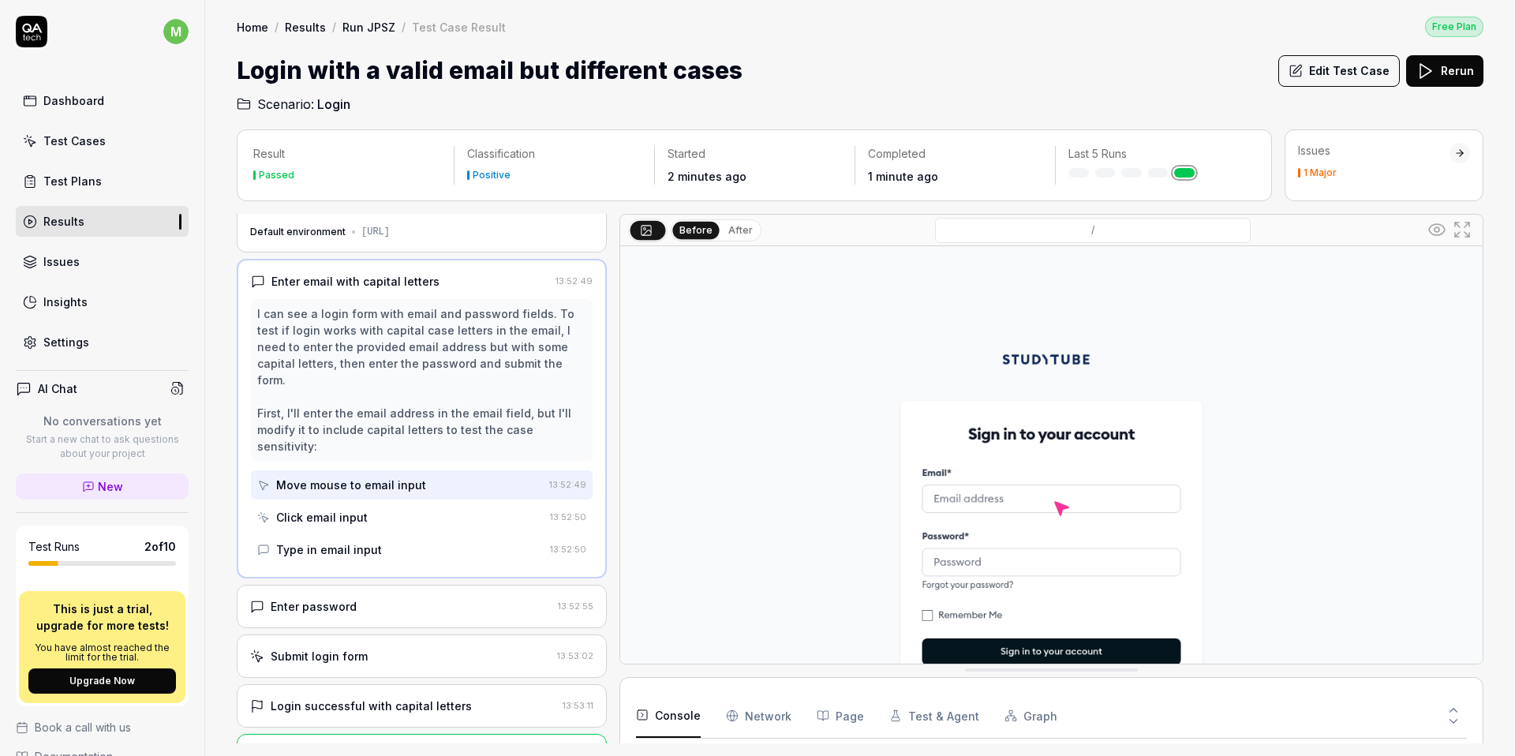
click at [368, 503] on div "Click email input" at bounding box center [400, 517] width 286 height 29
click at [377, 535] on div "Type in email input" at bounding box center [400, 549] width 286 height 29
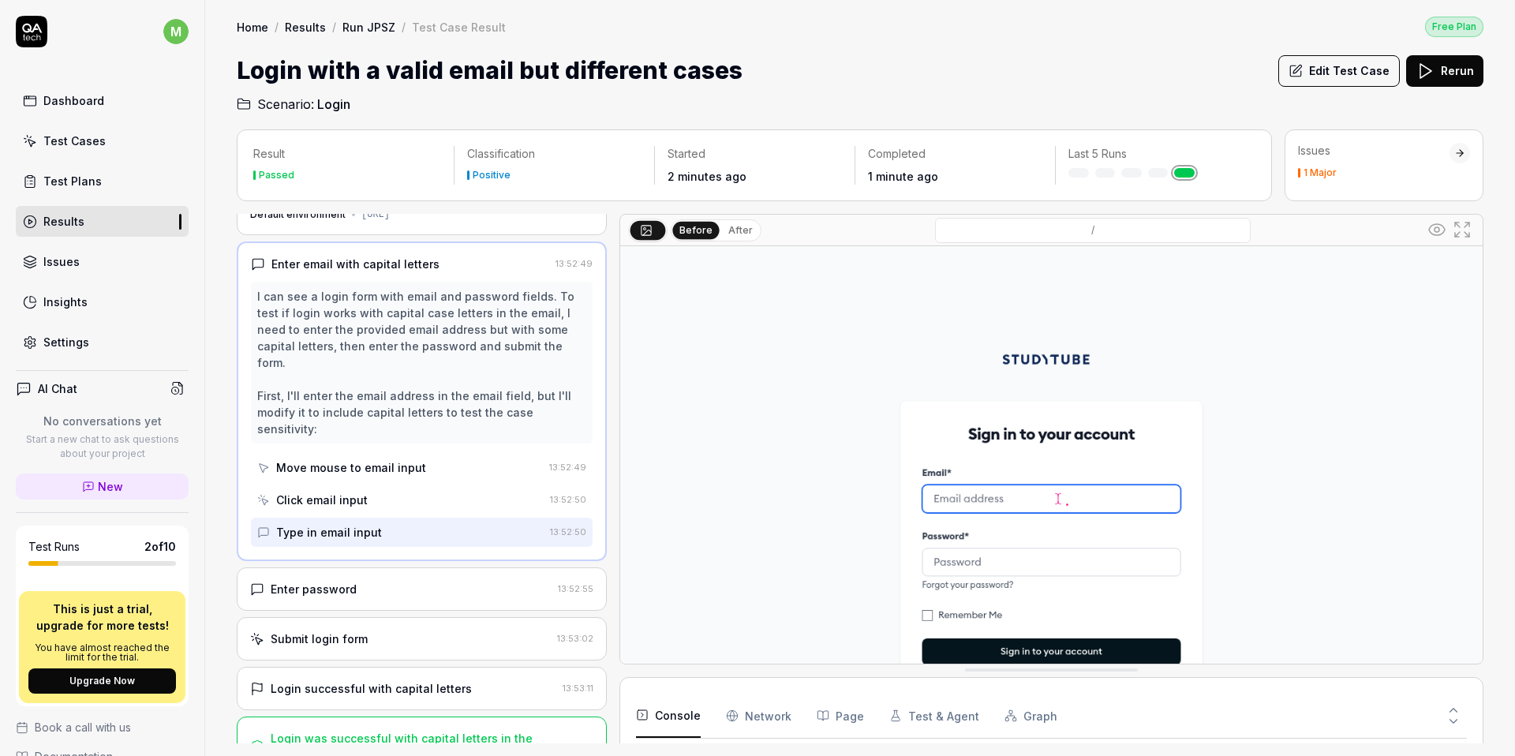
scroll to position [45, 0]
click at [340, 582] on div "Enter password" at bounding box center [314, 590] width 86 height 17
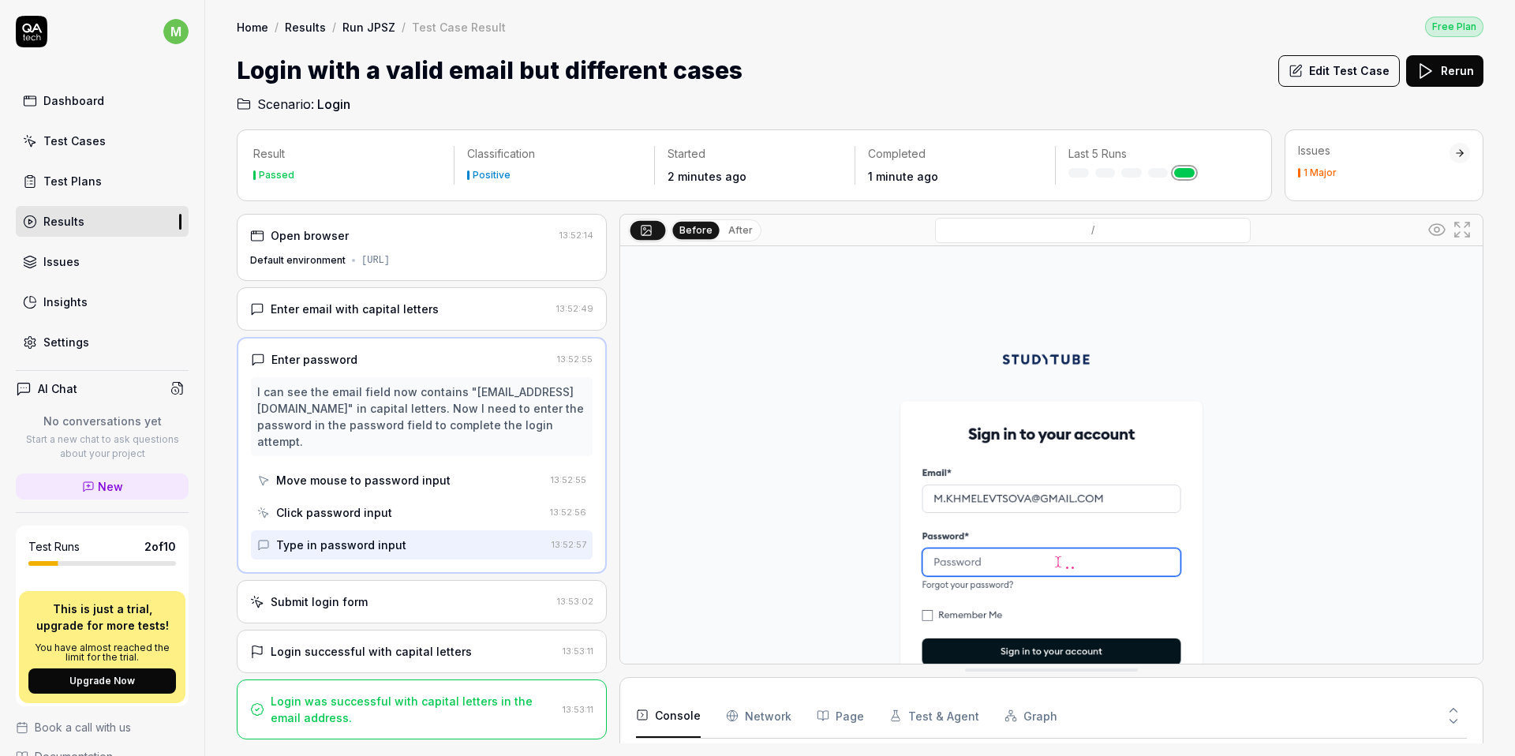
click at [350, 483] on div "Move mouse to password input" at bounding box center [363, 480] width 174 height 17
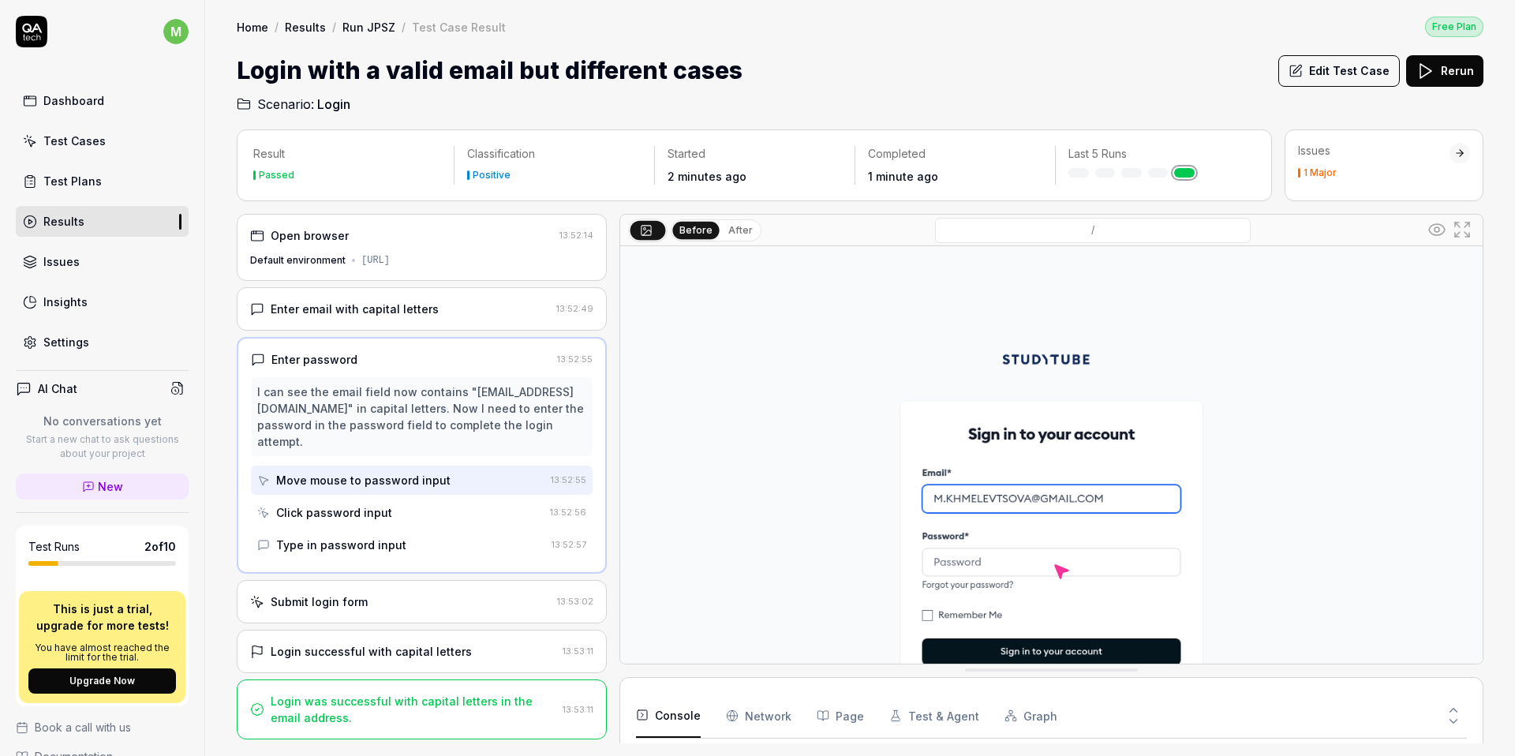
click at [363, 512] on div "Click password input" at bounding box center [334, 512] width 116 height 17
click at [372, 541] on div "Type in password input" at bounding box center [341, 545] width 130 height 17
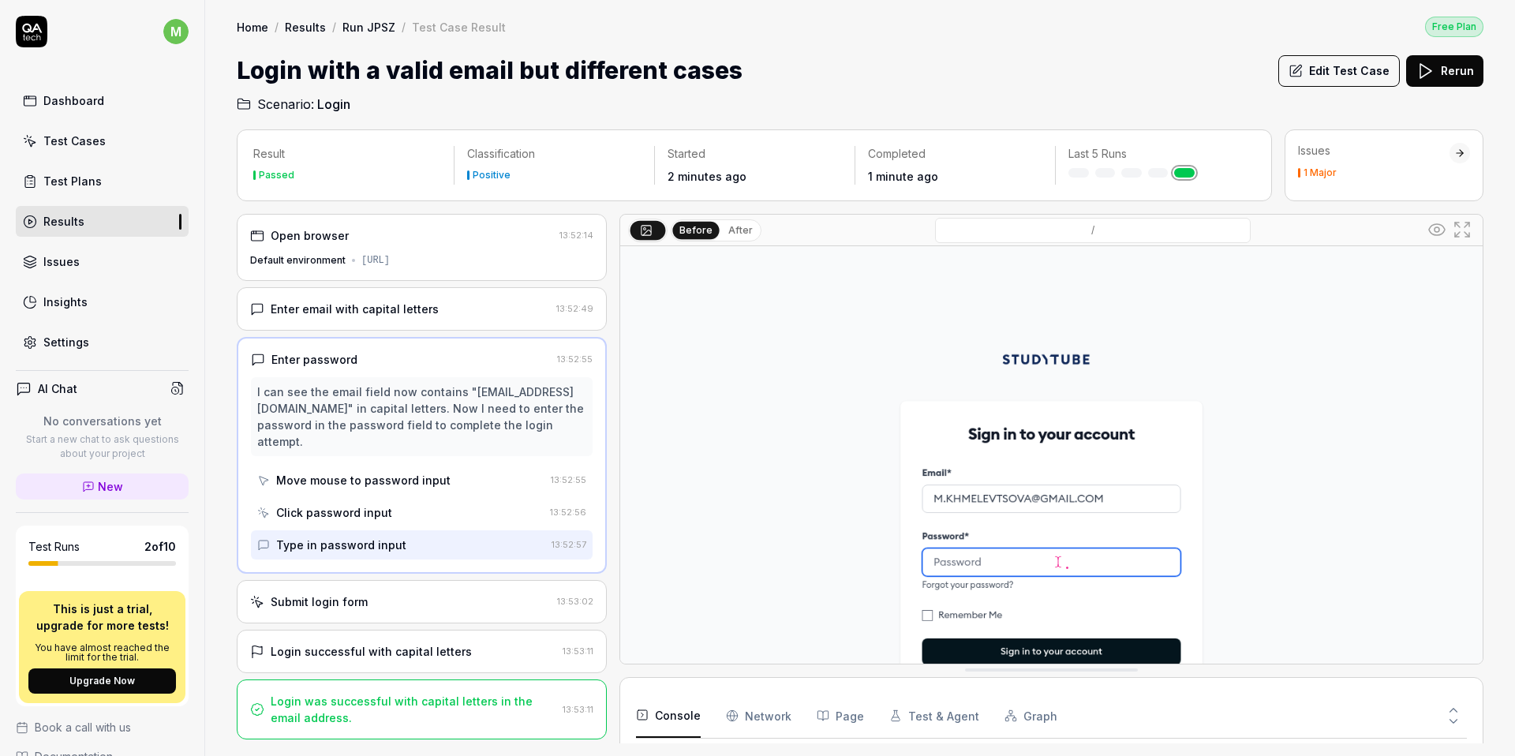
click at [350, 596] on div "Submit login form" at bounding box center [319, 601] width 97 height 17
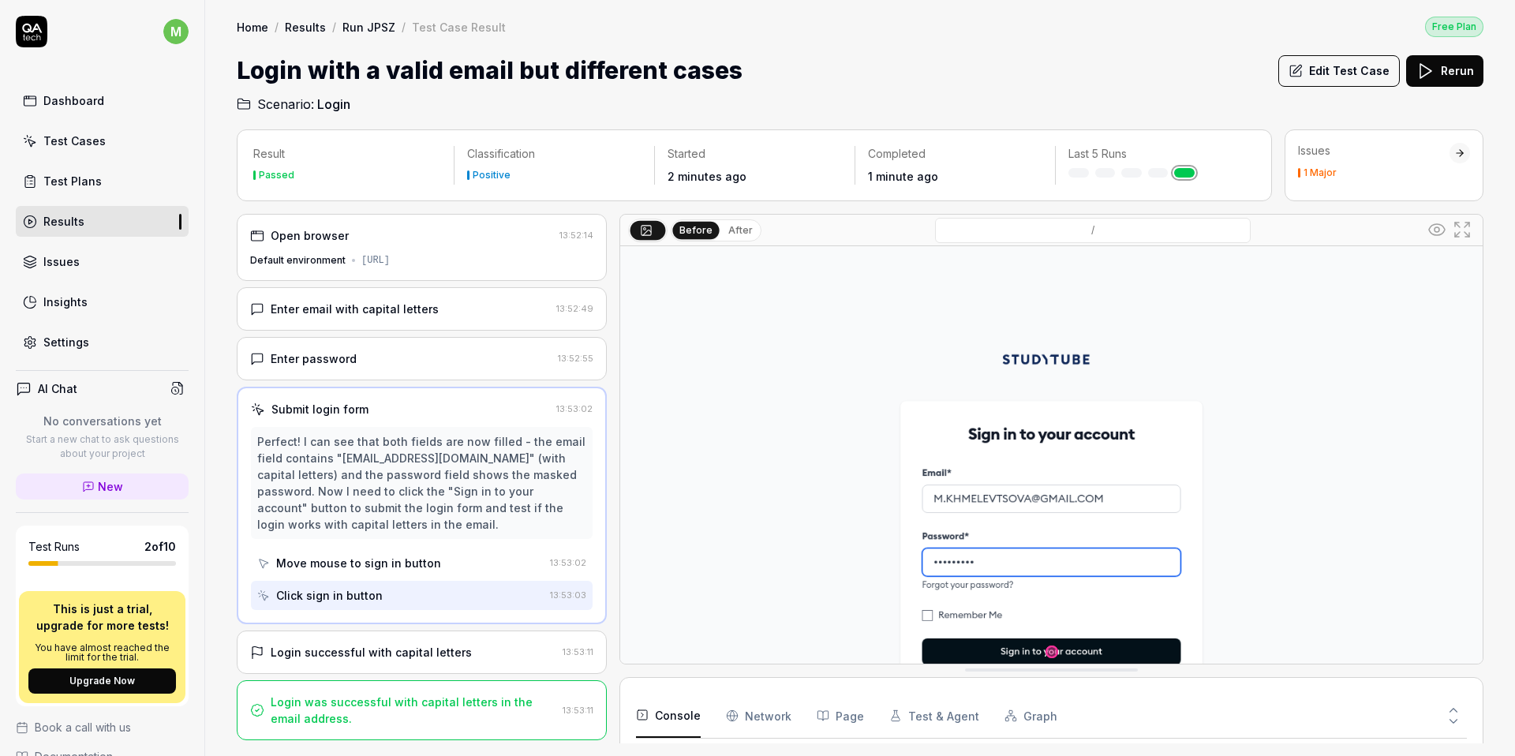
click at [362, 563] on div "Move mouse to sign in button" at bounding box center [358, 563] width 165 height 17
click at [361, 589] on div "Click sign in button" at bounding box center [329, 595] width 107 height 17
click at [368, 649] on div "Login successful with capital letters" at bounding box center [371, 652] width 201 height 17
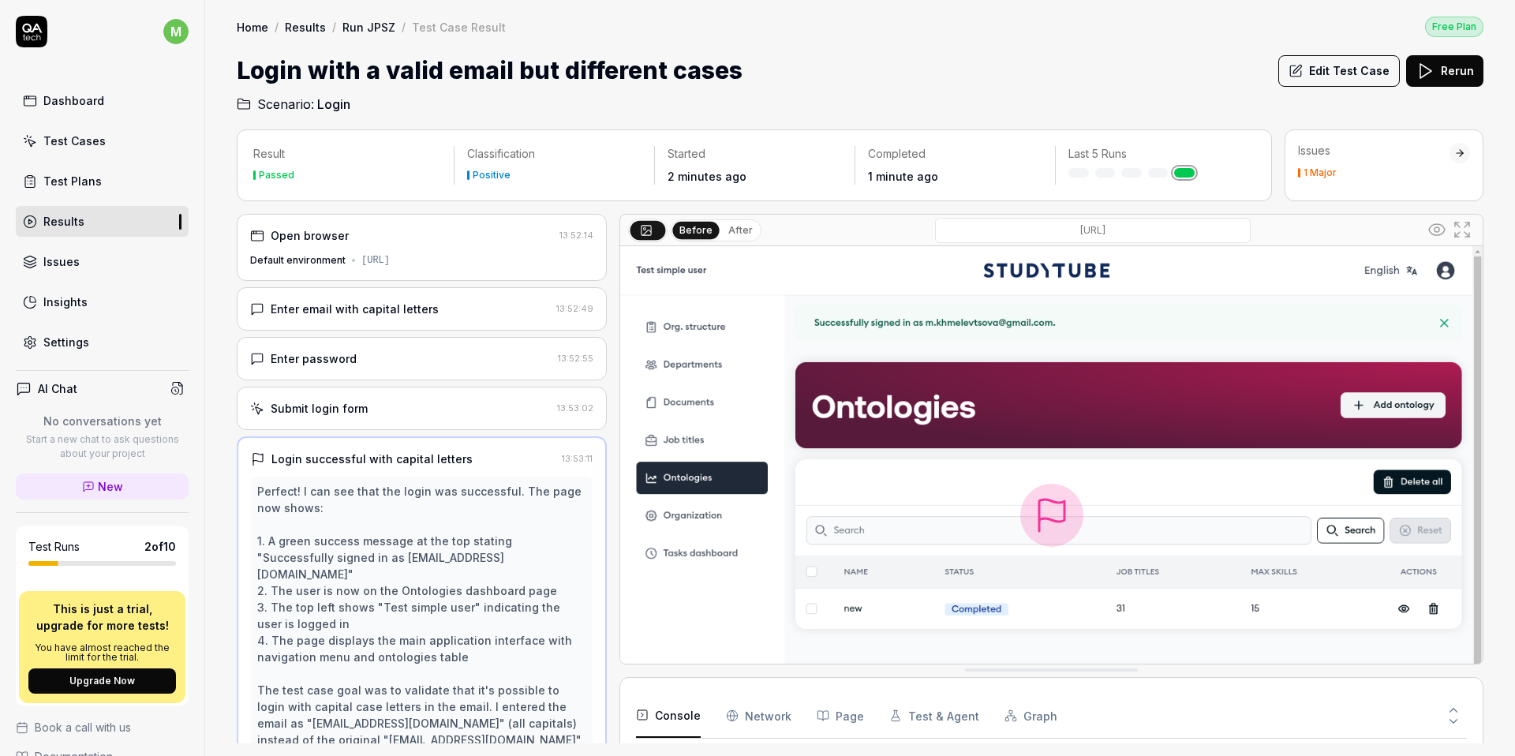
click at [395, 233] on div "Open browser" at bounding box center [401, 235] width 303 height 17
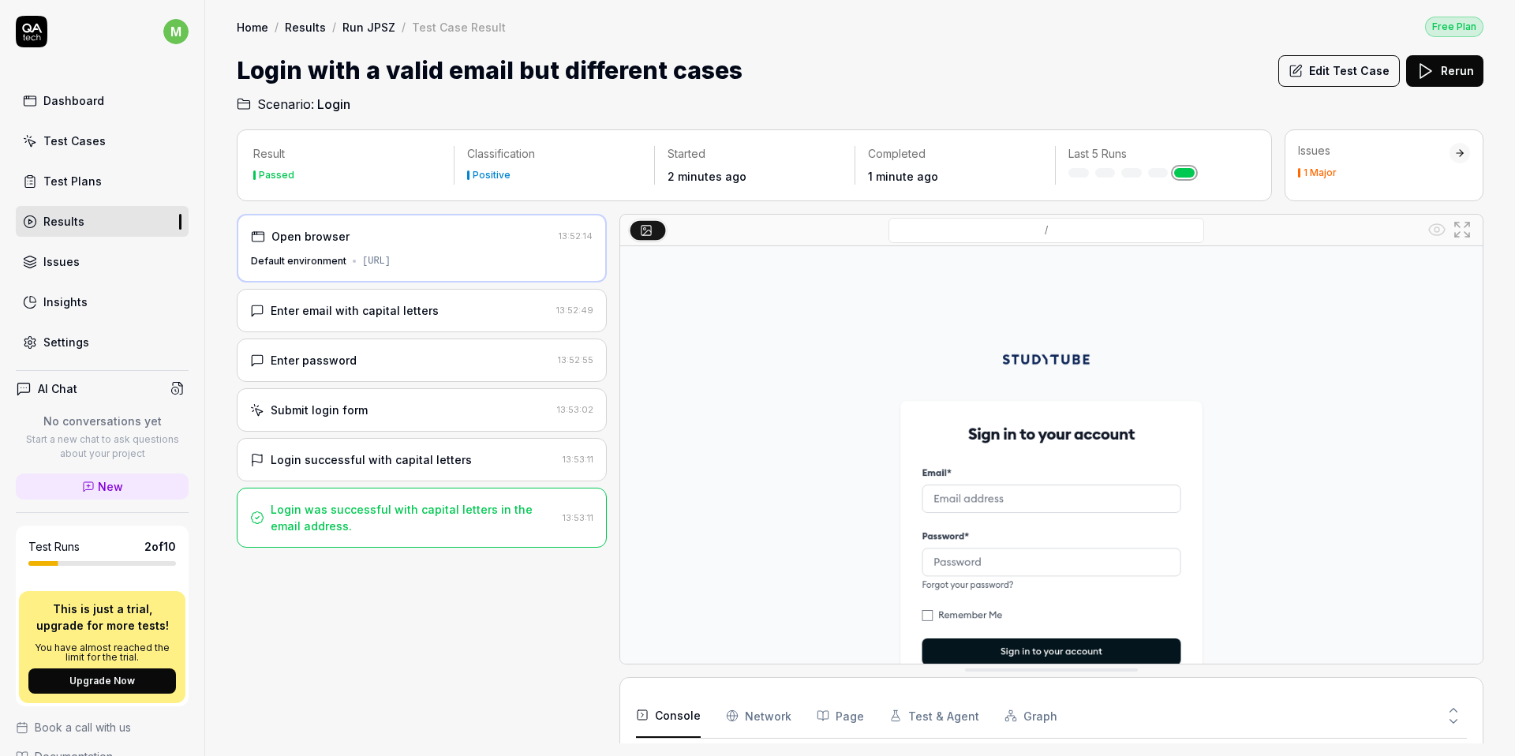
scroll to position [122, 0]
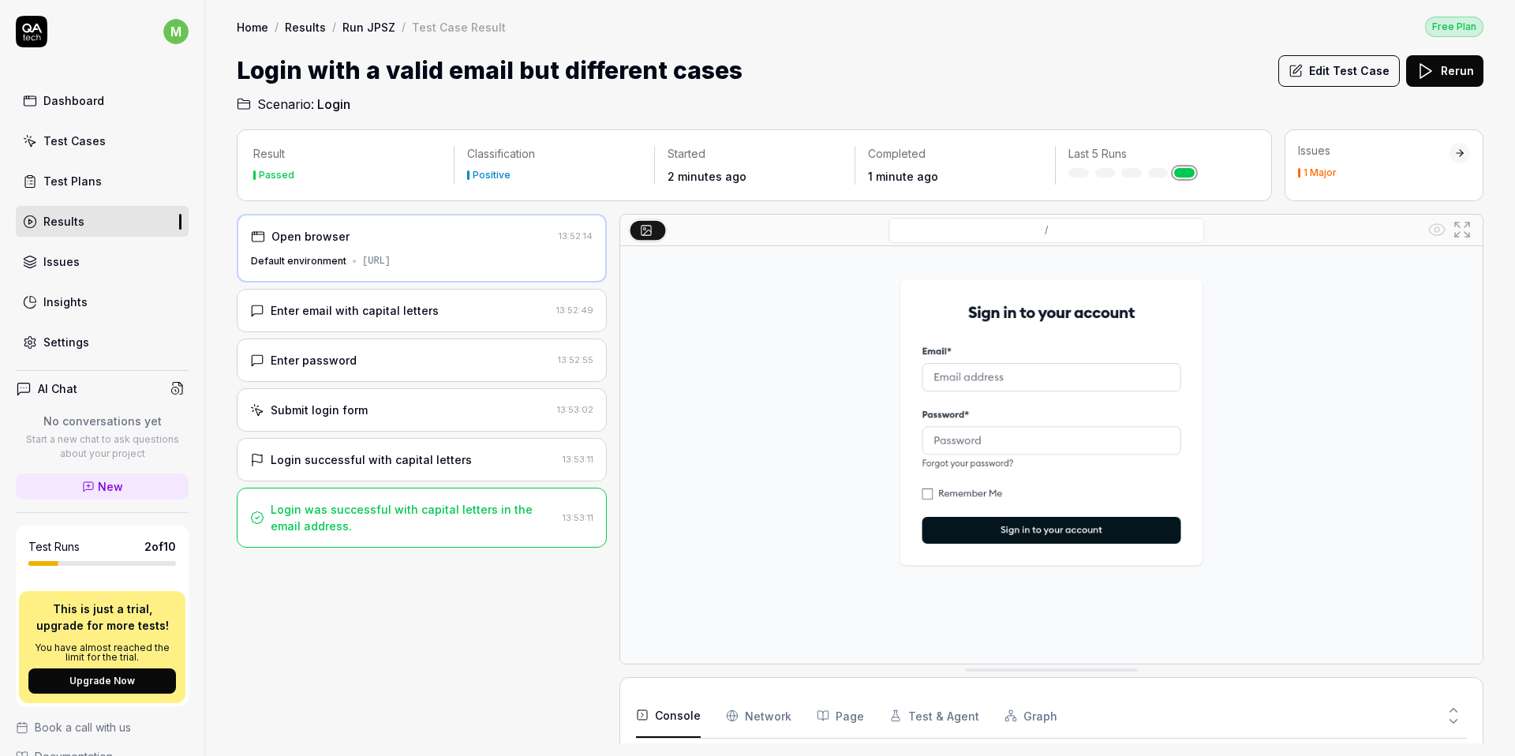
click at [881, 500] on img at bounding box center [1051, 394] width 862 height 539
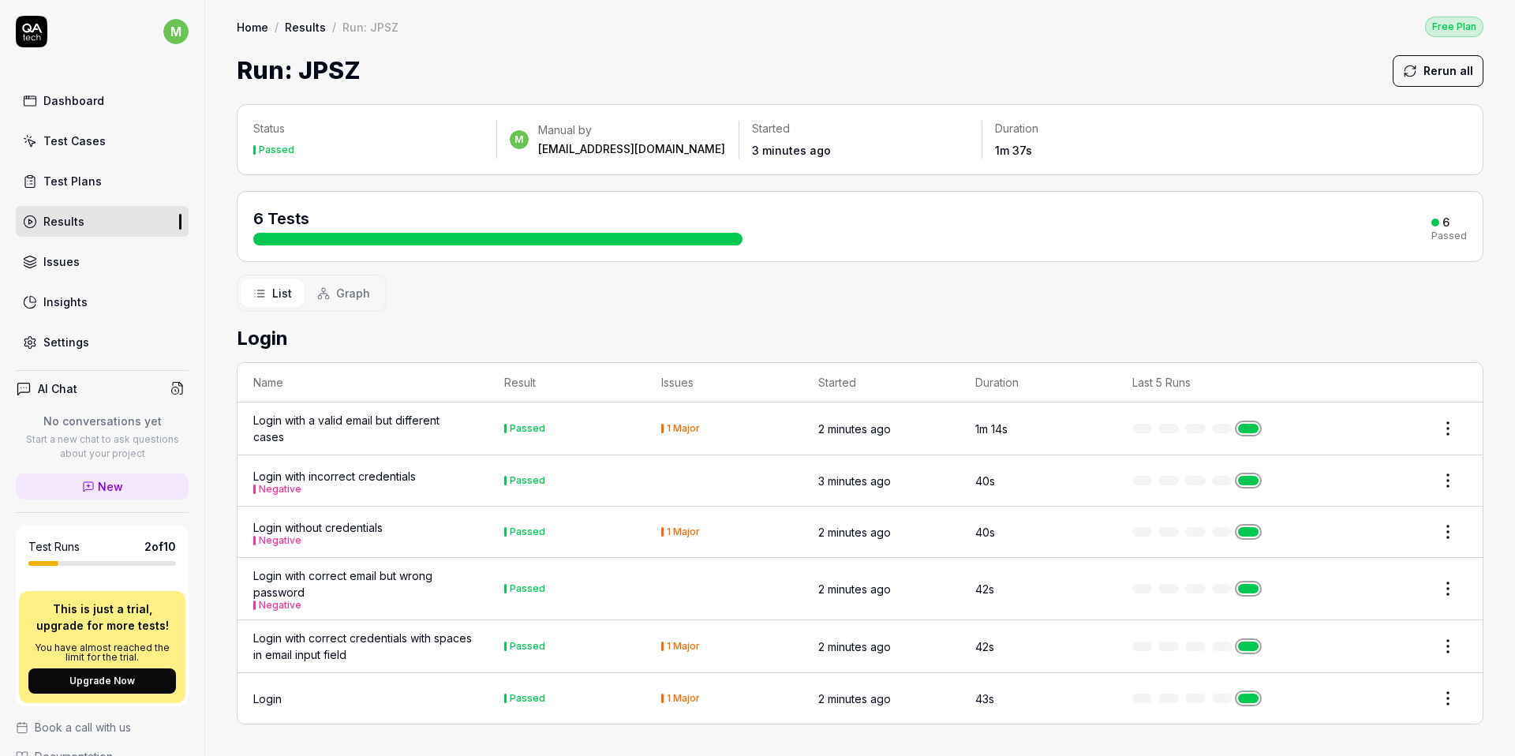
click at [351, 487] on div "Negative" at bounding box center [334, 489] width 163 height 9
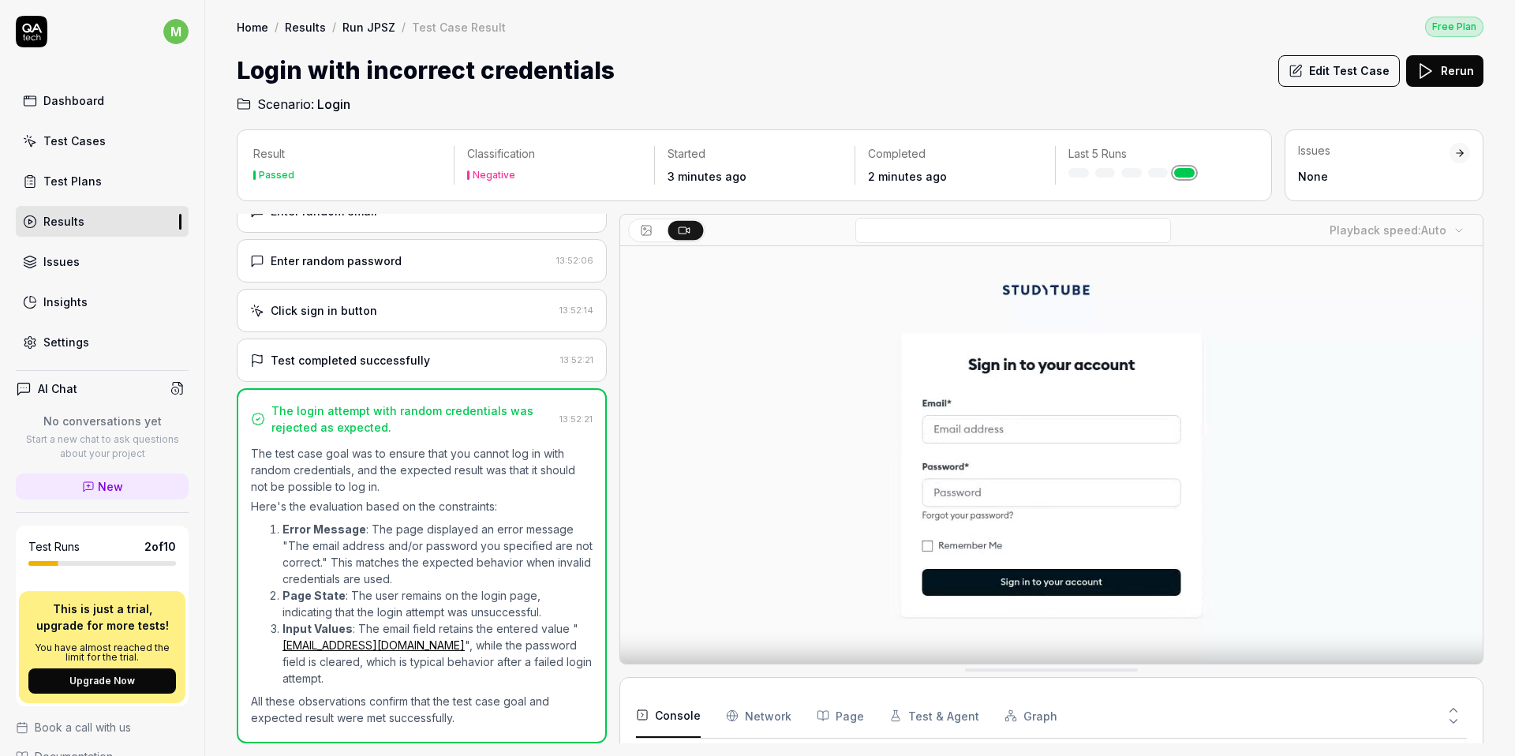
scroll to position [53, 0]
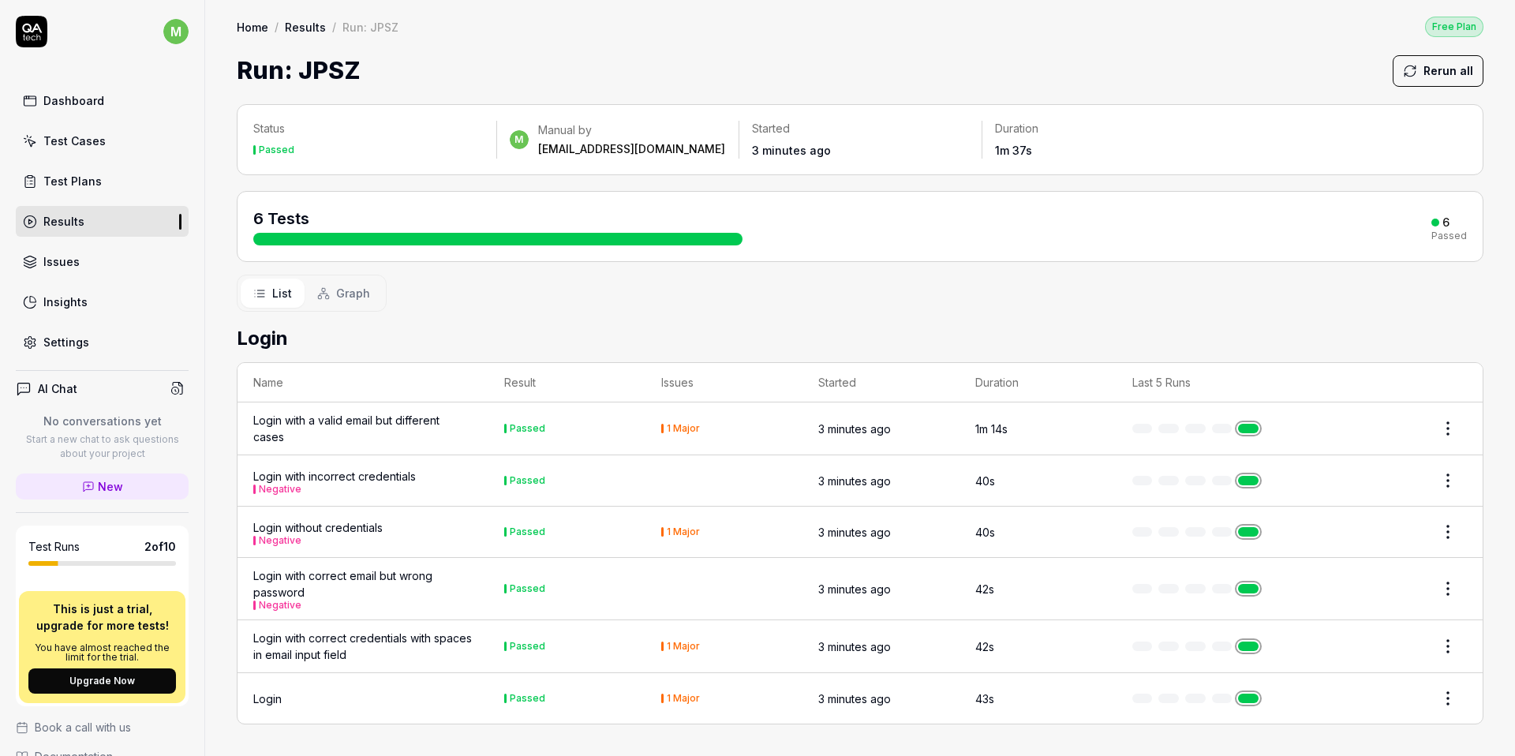
click at [264, 700] on div "Login" at bounding box center [267, 698] width 28 height 17
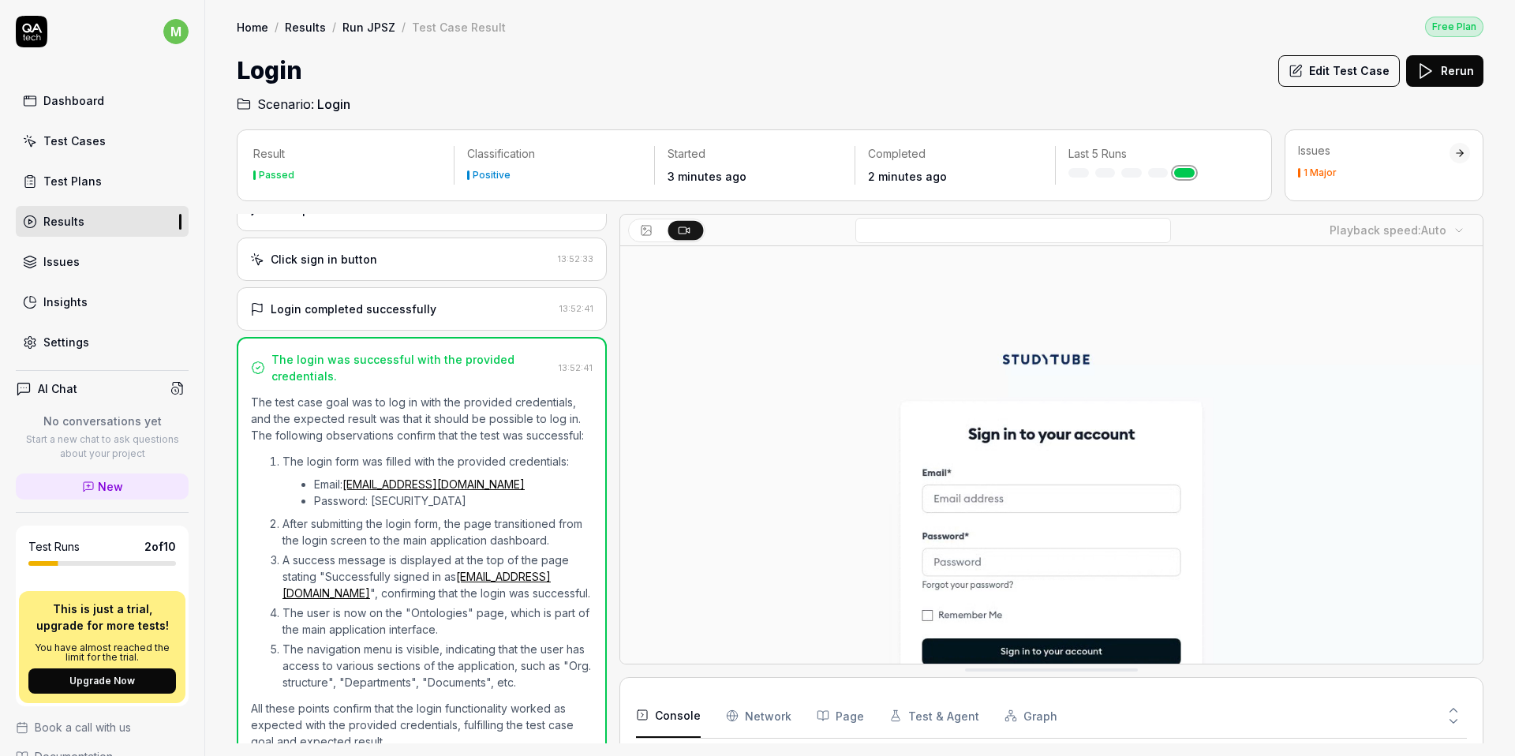
scroll to position [189, 0]
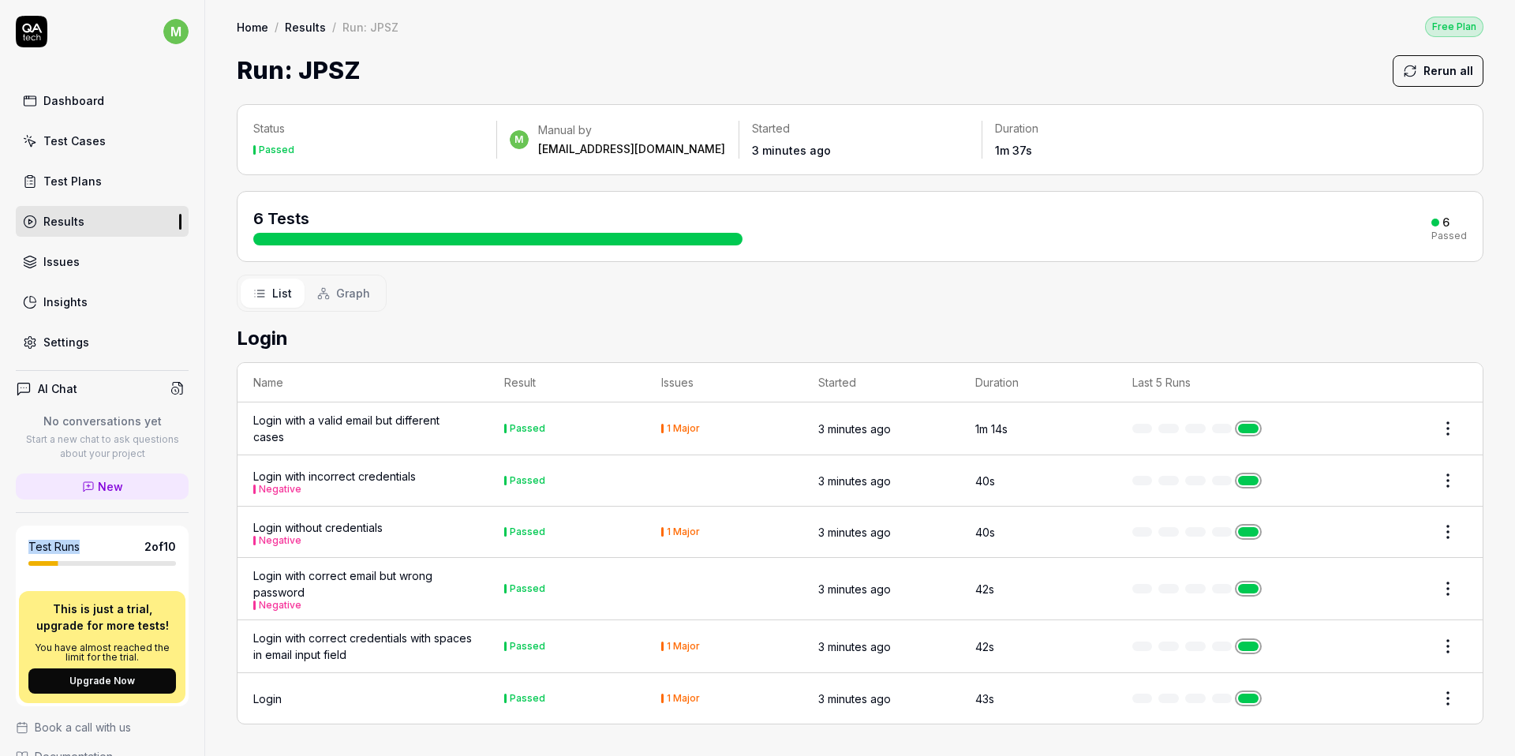
drag, startPoint x: 31, startPoint y: 548, endPoint x: 97, endPoint y: 548, distance: 66.3
click at [97, 548] on div "Test Runs 2 of 10" at bounding box center [102, 546] width 148 height 17
click at [53, 384] on h4 "AI Chat" at bounding box center [57, 388] width 39 height 17
click at [18, 389] on icon at bounding box center [24, 389] width 12 height 12
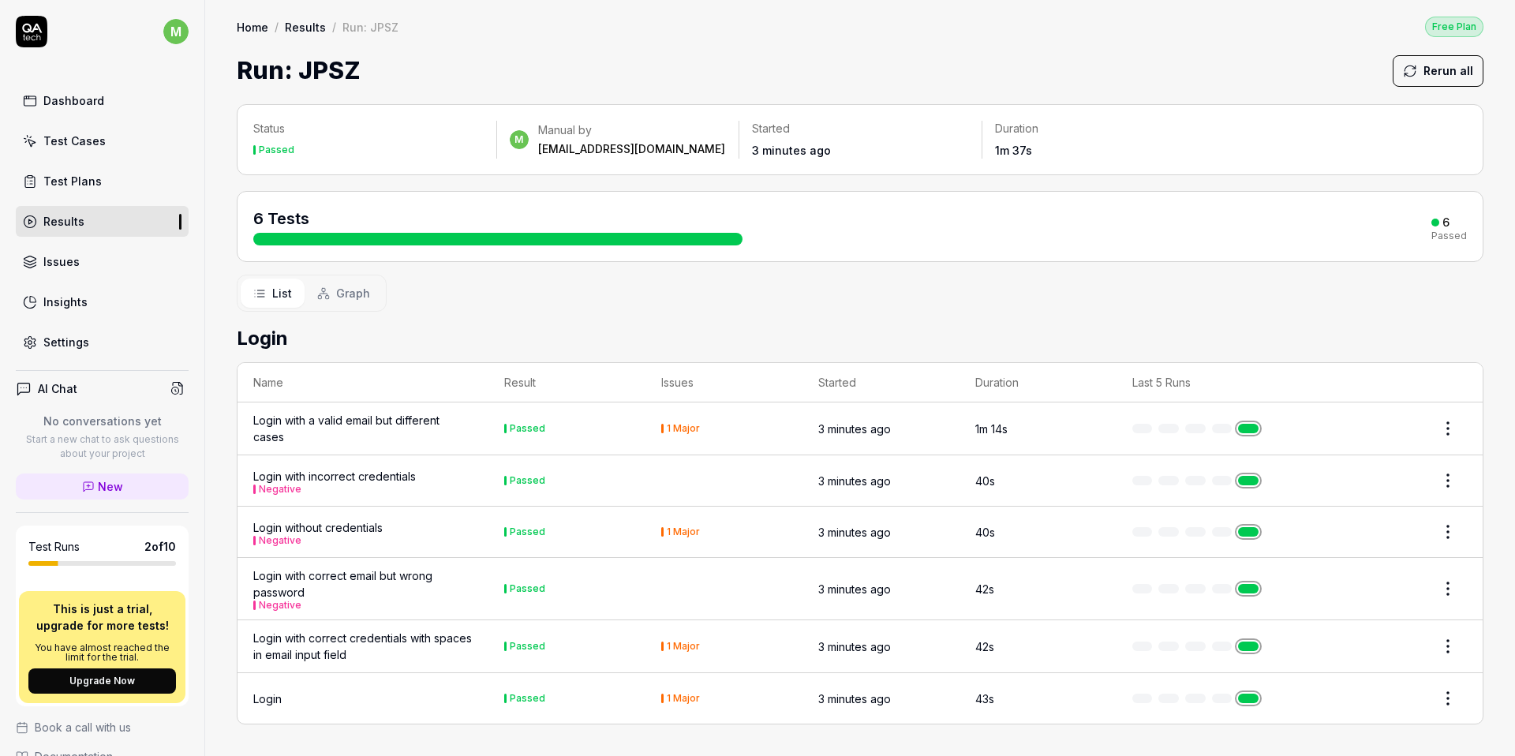
click at [71, 388] on h4 "AI Chat" at bounding box center [57, 388] width 39 height 17
click at [50, 390] on h4 "AI Chat" at bounding box center [57, 388] width 39 height 17
click at [76, 142] on div "Test Cases" at bounding box center [74, 141] width 62 height 17
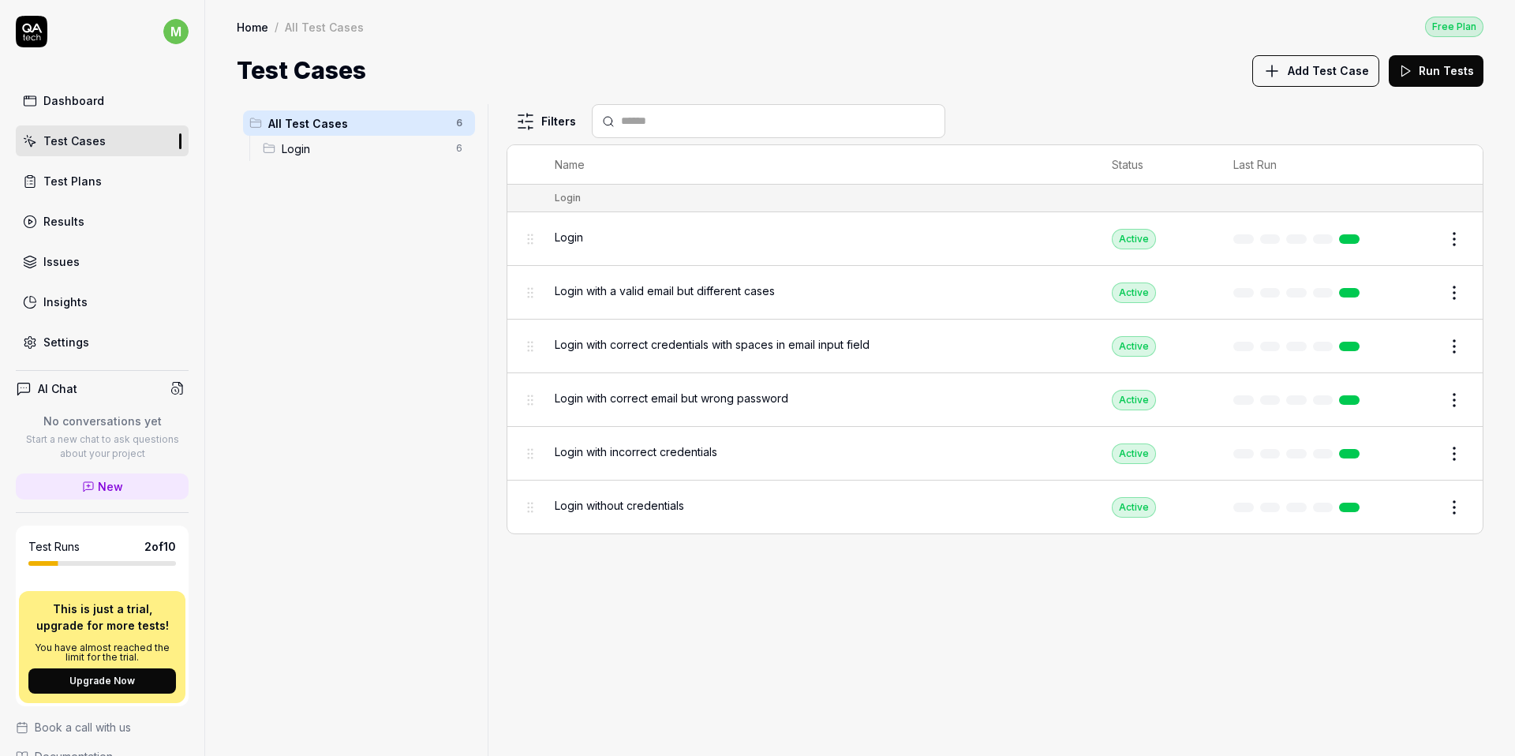
click at [77, 227] on div "Results" at bounding box center [63, 221] width 41 height 17
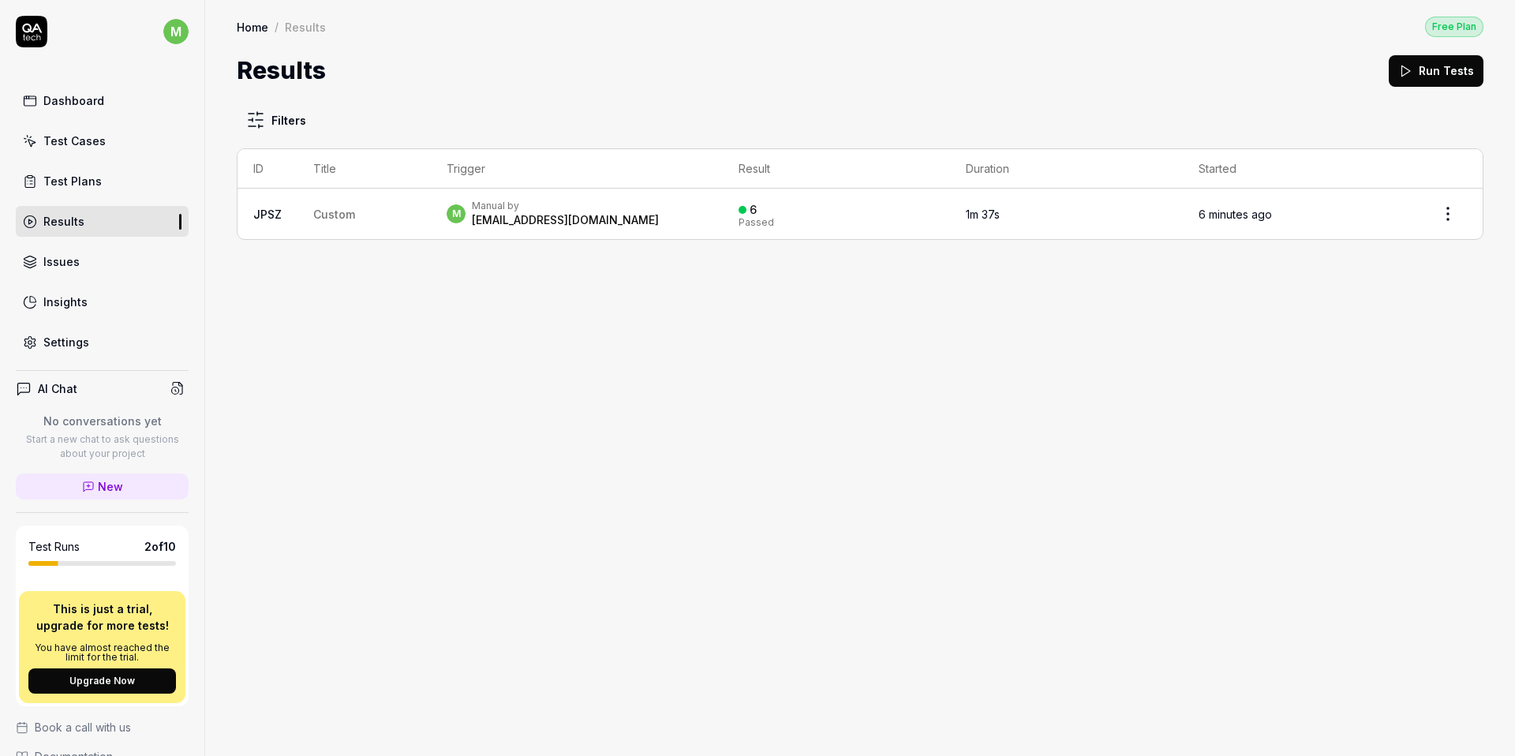
click at [511, 196] on td "m Manual by [EMAIL_ADDRESS][DOMAIN_NAME]" at bounding box center [577, 214] width 292 height 51
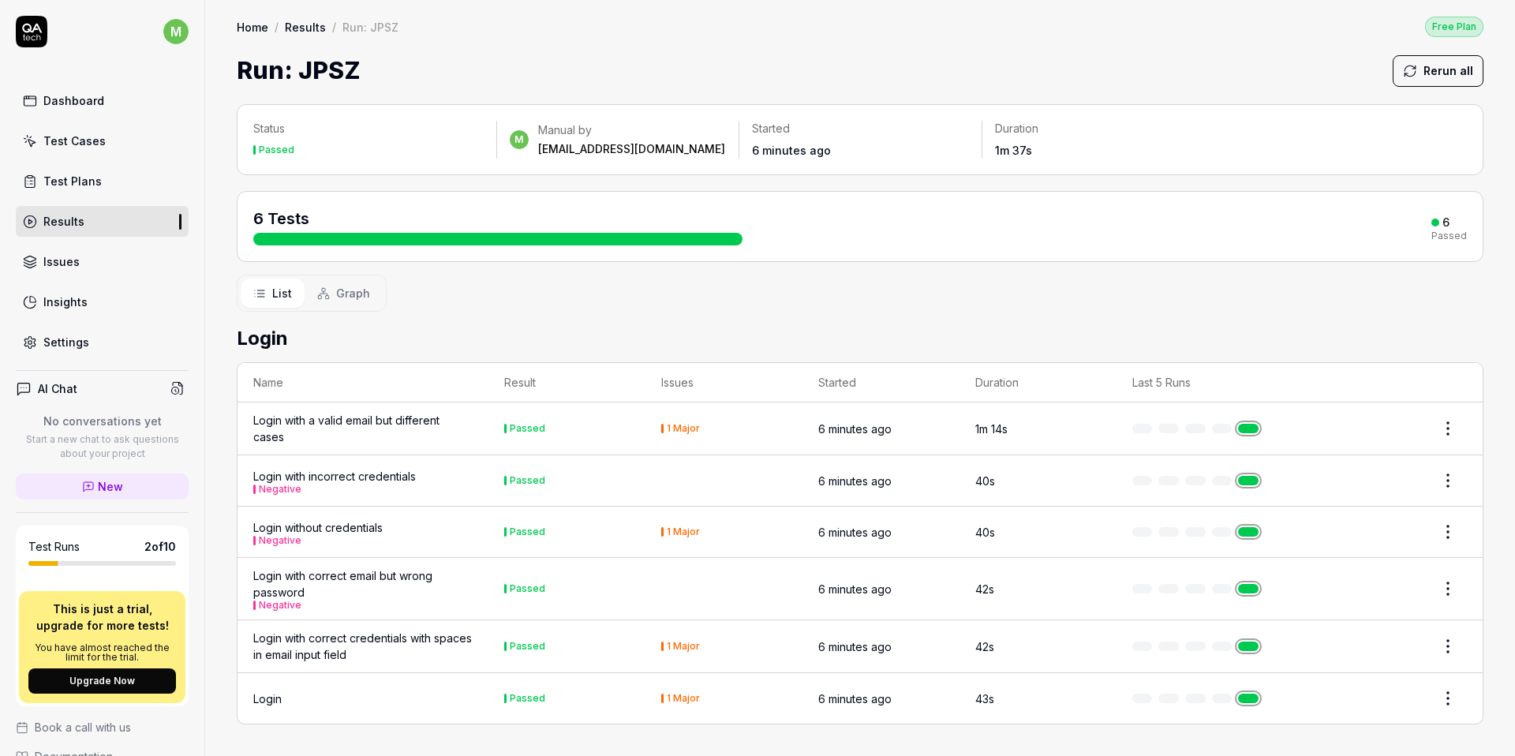
click at [366, 421] on div "Login with a valid email but different cases" at bounding box center [362, 428] width 219 height 33
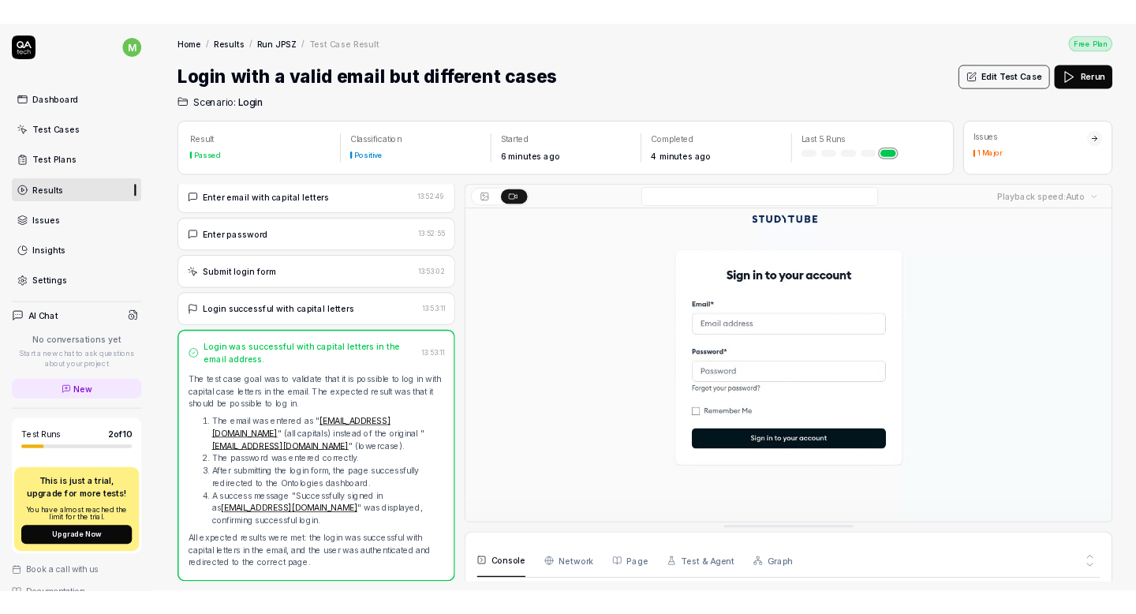
scroll to position [122, 0]
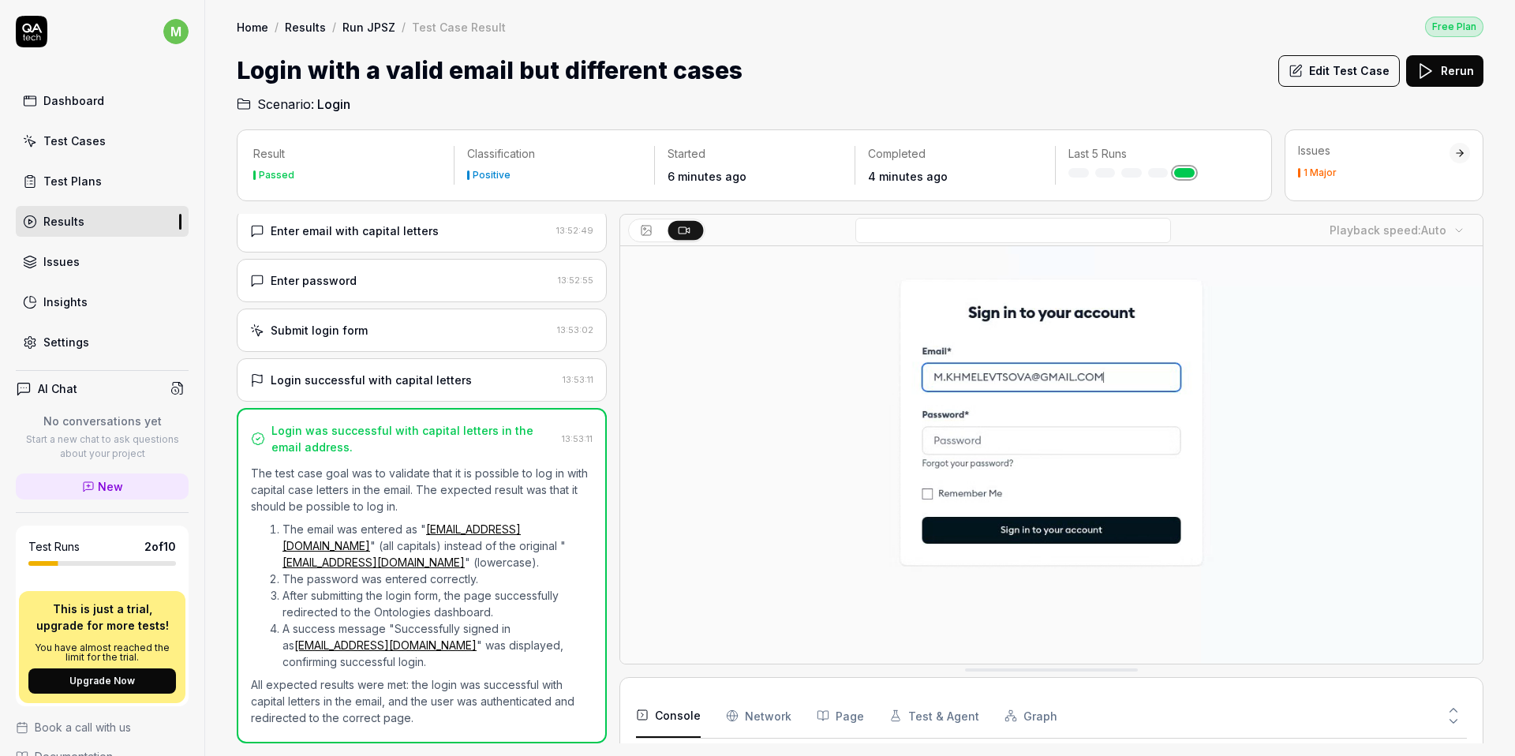
click at [1231, 505] on video at bounding box center [1051, 394] width 862 height 539
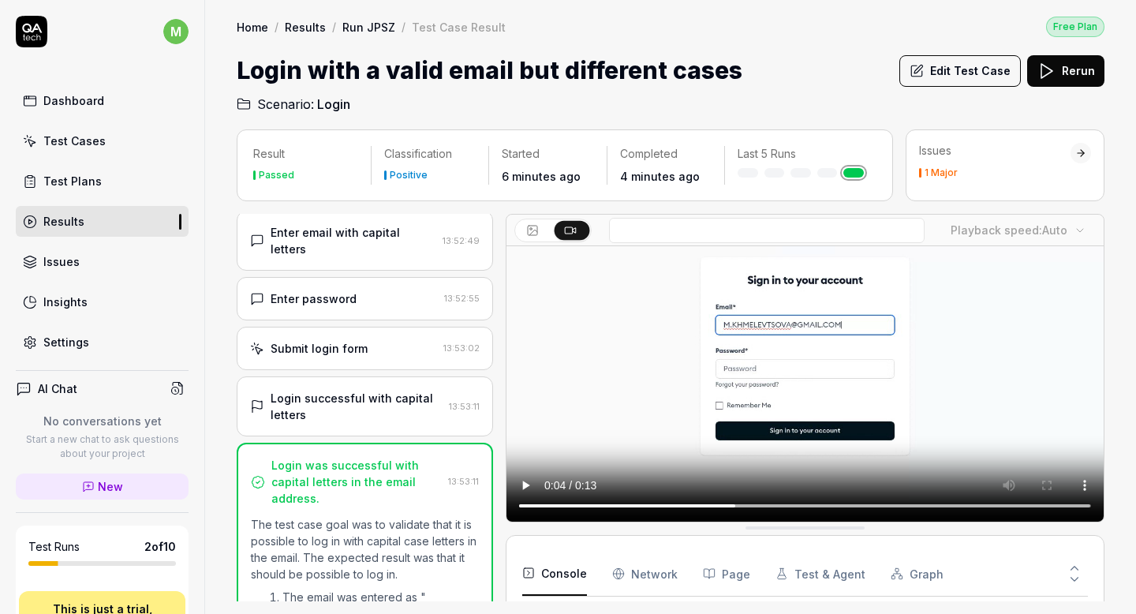
scroll to position [70, 0]
